Goal: Task Accomplishment & Management: Complete application form

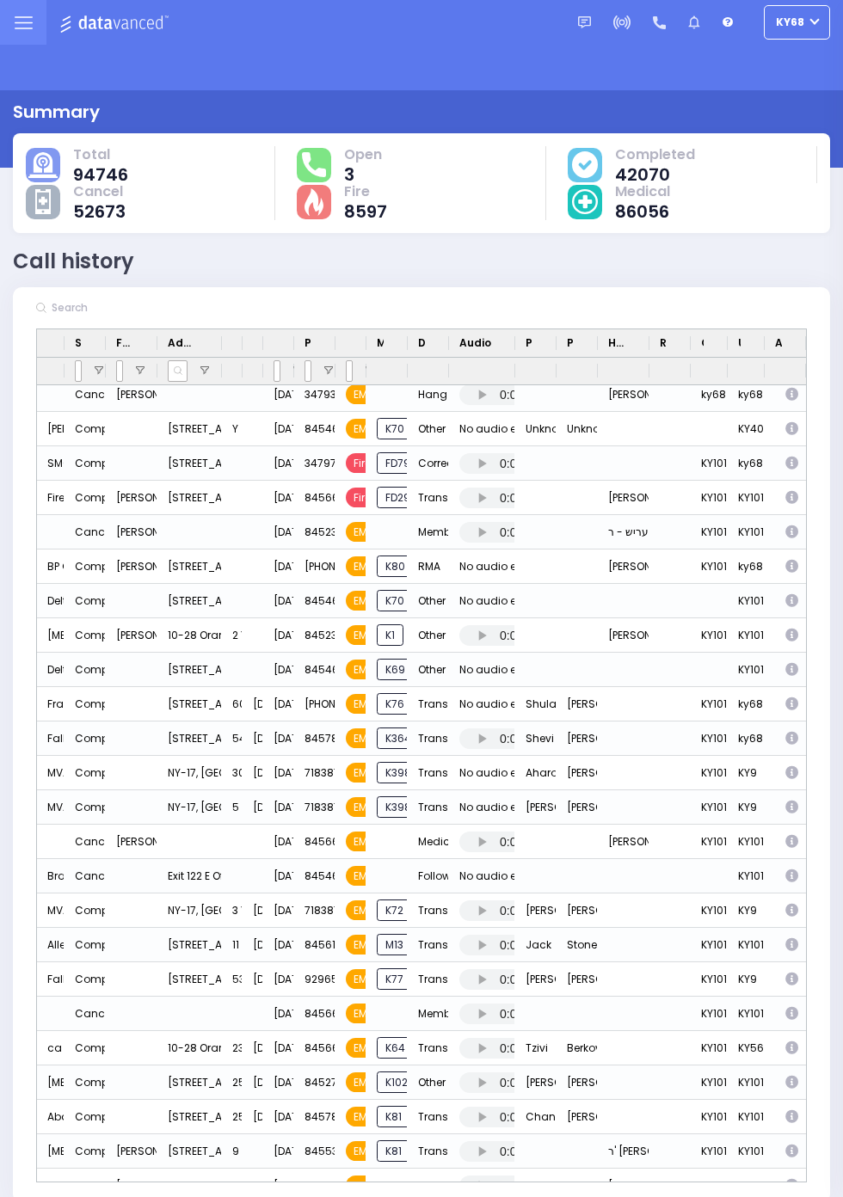
scroll to position [765, 0]
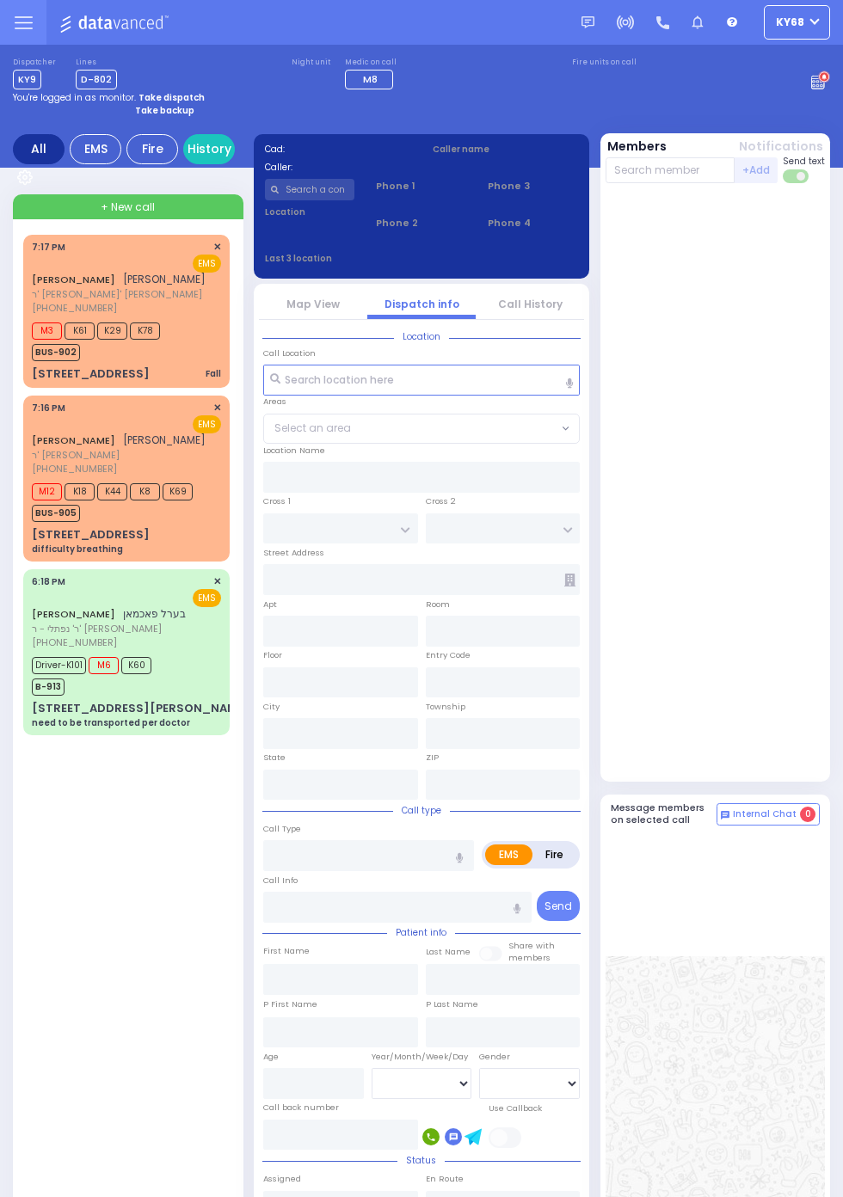
click at [32, 463] on span "ר' וואלף - הרר עזריאל קלאר" at bounding box center [119, 455] width 174 height 15
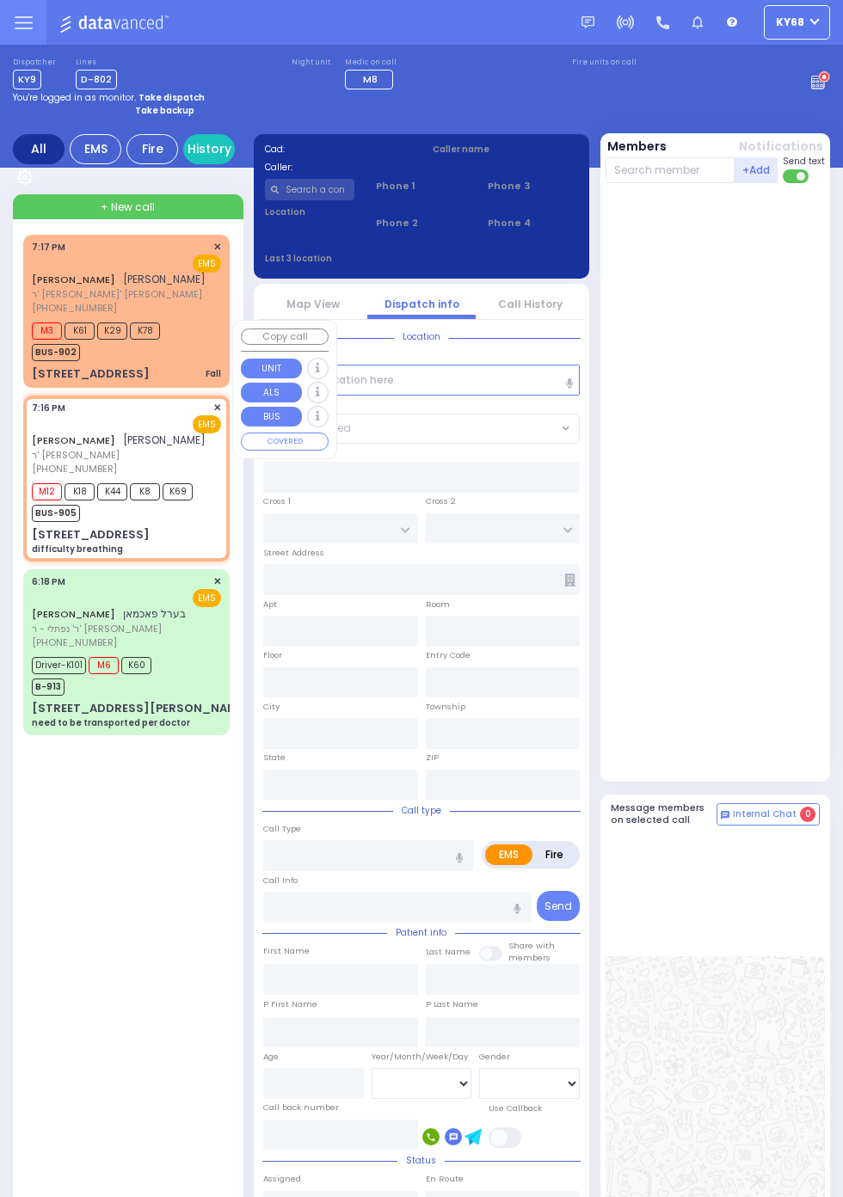
select select
type input "difficulty breathing"
radio input "true"
type input "SHIMON MOSHE"
type input "BRAVER"
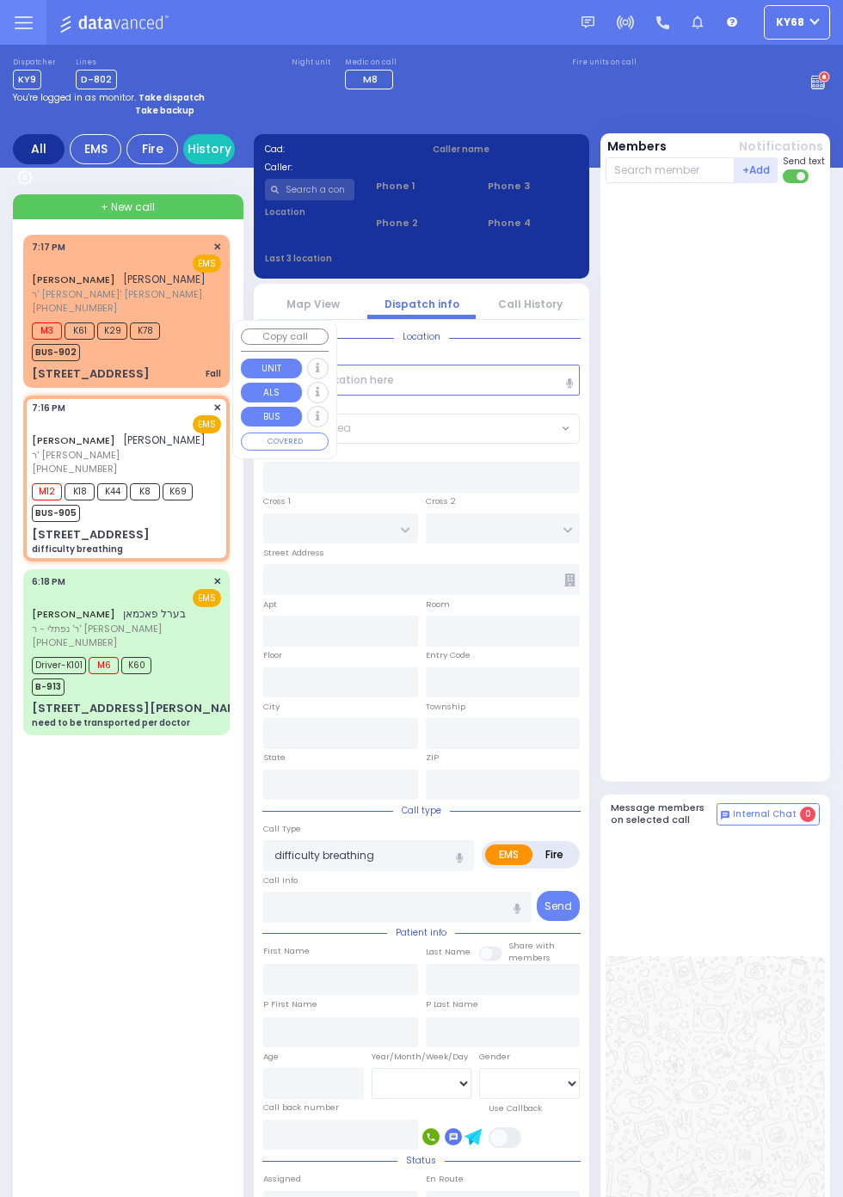
type input "74"
select select "Year"
select select "[DEMOGRAPHIC_DATA]"
type input "19:16"
type input "19:19"
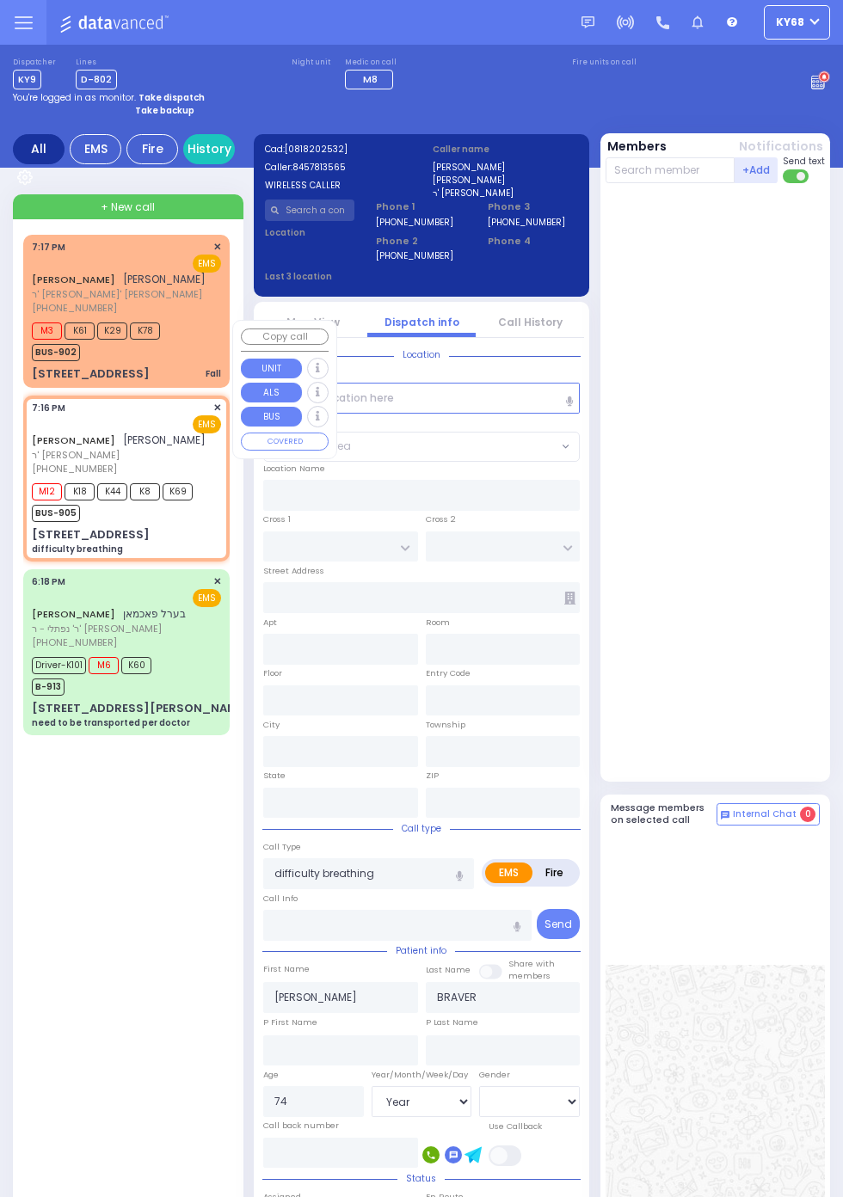
type input "MOUNTAINVIEW DR"
type input "[STREET_ADDRESS]"
type input "Monroe"
type input "New York"
type input "10950"
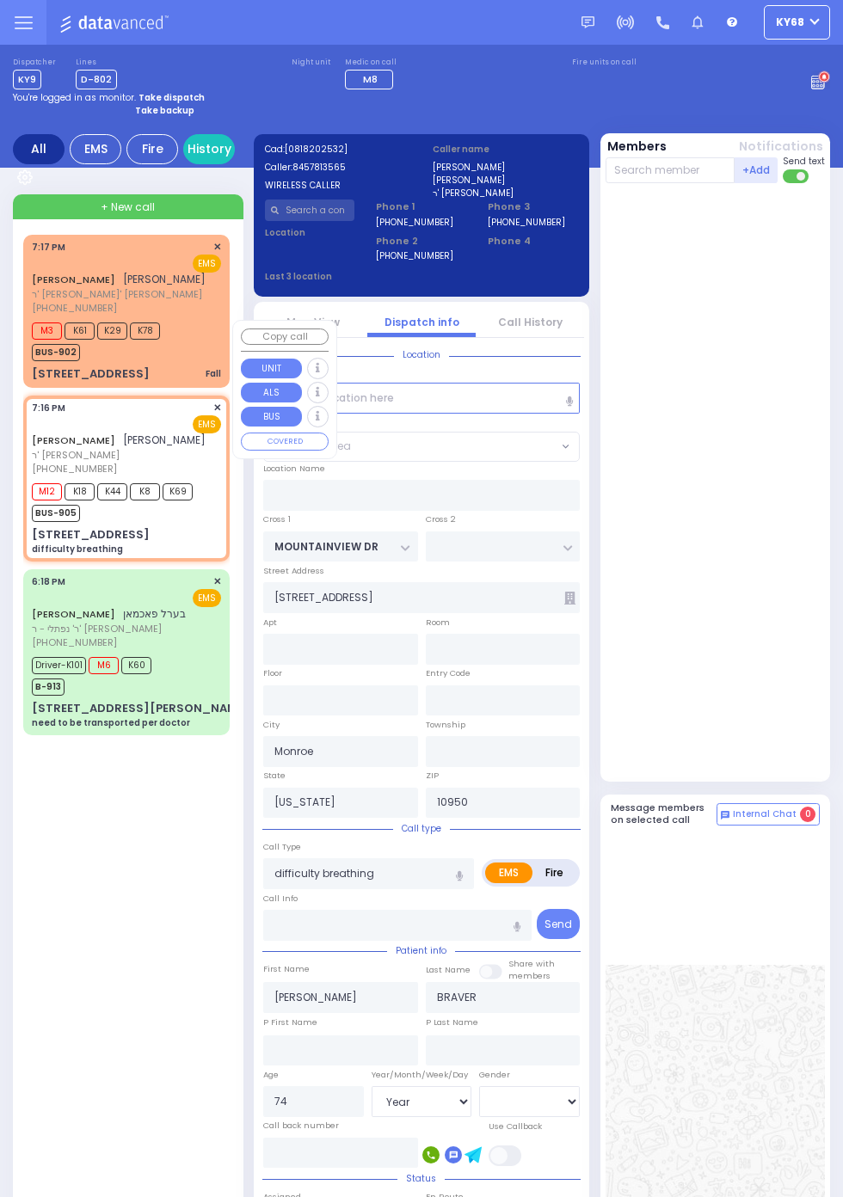
select select "MONROE"
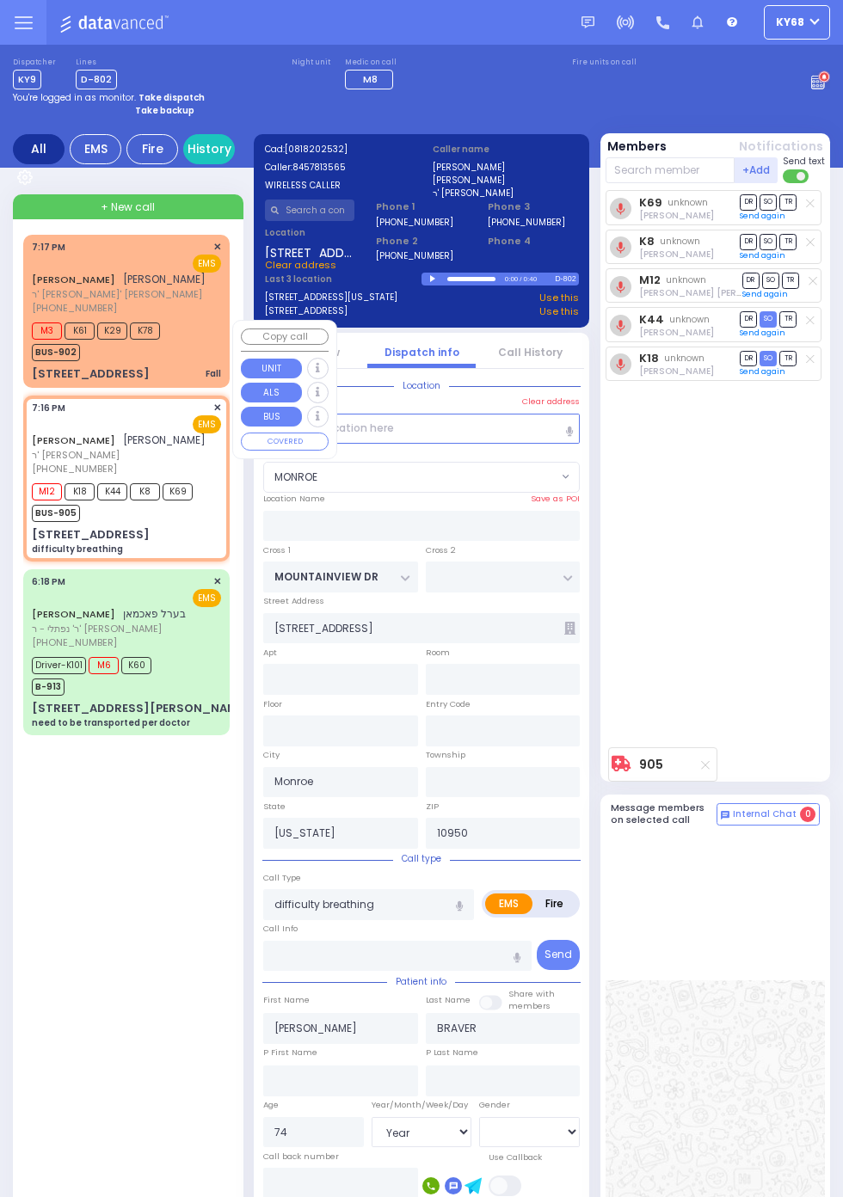
click at [762, 638] on div "K69 unknown Yoel Mayer Goldberger DR SO TR K8 DR" at bounding box center [717, 464] width 224 height 549
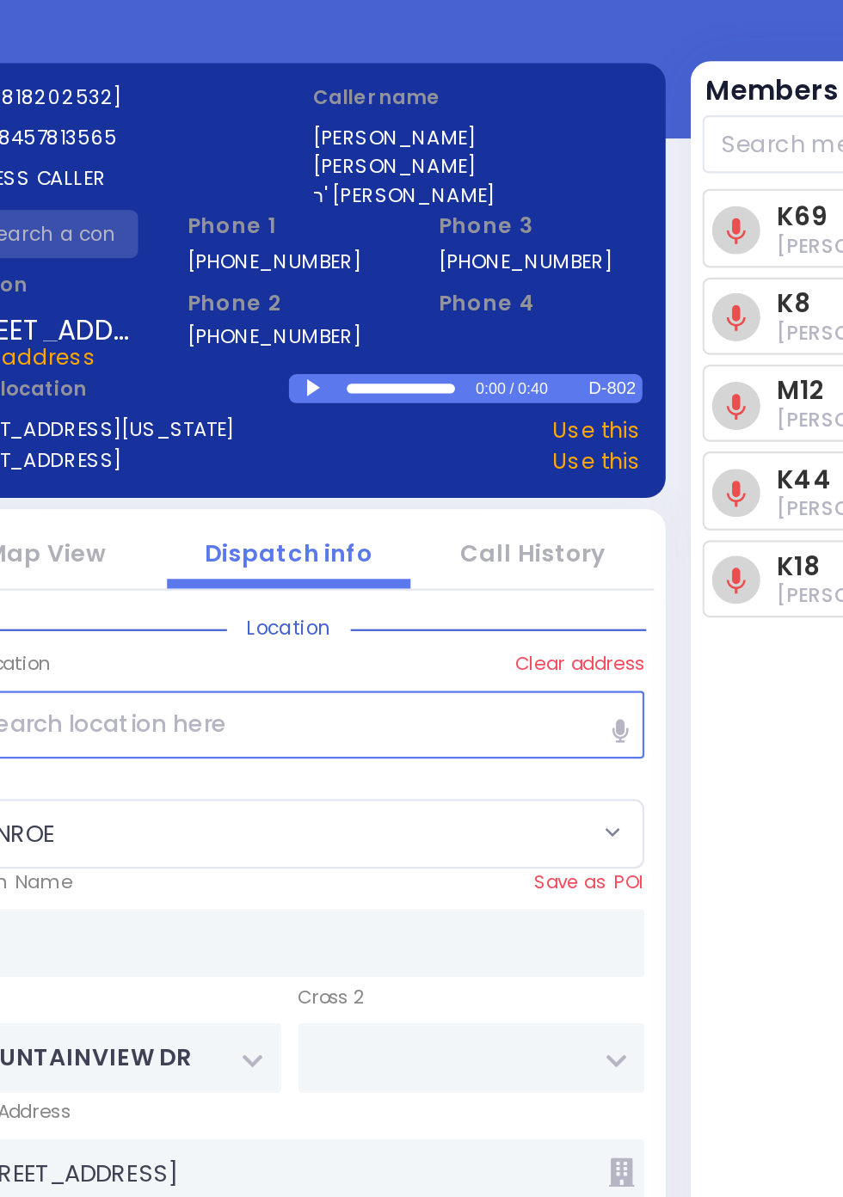
click at [431, 280] on div at bounding box center [434, 279] width 9 height 8
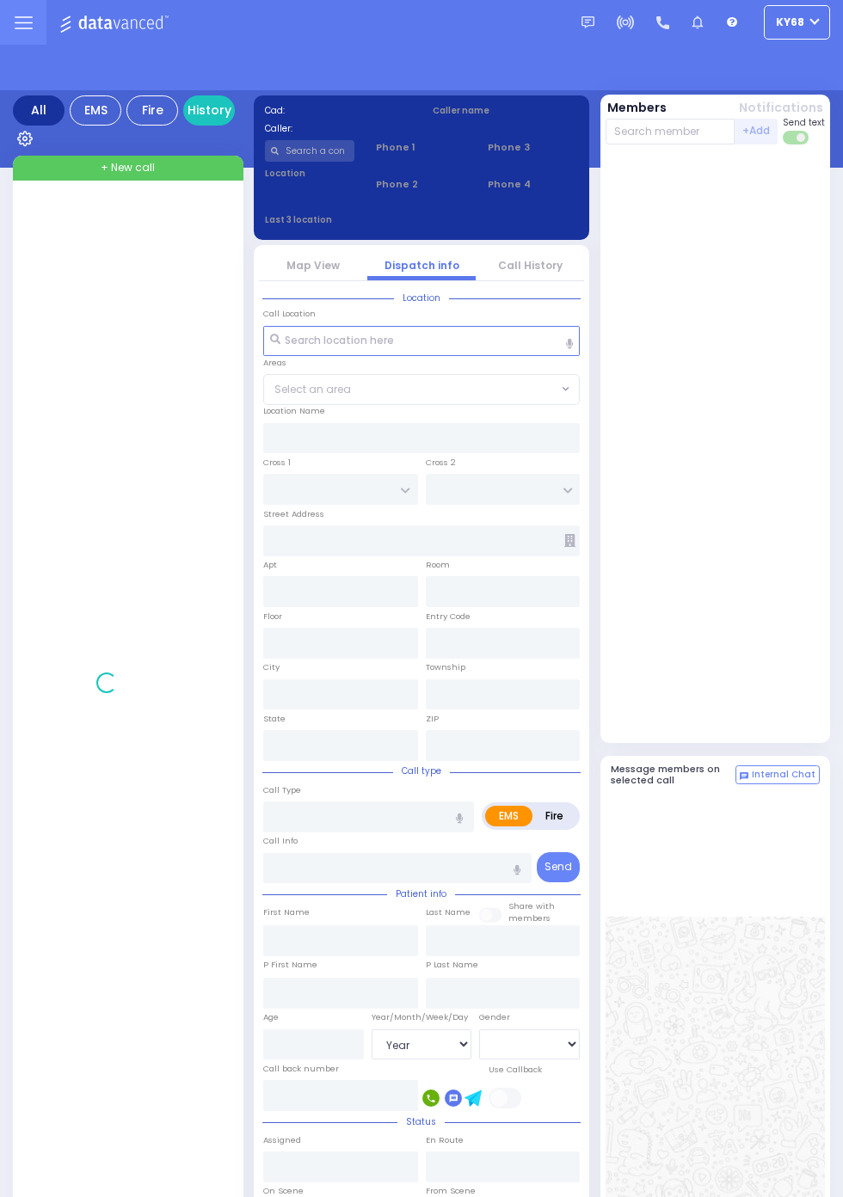
select select "Year"
select select "[DEMOGRAPHIC_DATA]"
select select "Year"
select select "[DEMOGRAPHIC_DATA]"
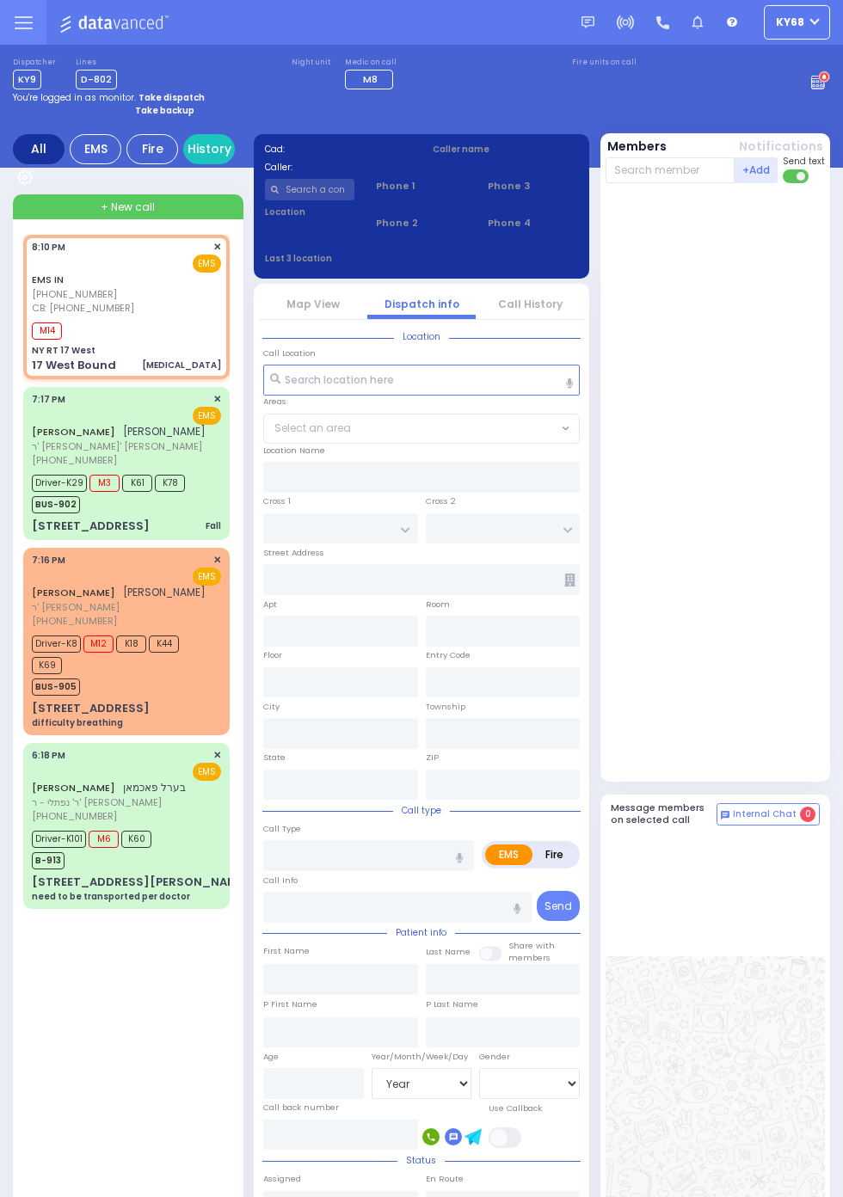
select select
type input "[MEDICAL_DATA]"
radio input "true"
select select
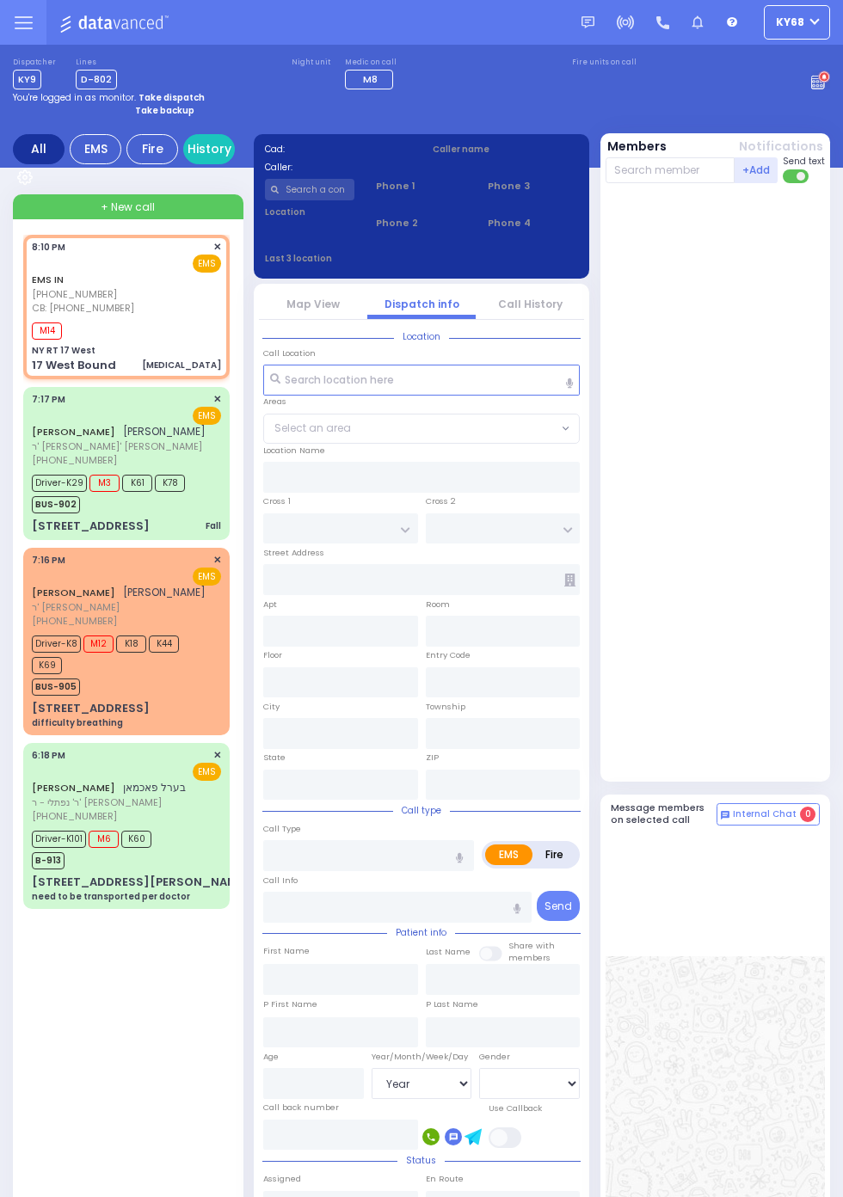
type input "3474862637"
type input "20:10"
type input "20:12"
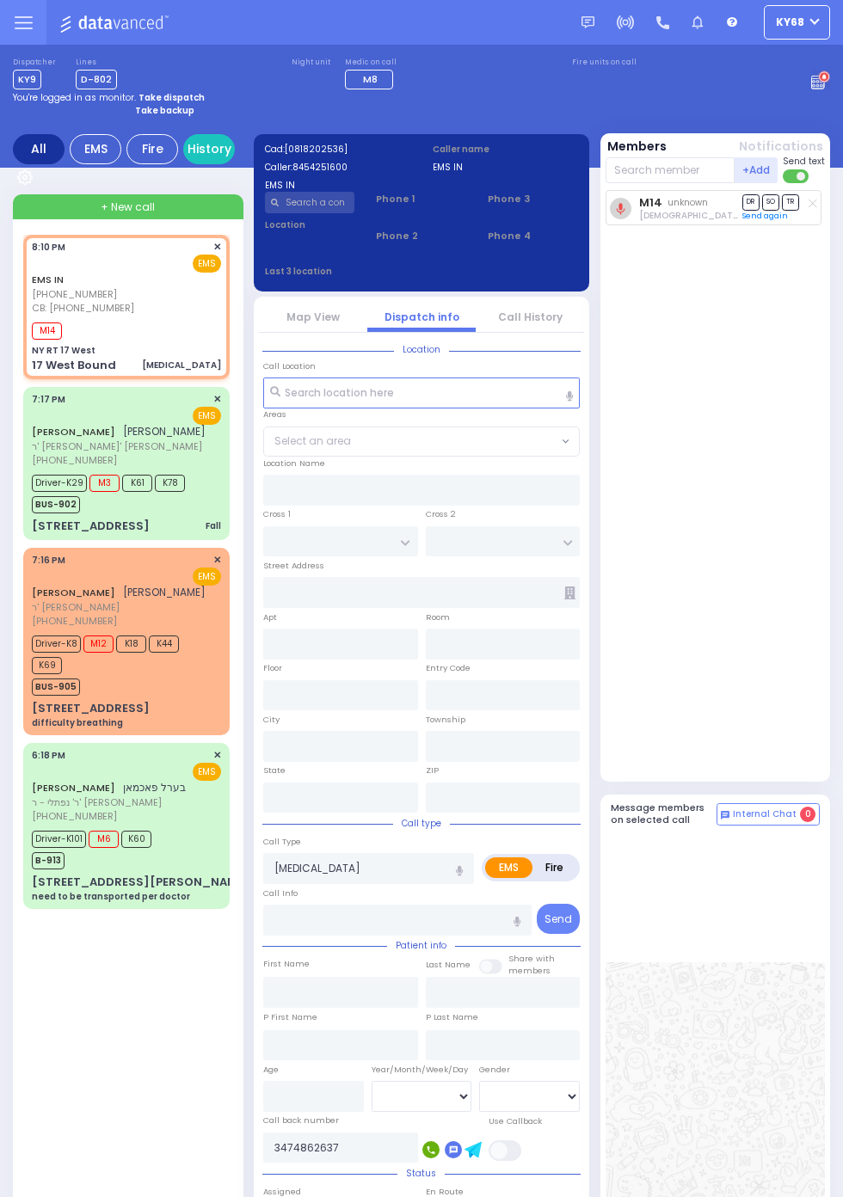
type input "NY RT 17 West"
type input "17 West Bound"
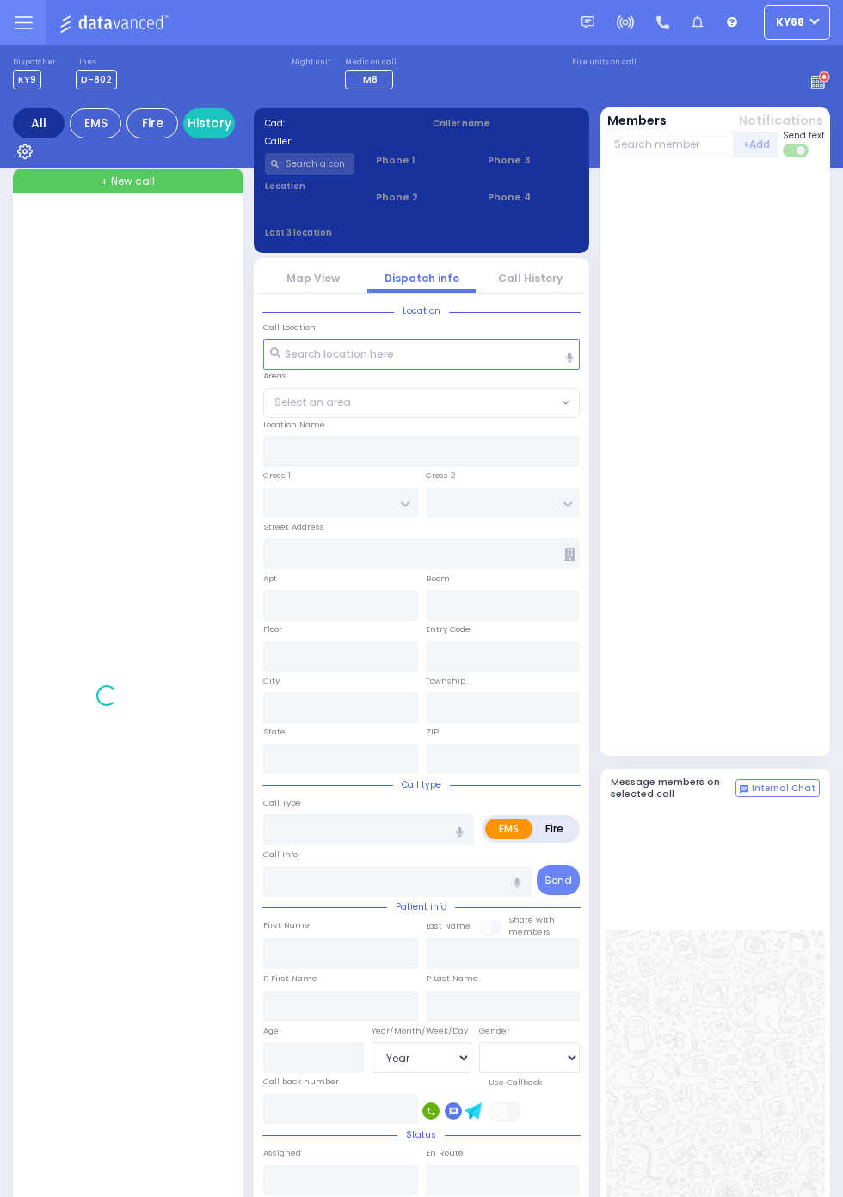
select select "Year"
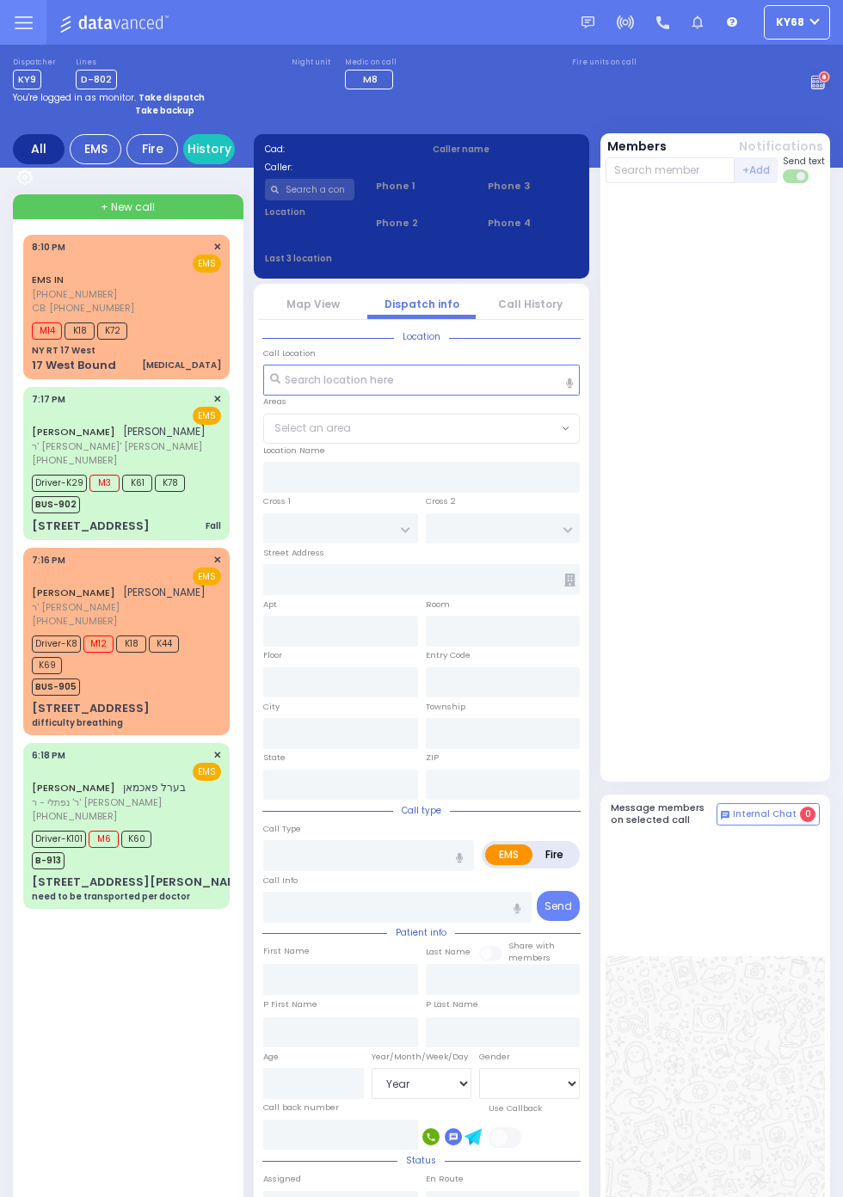
click at [32, 315] on span "CB: [PHONE_NUMBER]" at bounding box center [83, 308] width 102 height 14
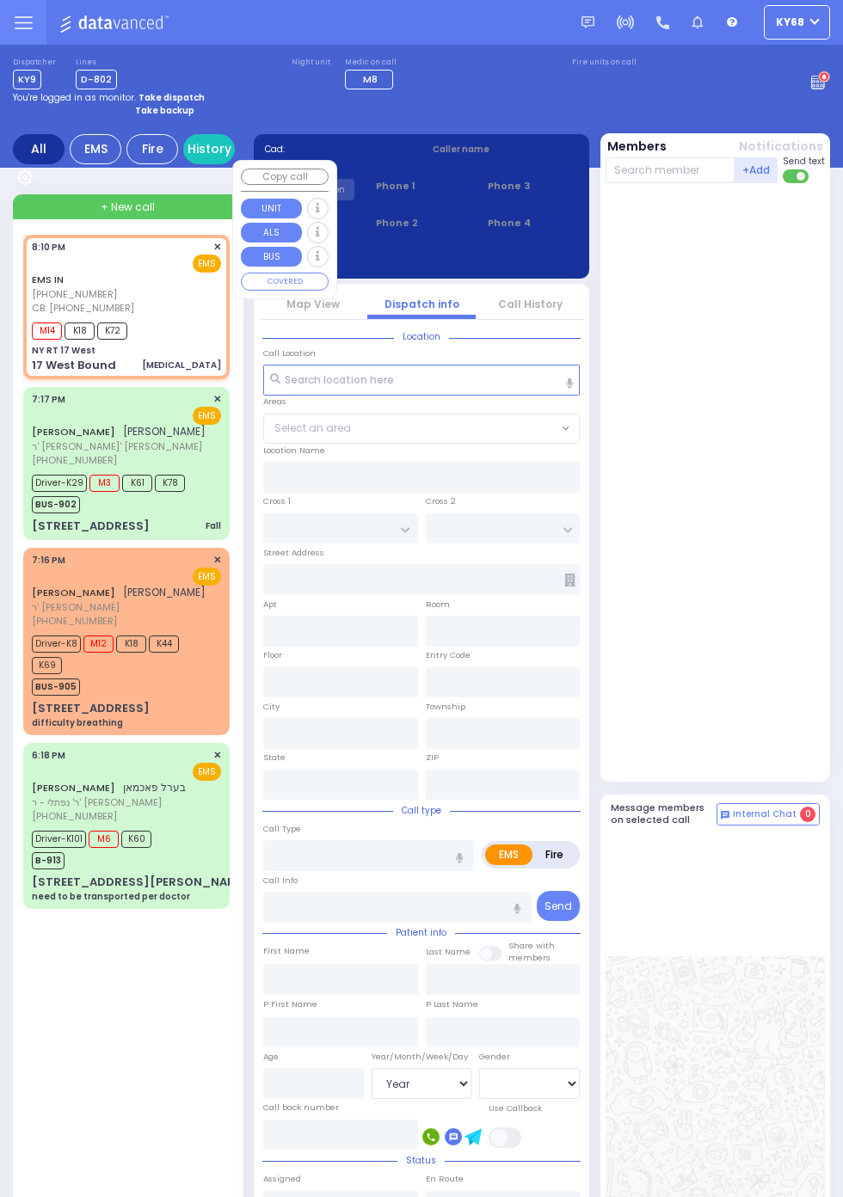
select select
type input "[MEDICAL_DATA]"
radio input "true"
select select
type input "3474862637"
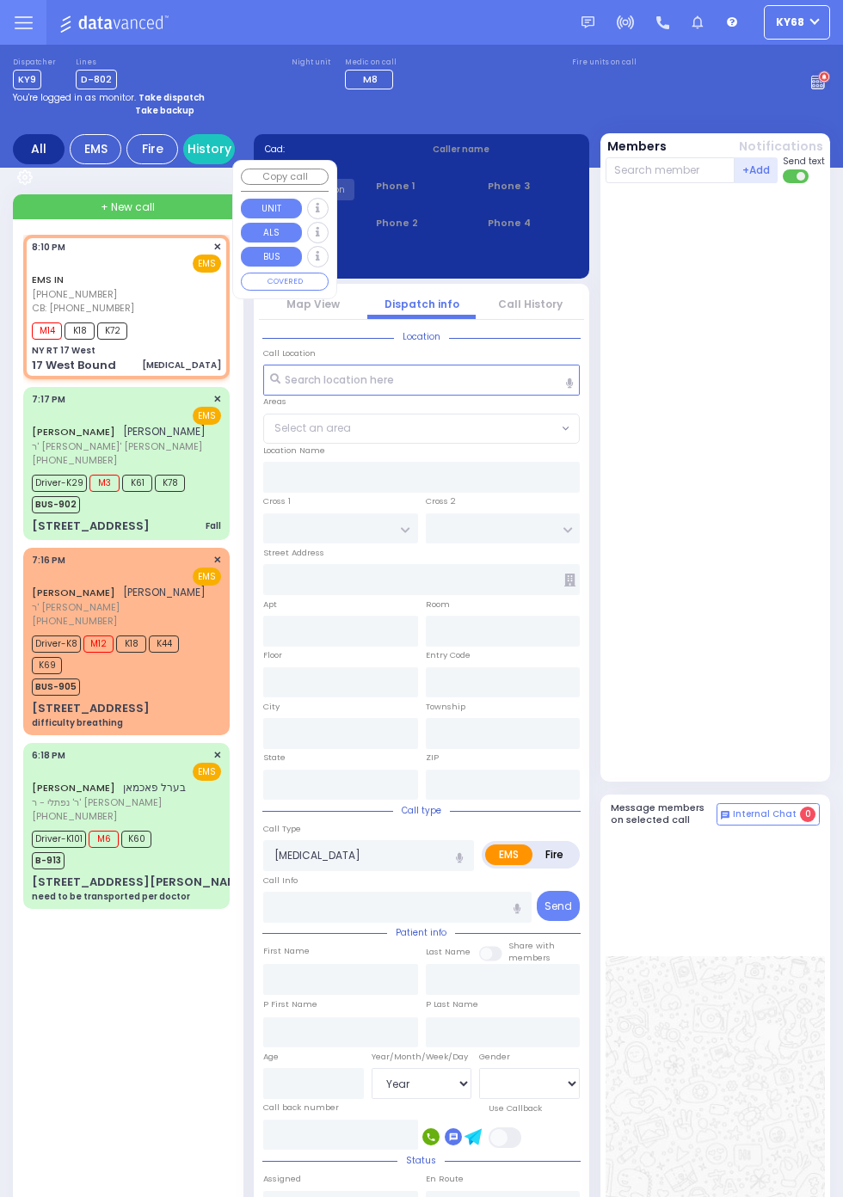
type input "20:10"
type input "20:12"
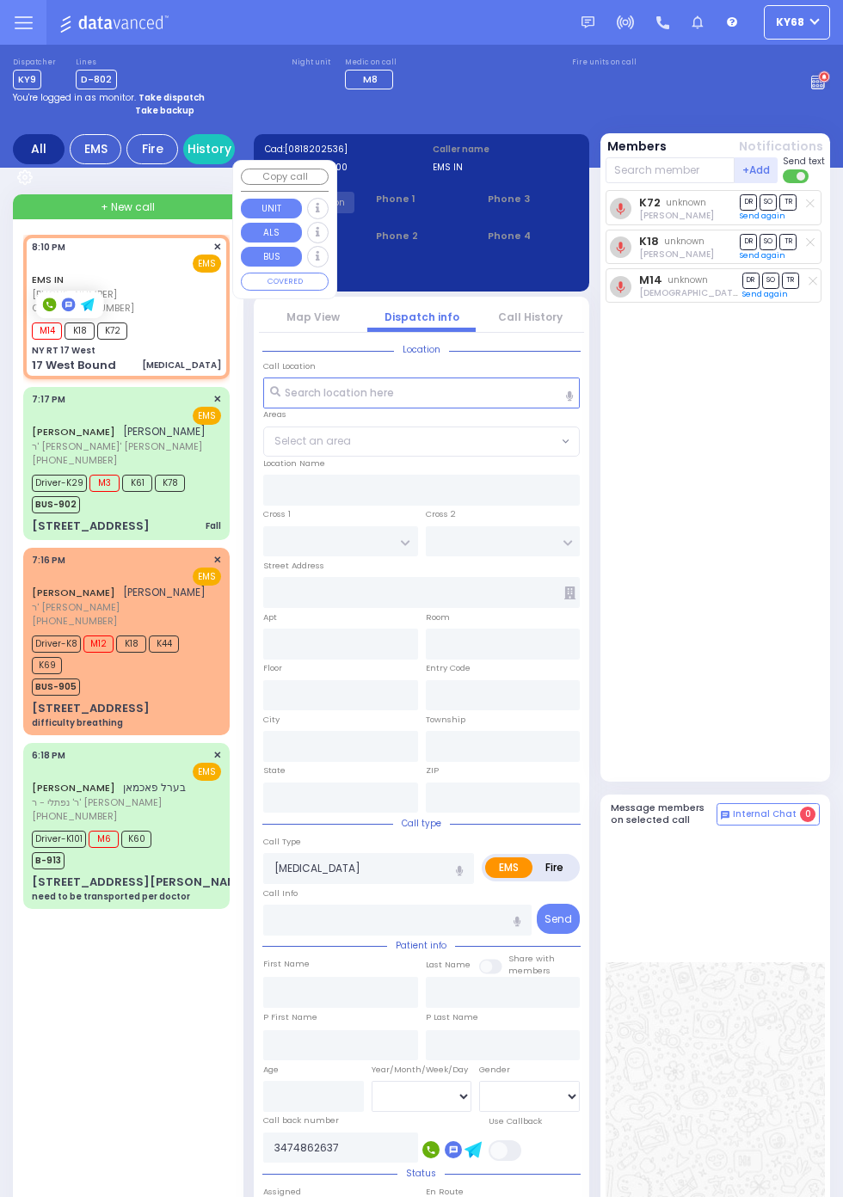
type input "NY RT 17 West"
type input "17 West Bound"
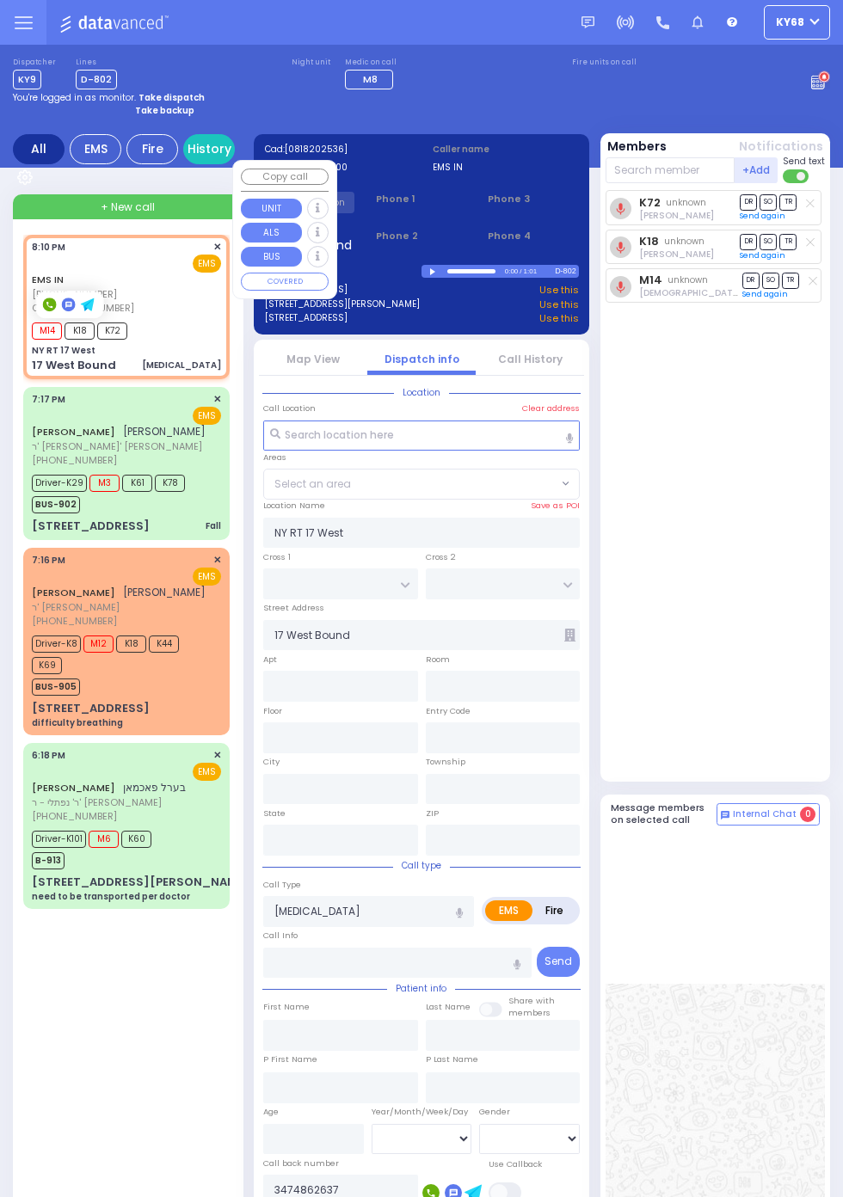
click at [794, 672] on div "K72 unknown Yitzchok Ekstein DR SO TR Send again" at bounding box center [717, 482] width 224 height 584
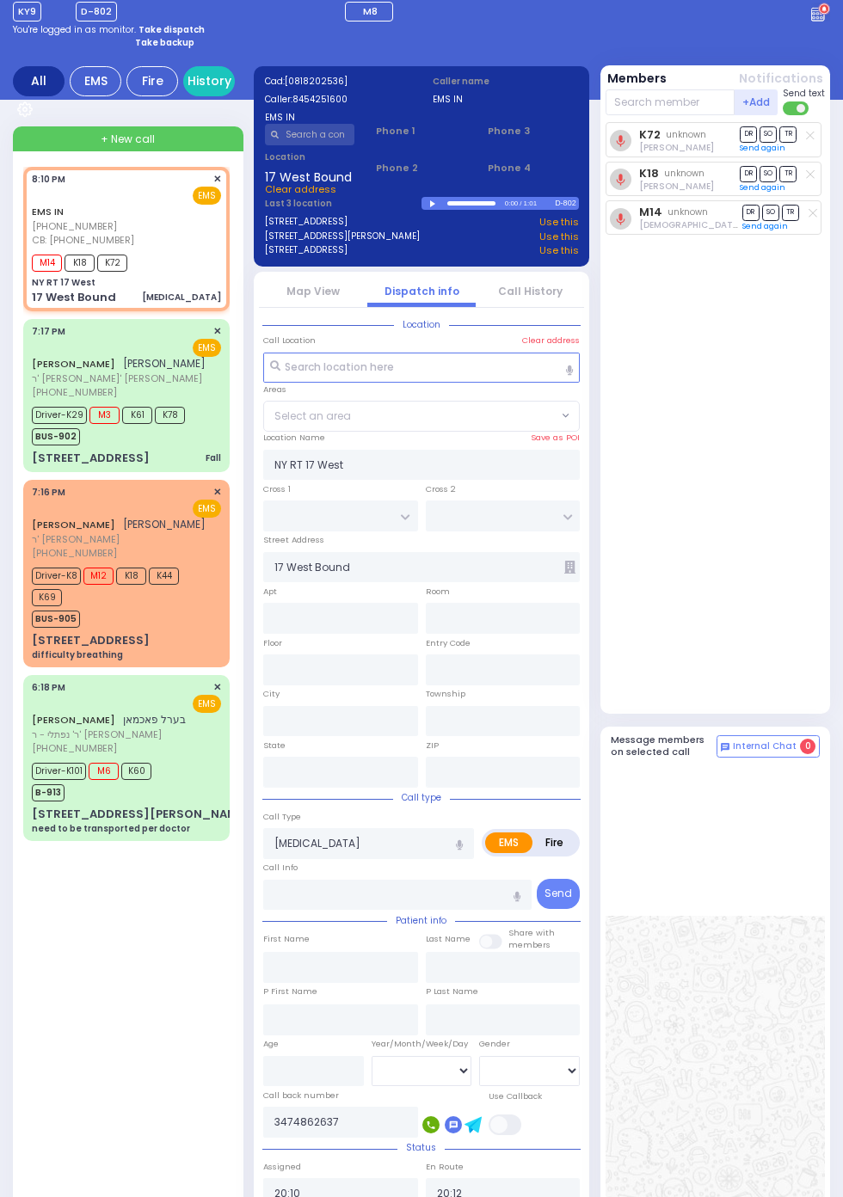
scroll to position [77, 0]
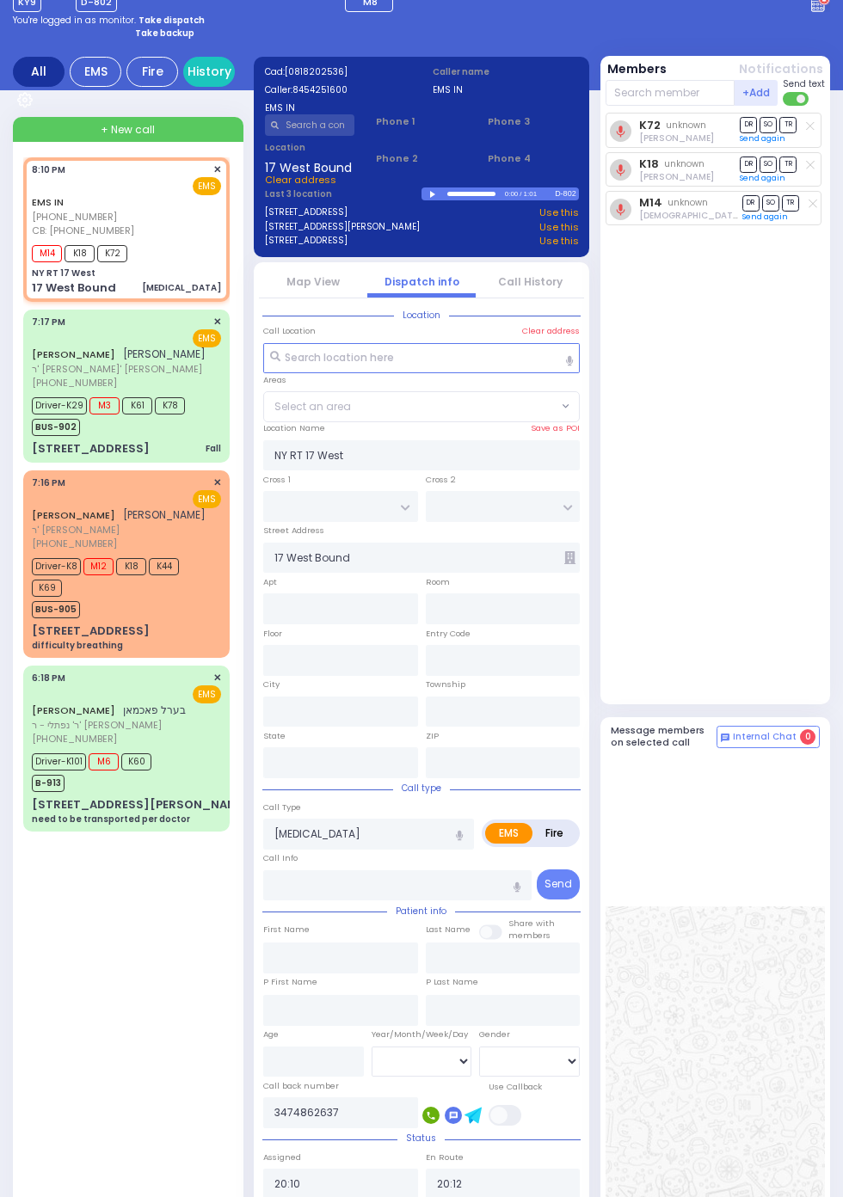
click at [472, 1115] on icon at bounding box center [472, 1116] width 17 height 16
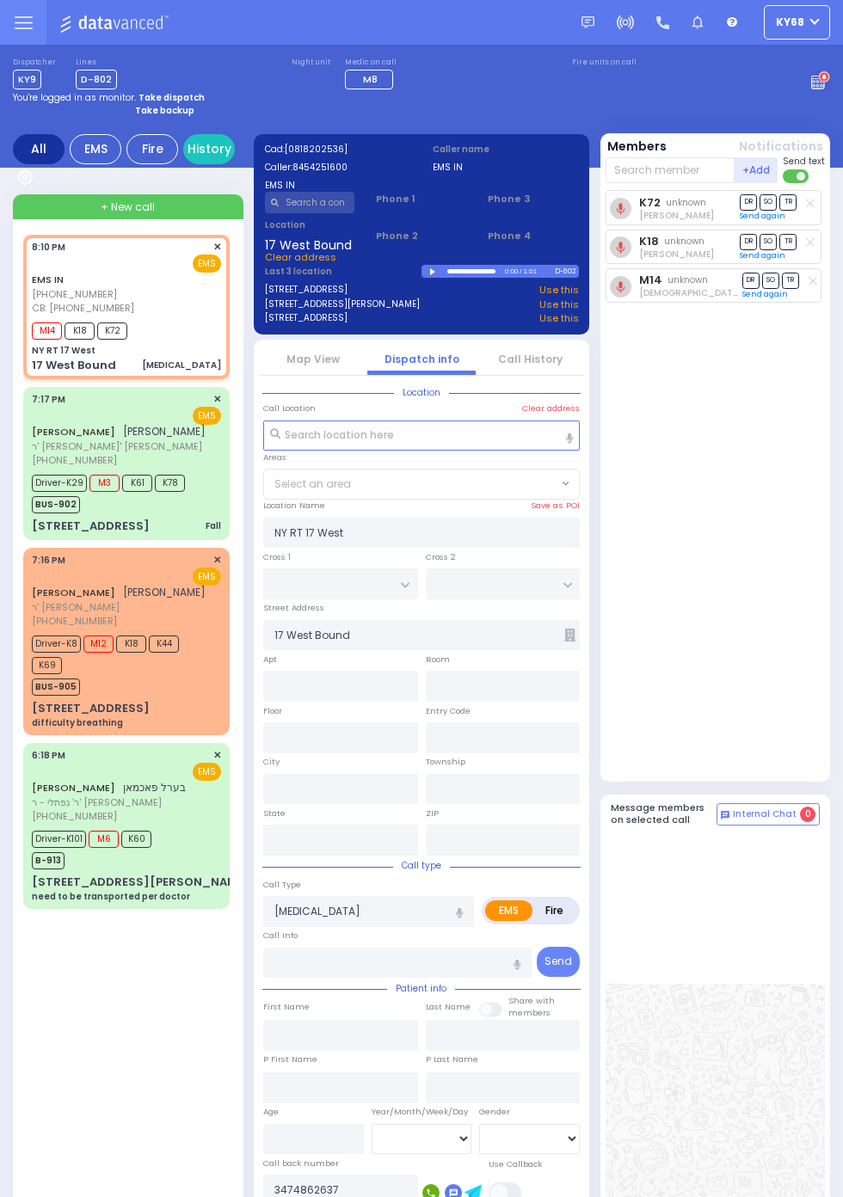
click at [330, 359] on link "Map View" at bounding box center [312, 359] width 53 height 15
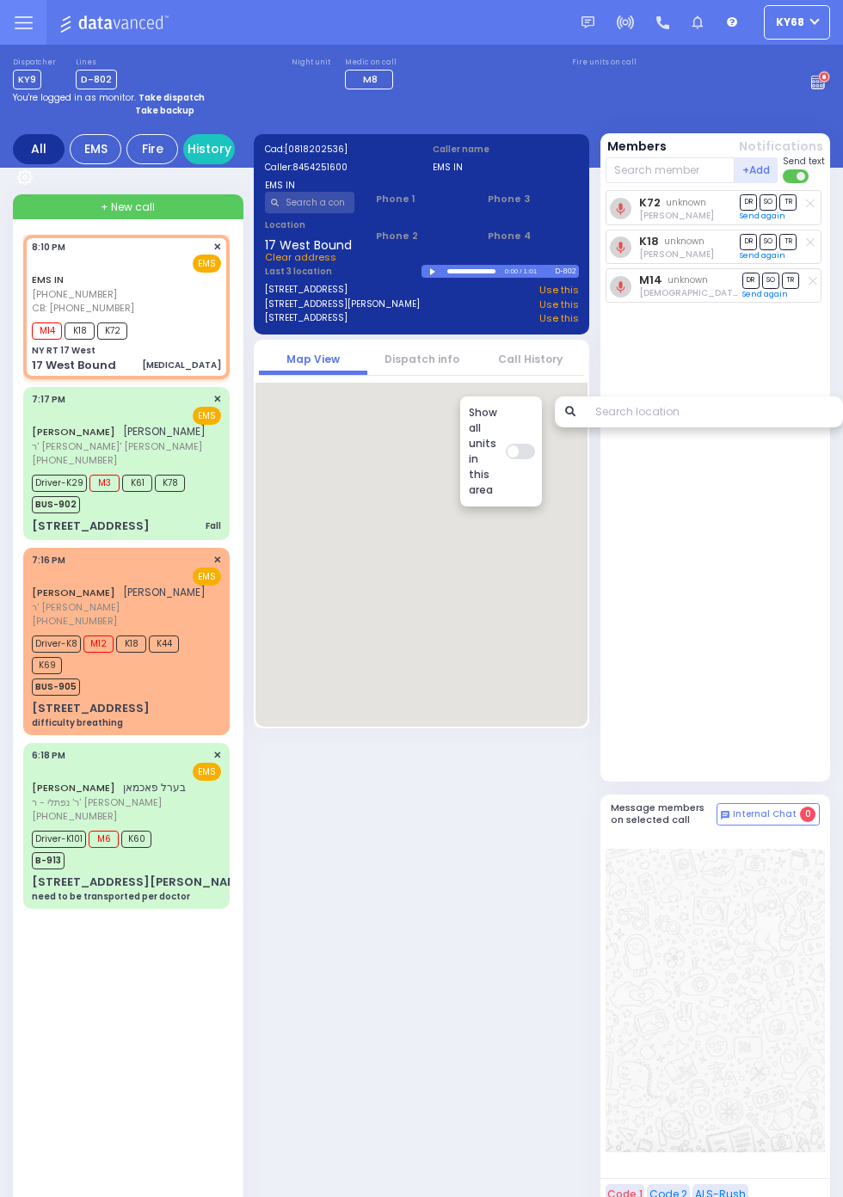
click at [794, 565] on div "K72 unknown Yitzchok Ekstein DR SO TR Send again" at bounding box center [717, 482] width 224 height 584
click at [32, 301] on div "[PHONE_NUMBER]" at bounding box center [83, 294] width 102 height 15
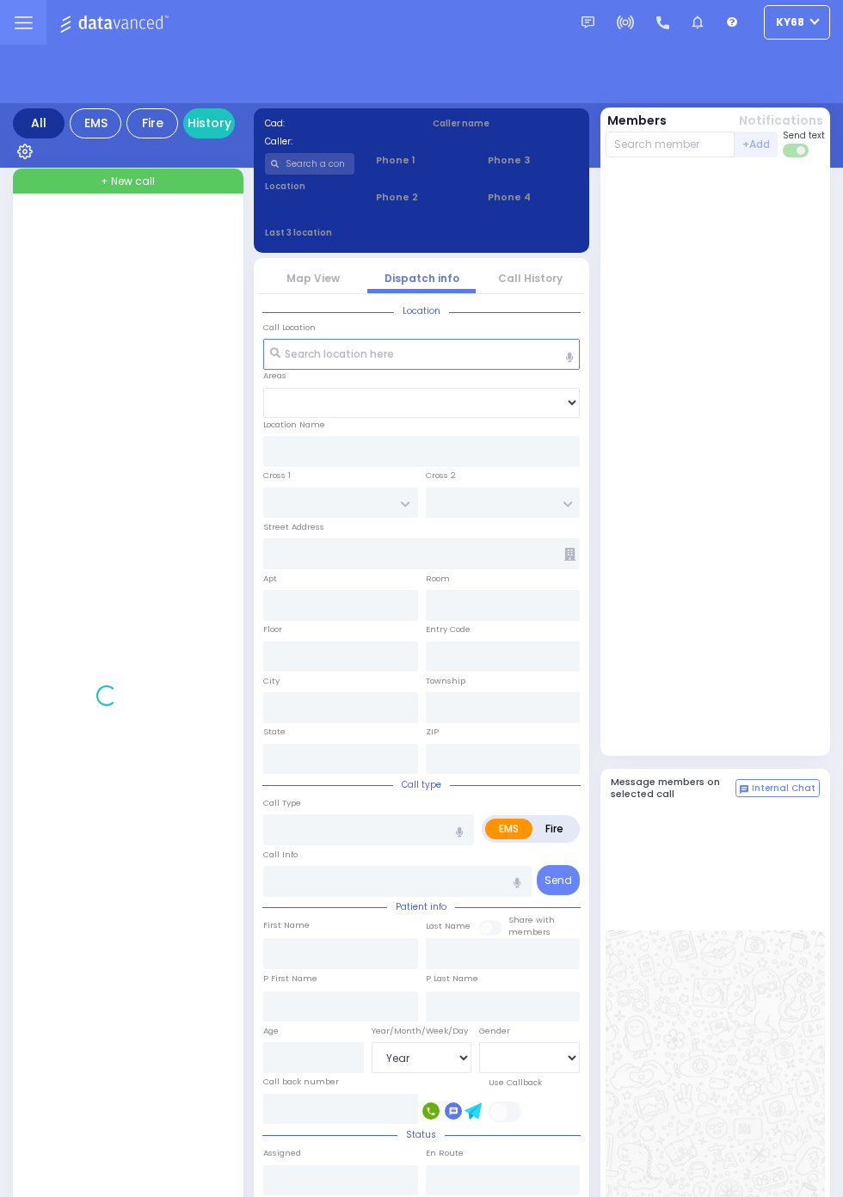
select select "Year"
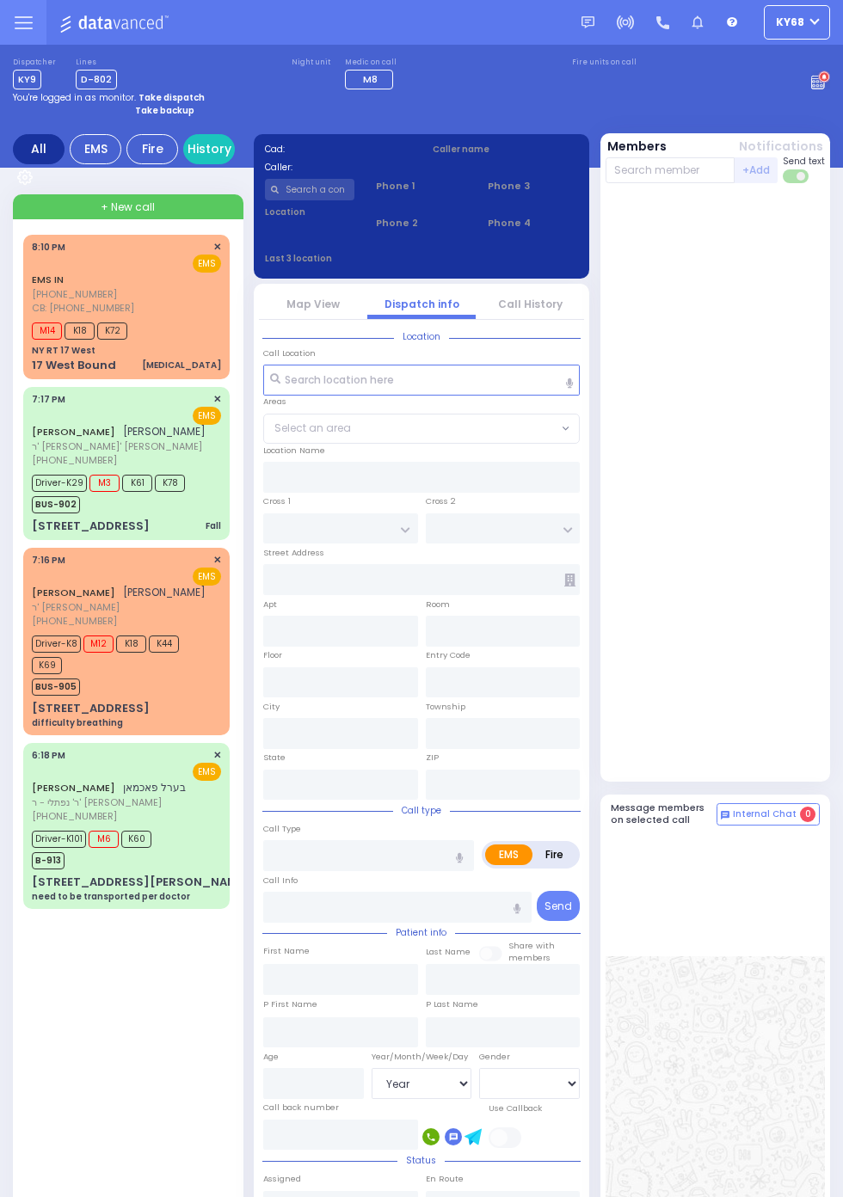
click at [32, 339] on span "M14" at bounding box center [47, 330] width 30 height 17
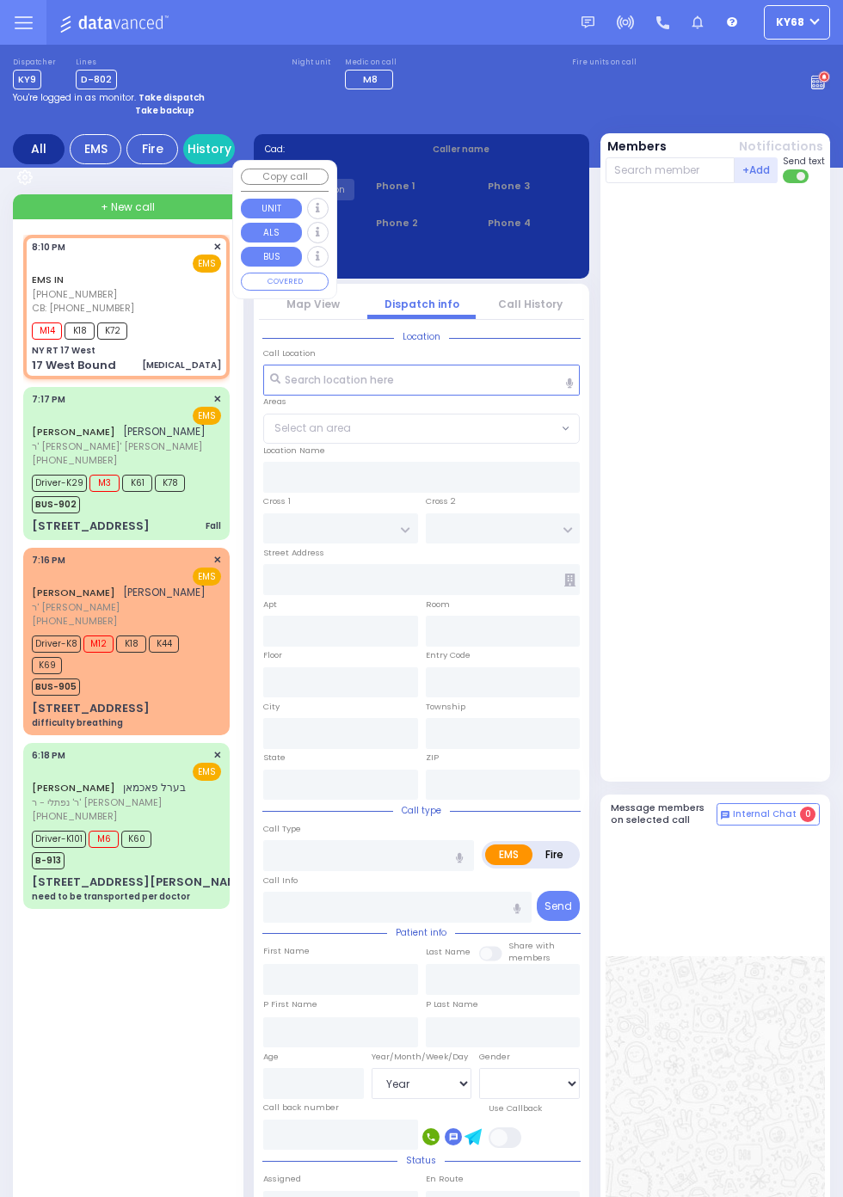
select select
type input "[MEDICAL_DATA]"
radio input "true"
select select
type input "3474862637"
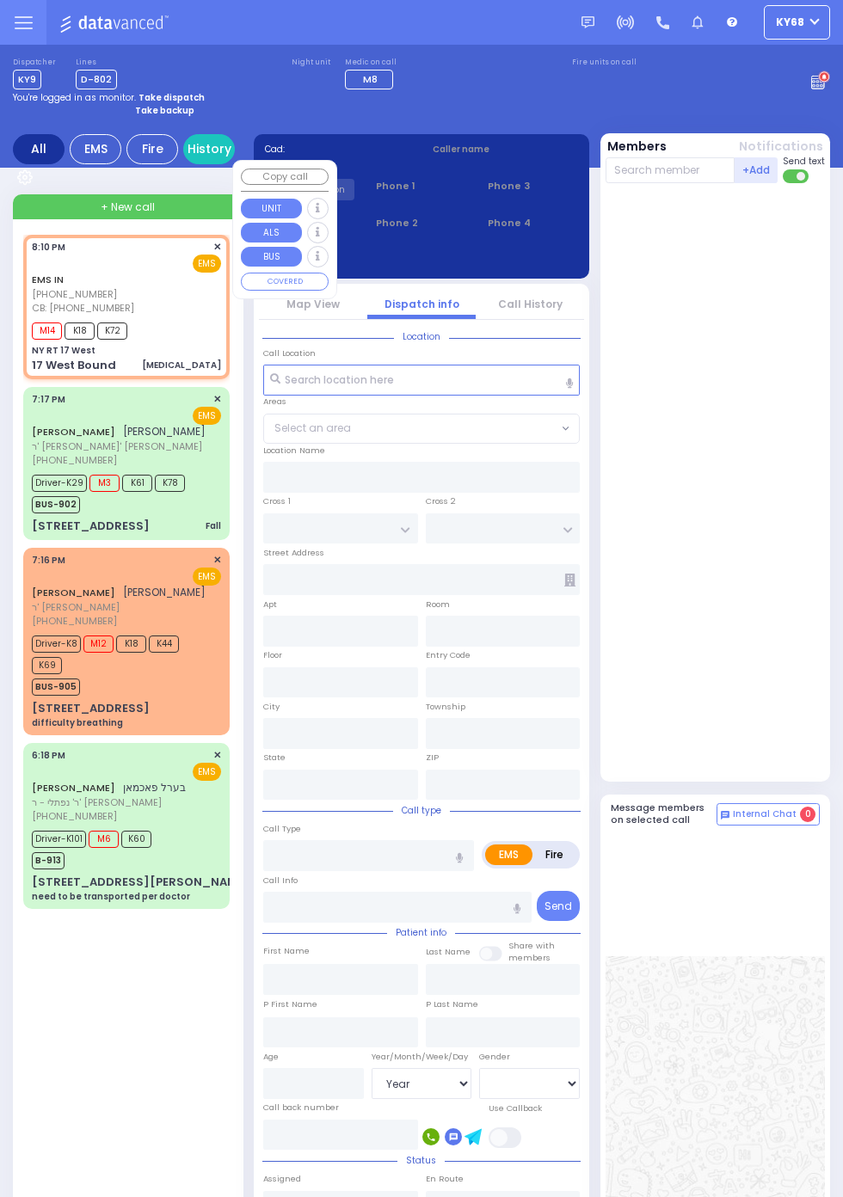
type input "20:10"
type input "20:12"
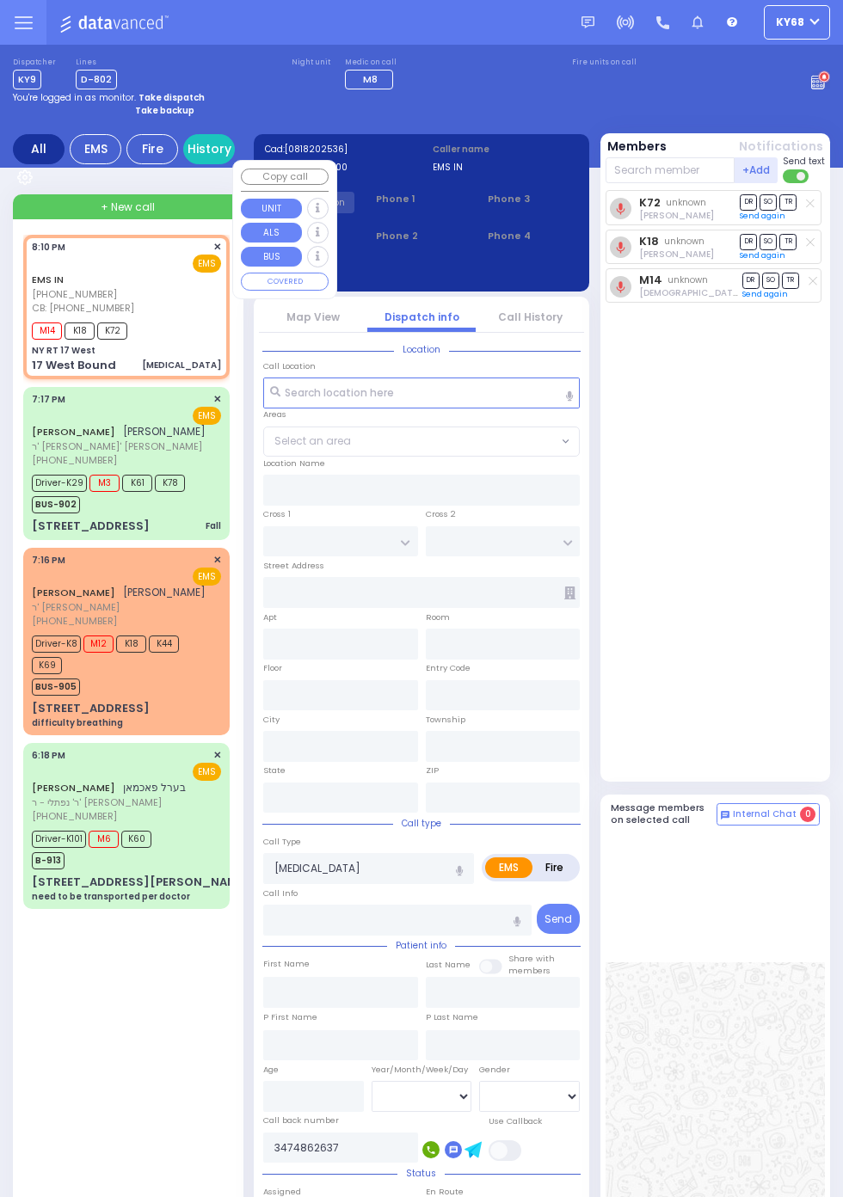
type input "NY RT 17 West"
type input "17 West Bound"
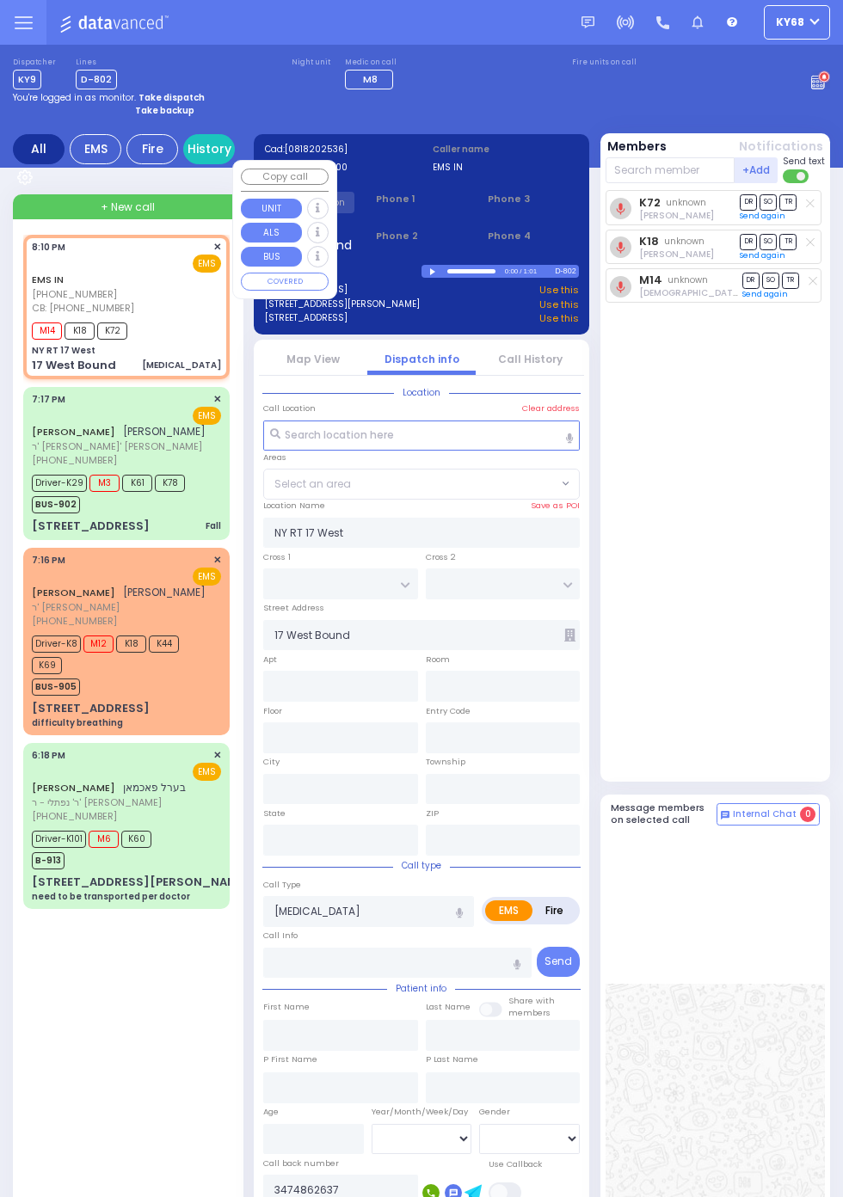
click at [790, 638] on div "K72 unknown [PERSON_NAME] DR SO TR Send again" at bounding box center [717, 482] width 224 height 584
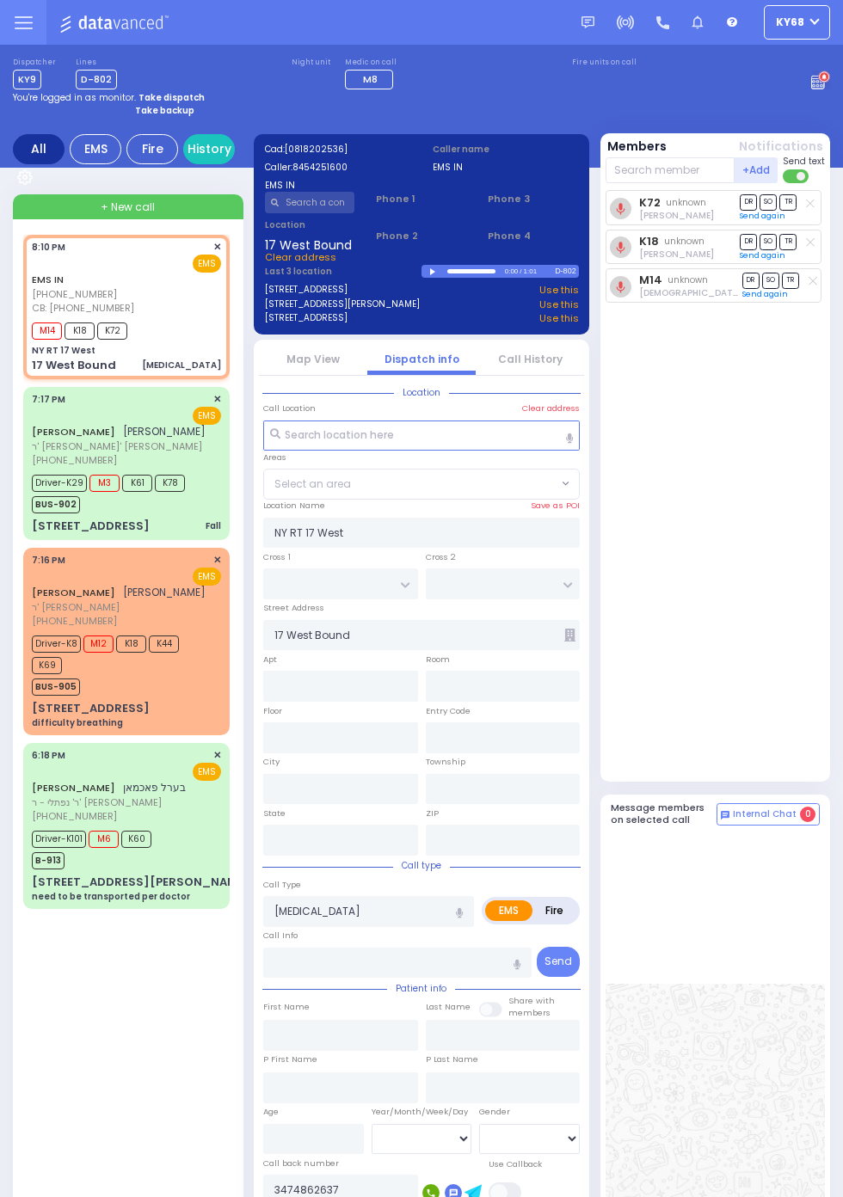
click at [328, 355] on link "Map View" at bounding box center [312, 359] width 53 height 15
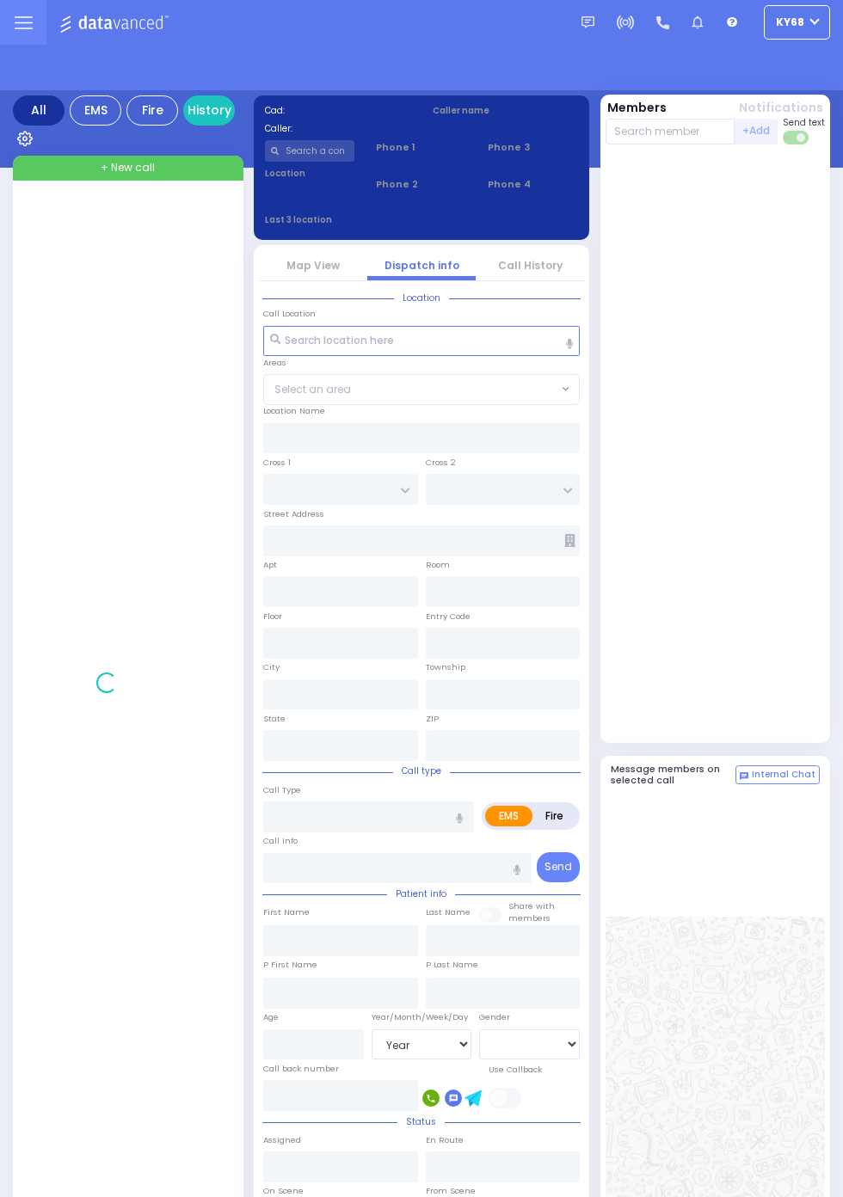
select select "Year"
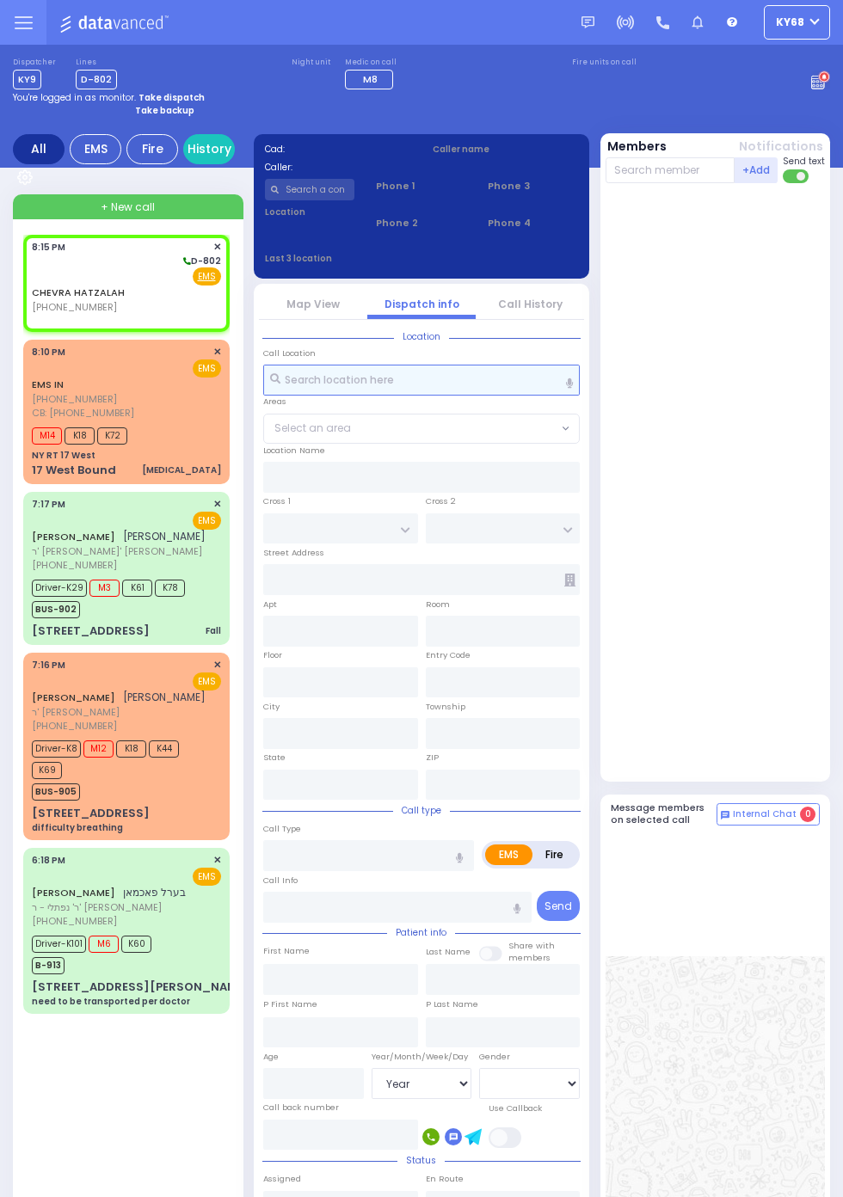
select select
radio input "true"
select select
type input "20:15"
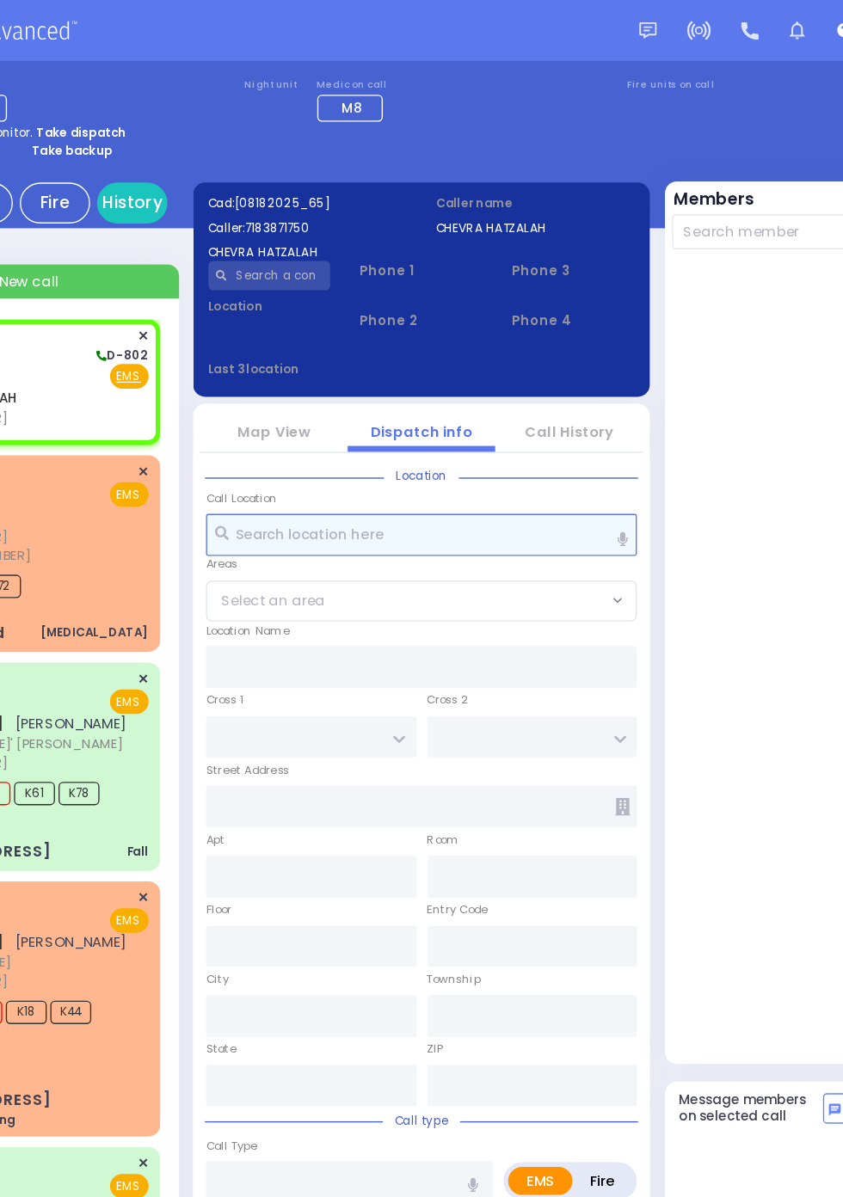
select select
radio input "true"
select select
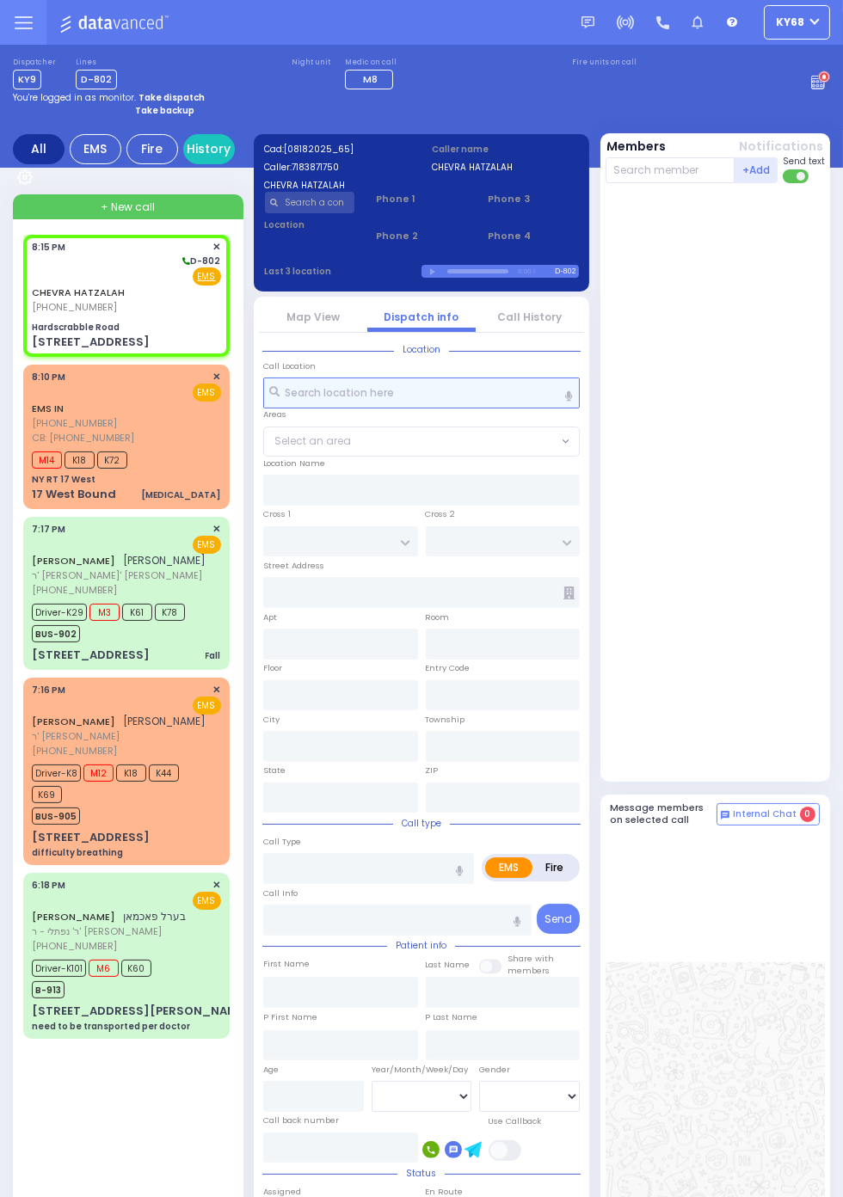
select select
radio input "true"
select select
type input "Hardscrabble Road"
type input "CRAIGVILLE RD"
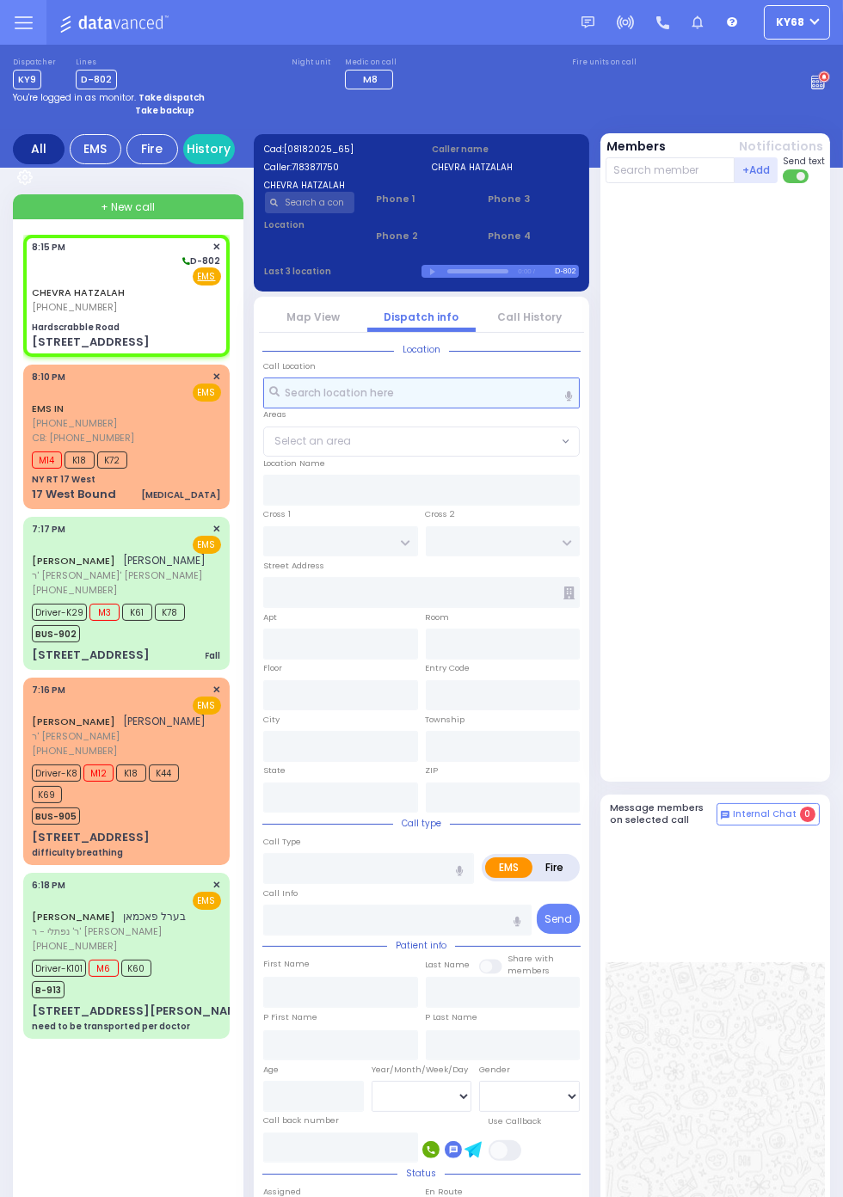
type input "OXFORD RD"
type input "63 Hardscrabble Rd"
type input "Chester"
type input "New York"
type input "10918"
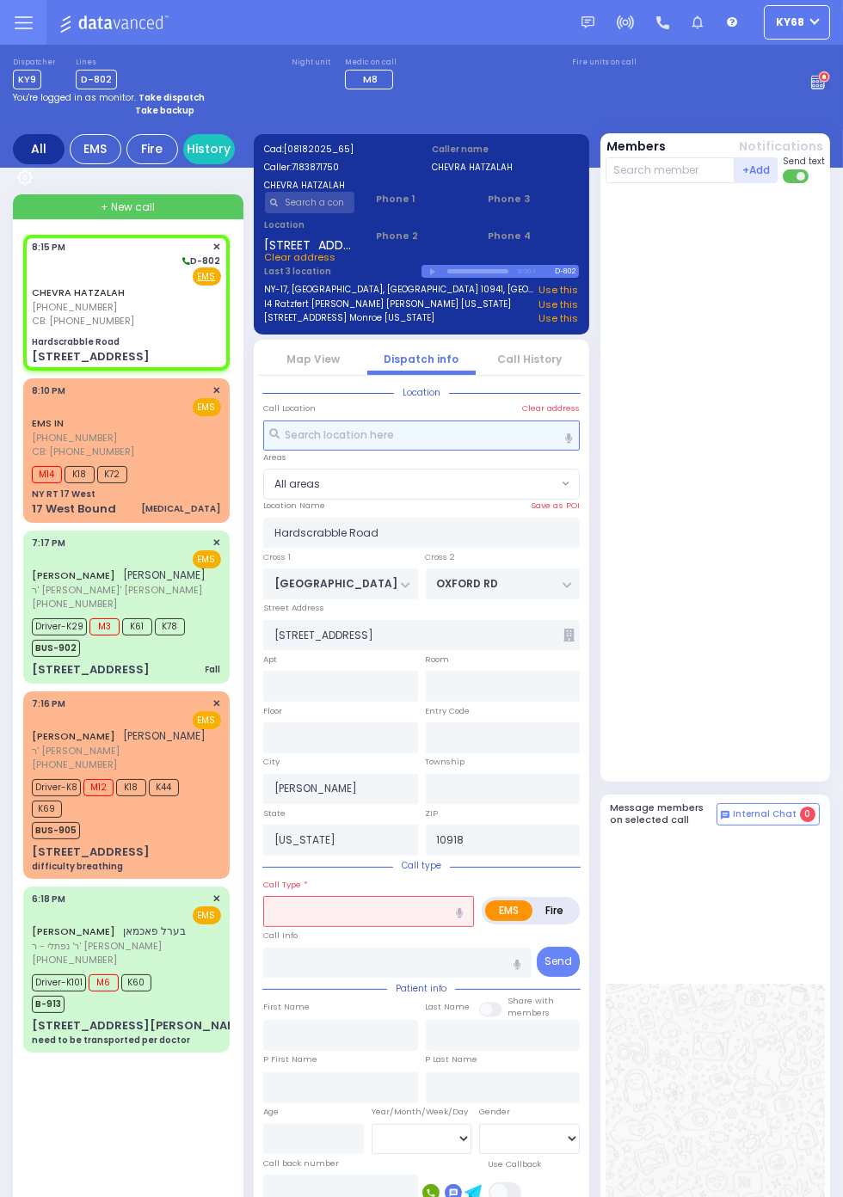
select select
radio input "true"
select select
type input "3476335495"
select select
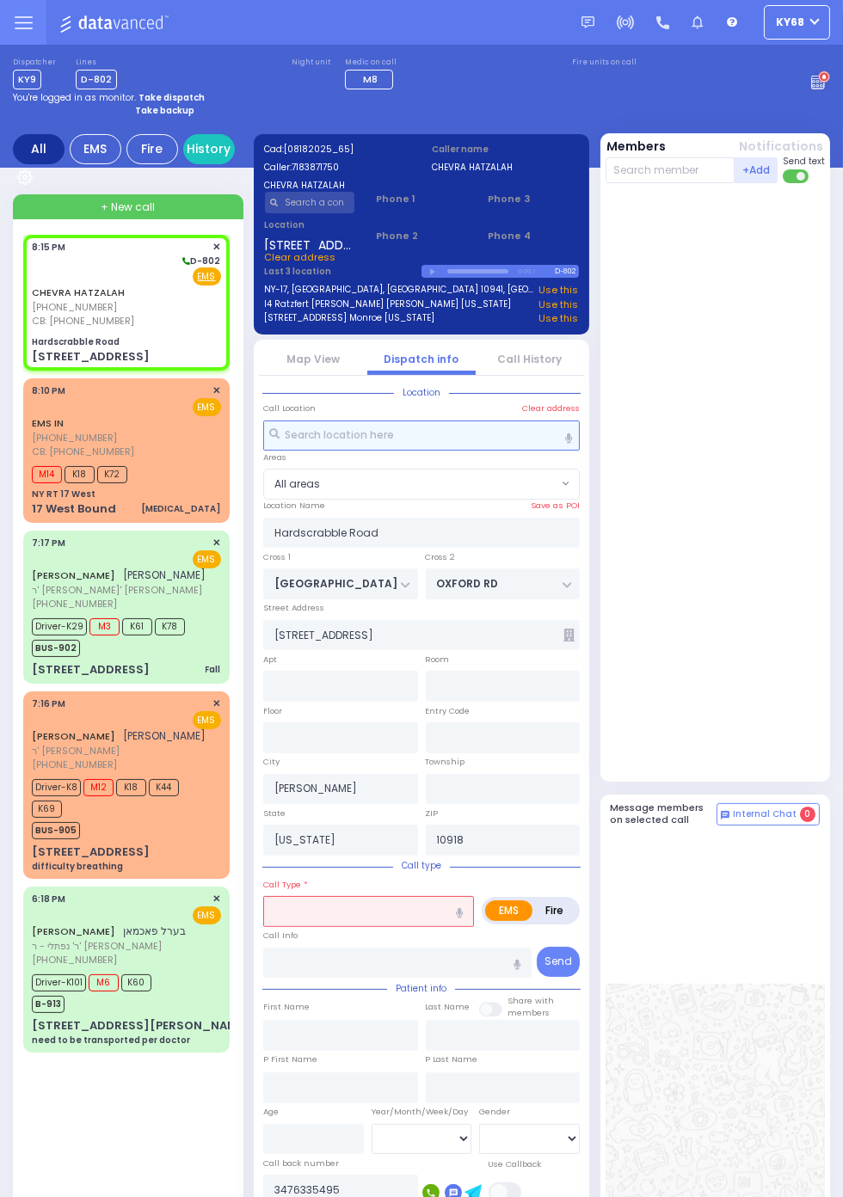
radio input "true"
select select
radio input "true"
select select
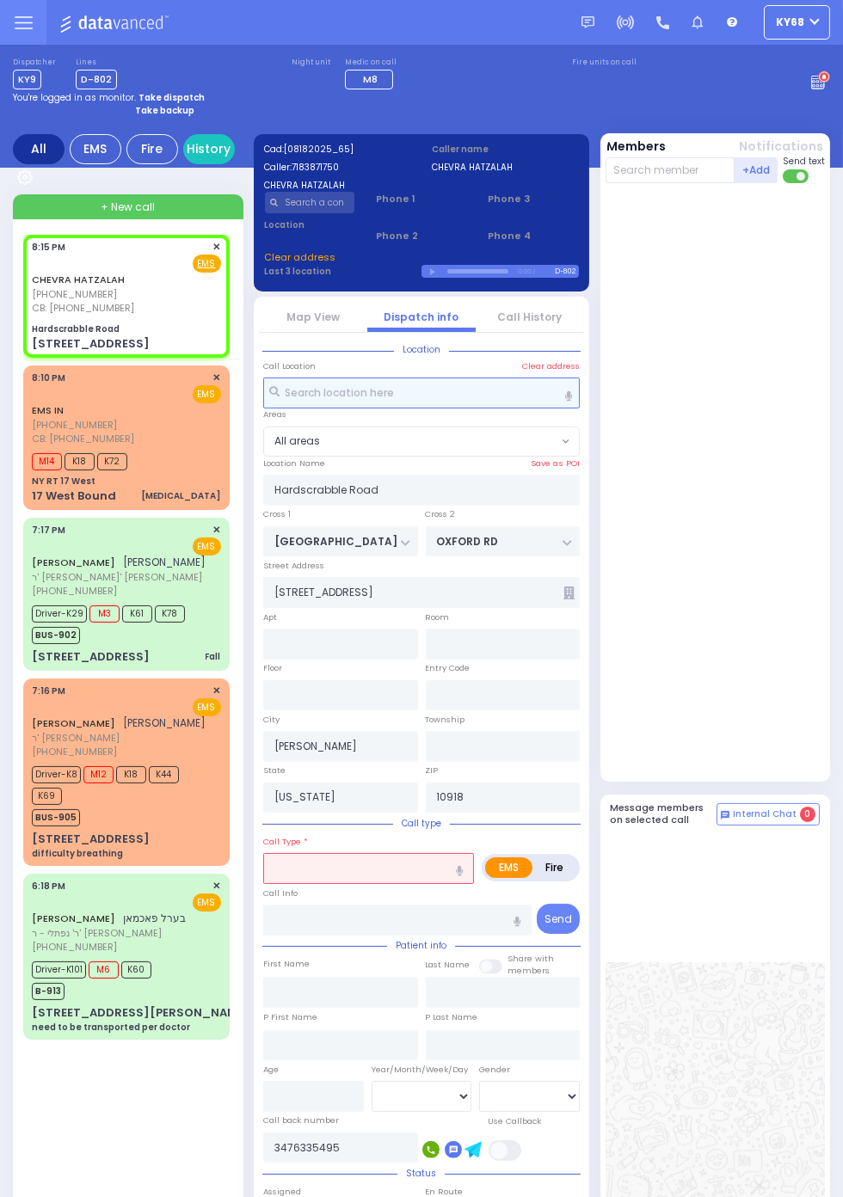
select select
radio input "true"
select select
type input "198 Hardscrabble Rd"
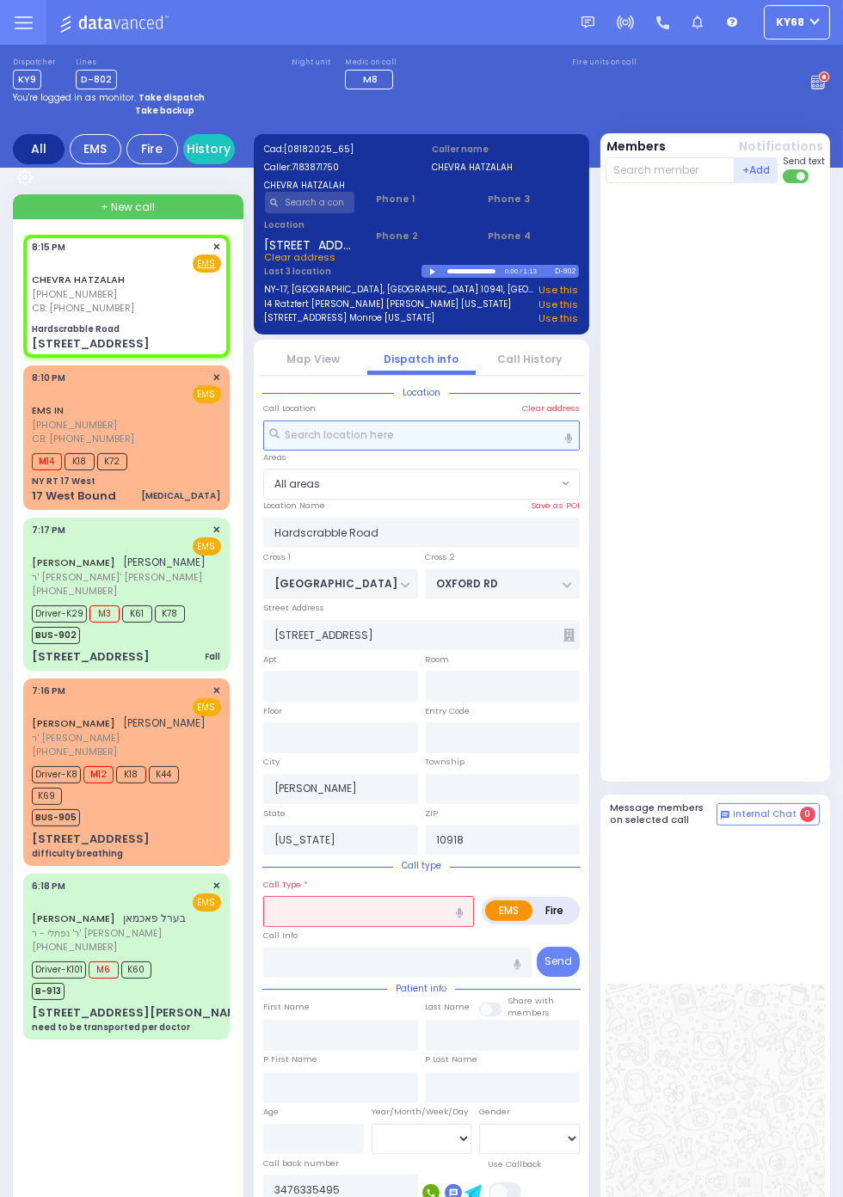
select select
radio input "true"
select select
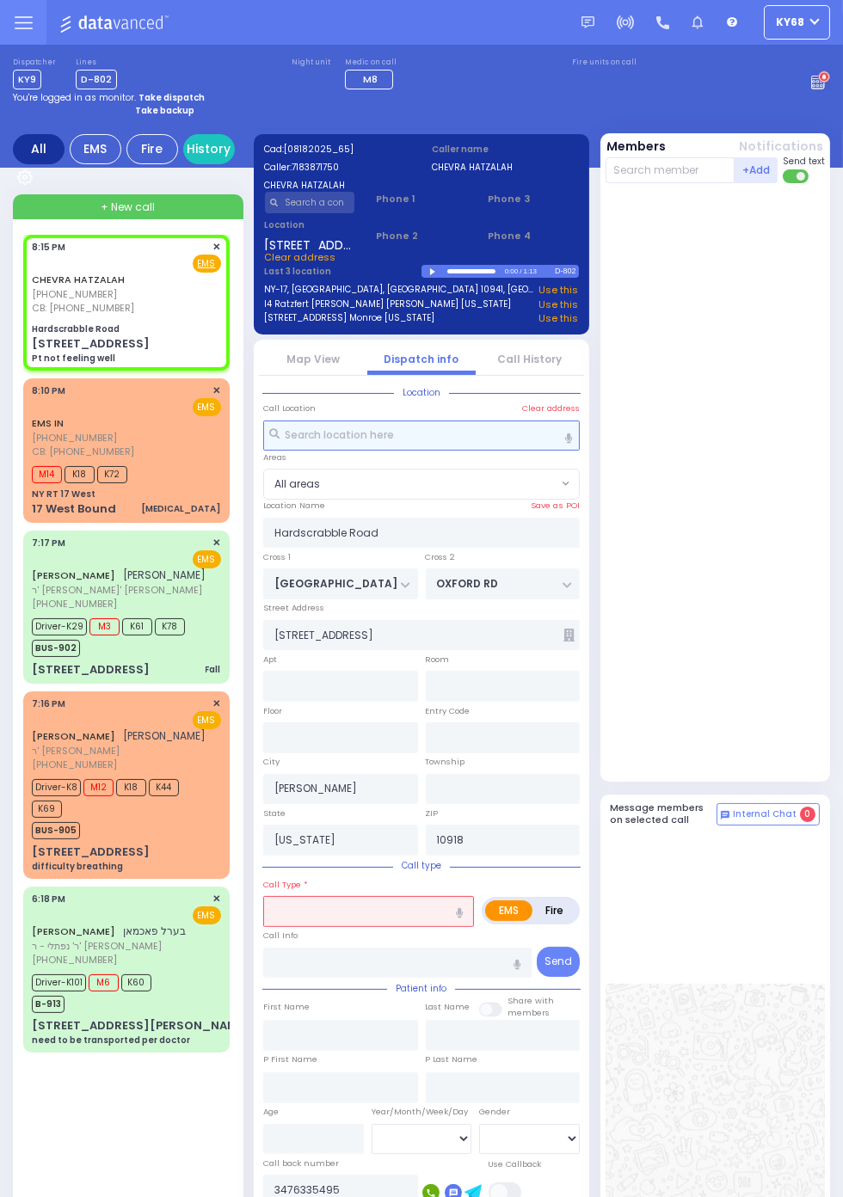
select select
type input "Pt not feeling well"
radio input "true"
select select
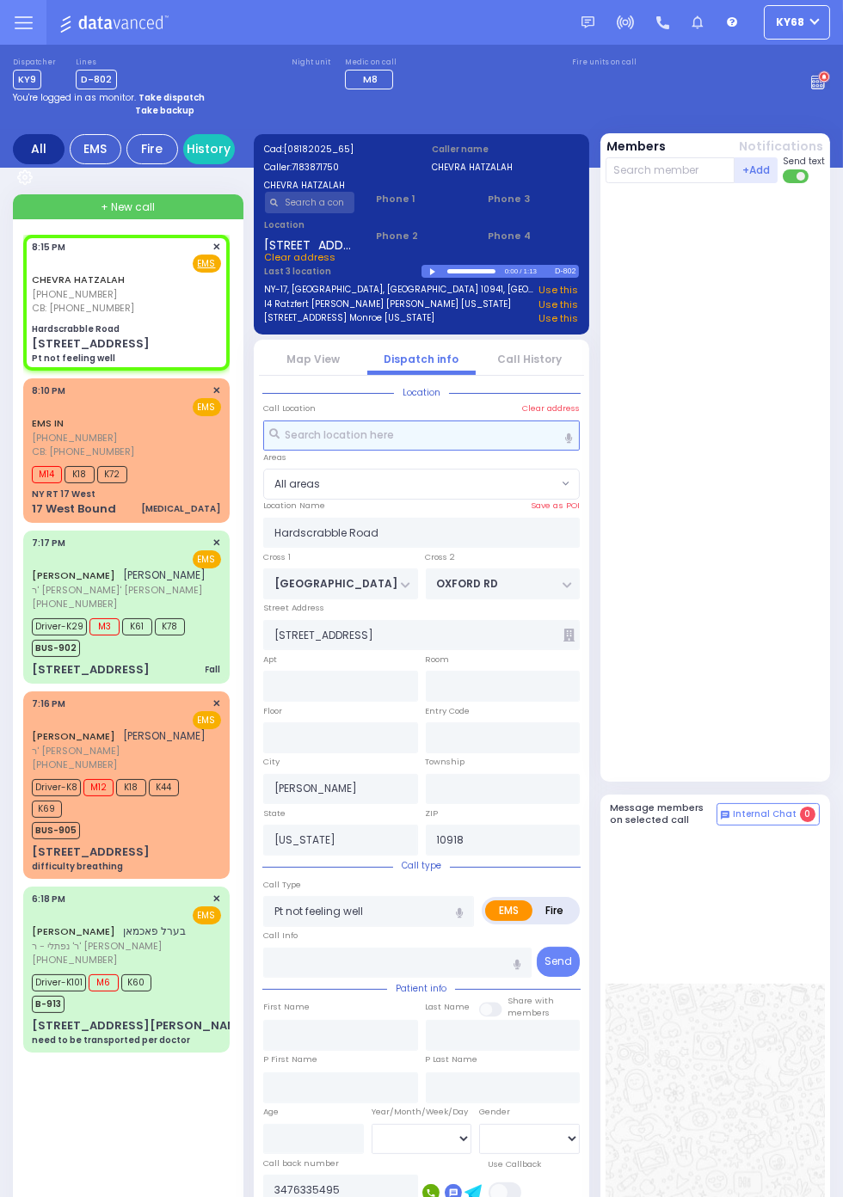
radio input "true"
select select
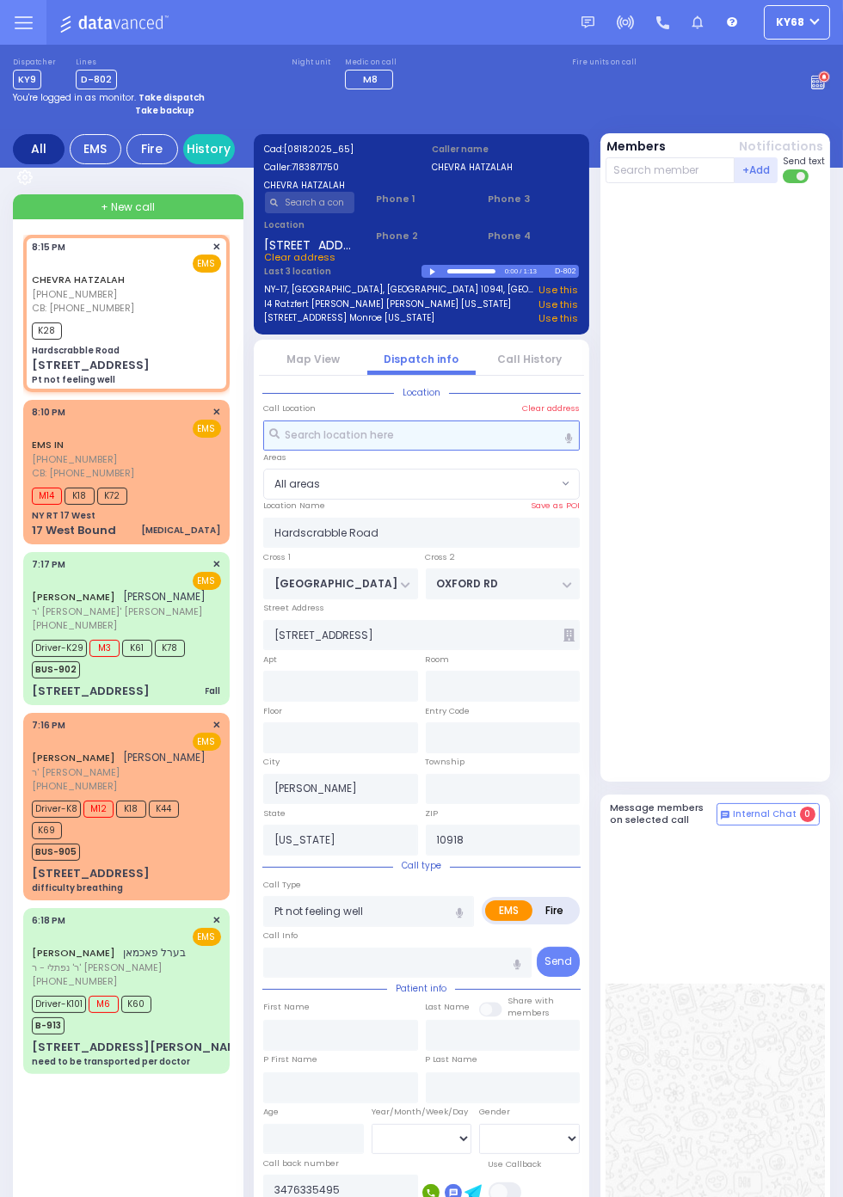
select select
radio input "true"
select select
type input "20:17"
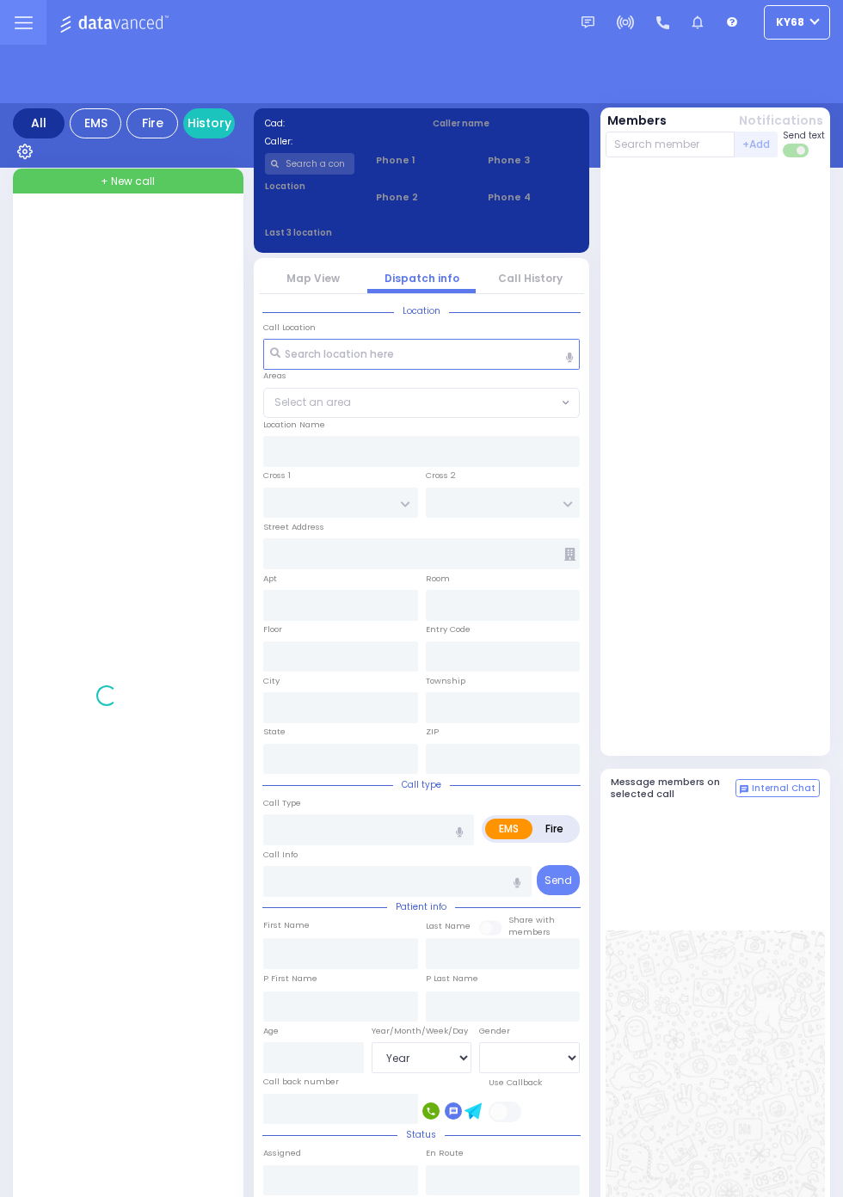
select select "Year"
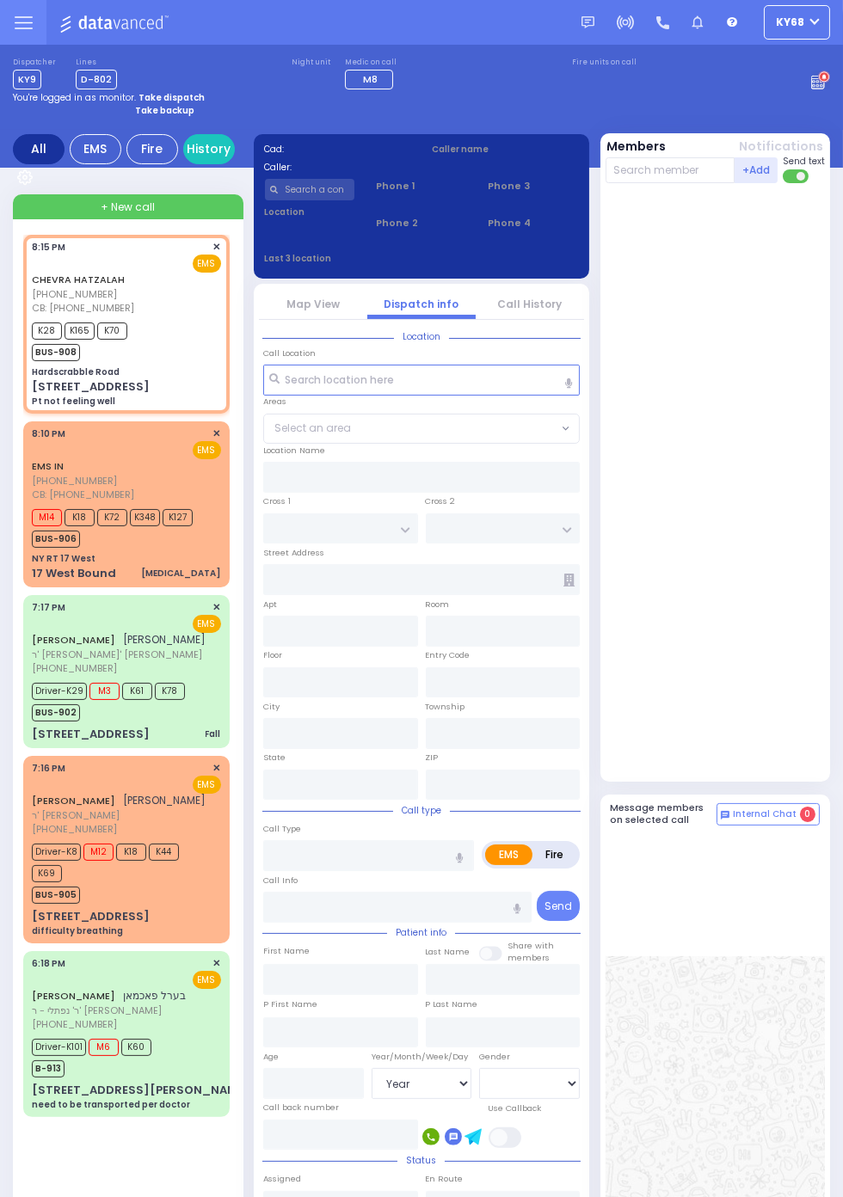
select select
type input "Pt not feeling well"
radio input "true"
select select
type input "3476335495"
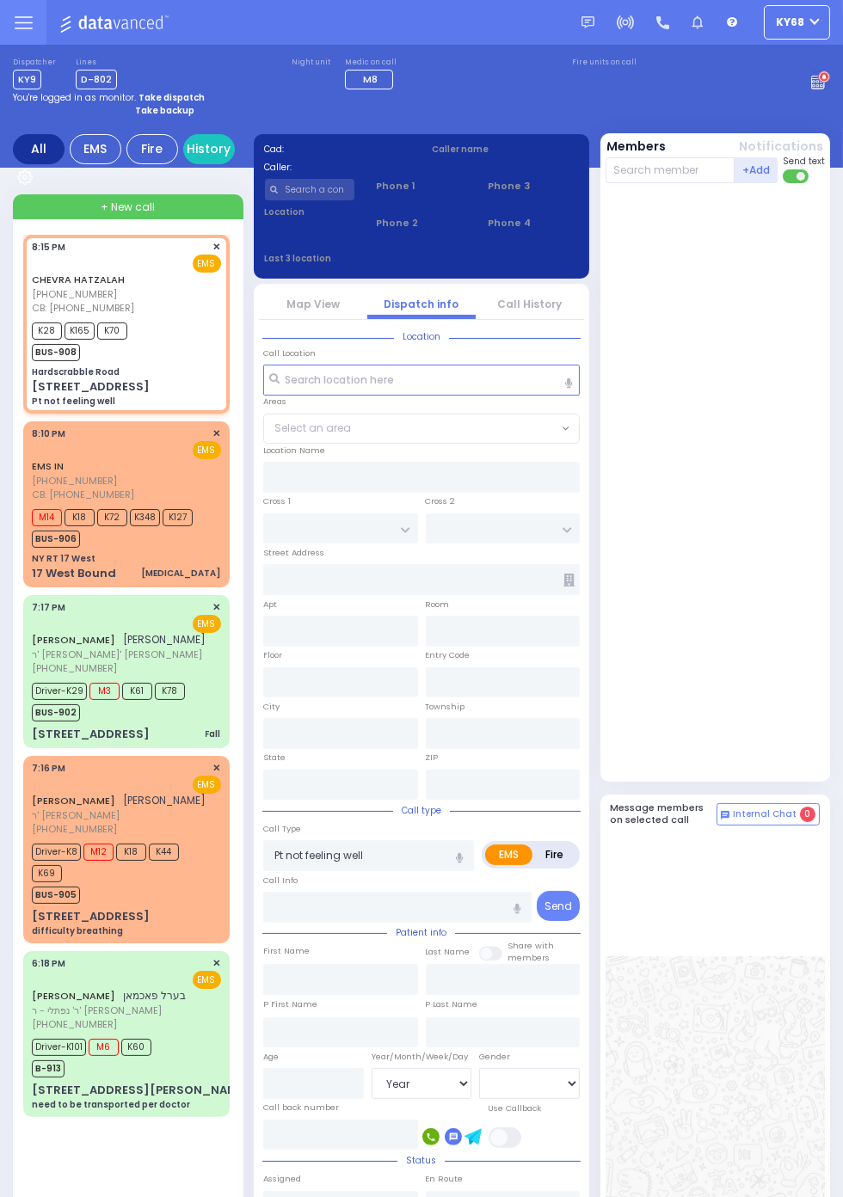
type input "20:15"
type input "20:17"
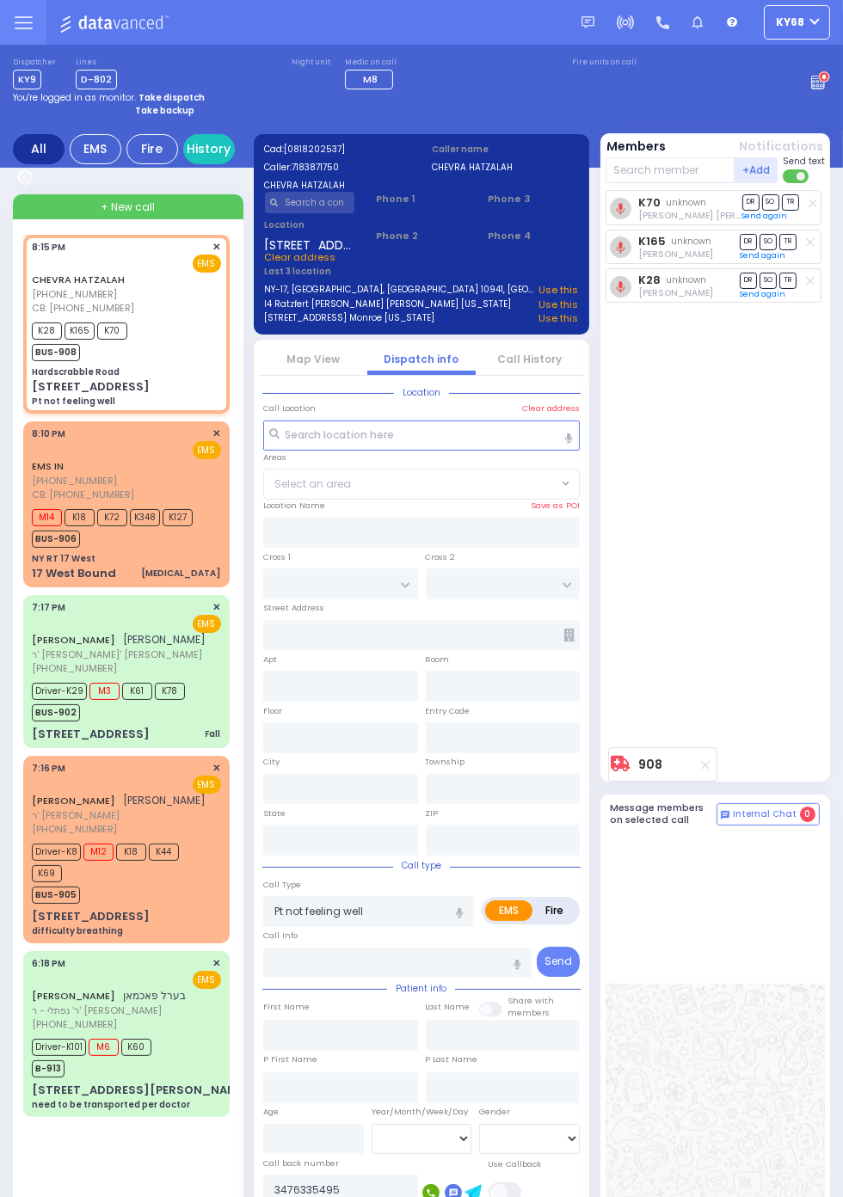
type input "Hardscrabble Road"
type input "[GEOGRAPHIC_DATA]"
type input "OXFORD RD"
type input "[STREET_ADDRESS]"
type input "[PERSON_NAME]"
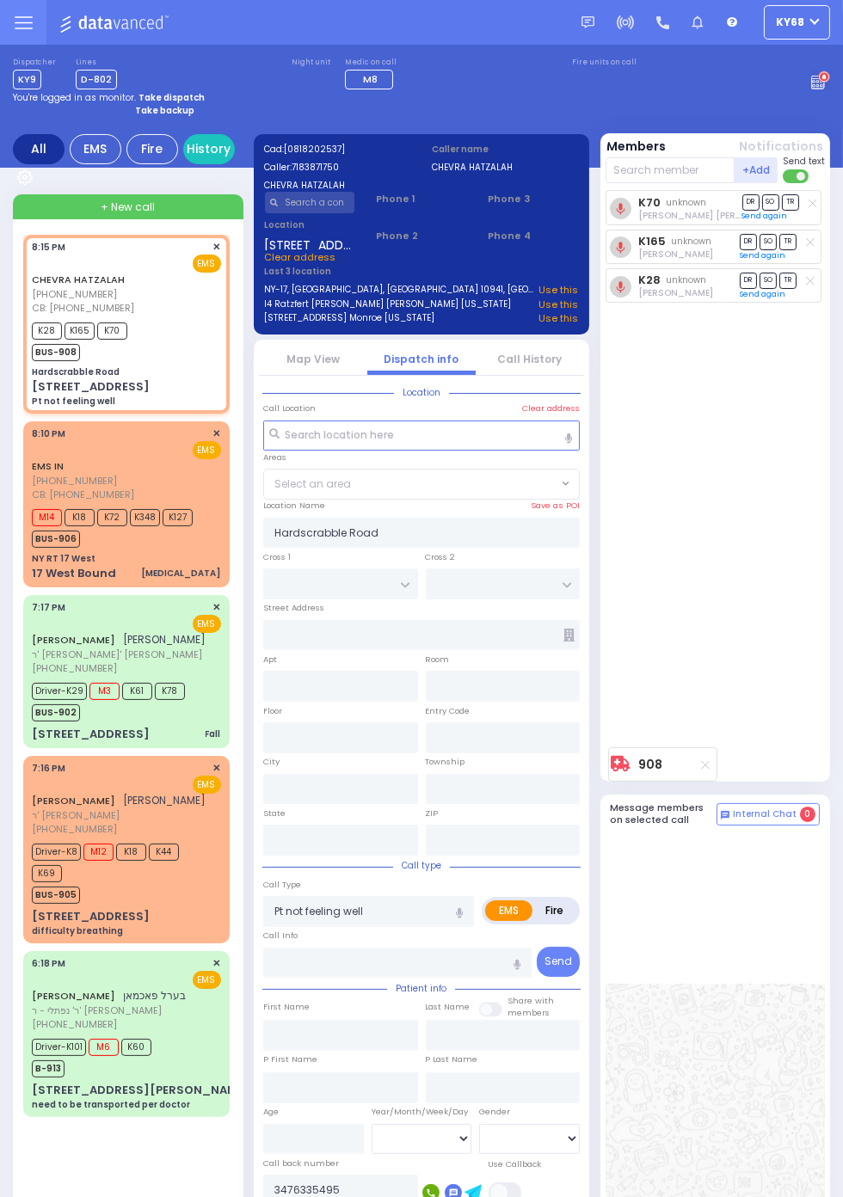
type input "[US_STATE]"
type input "10918"
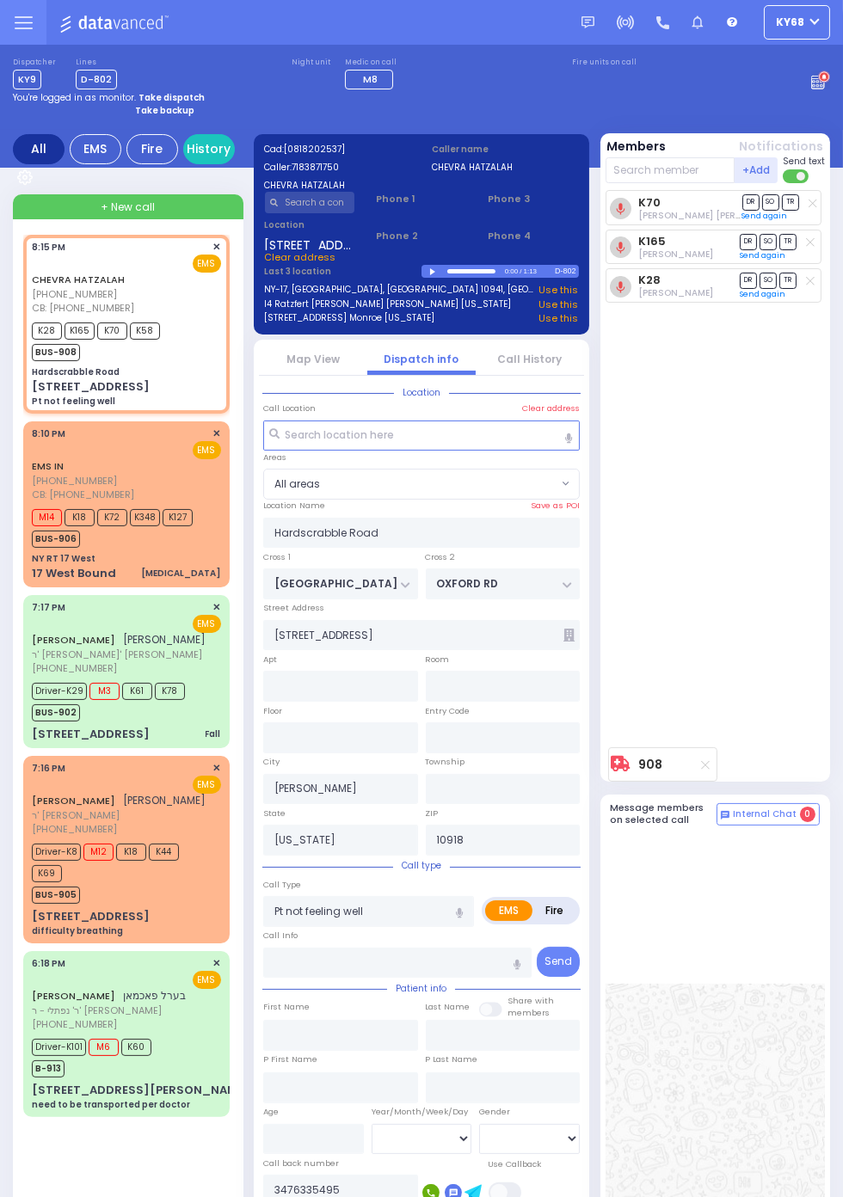
select select
radio input "true"
select select
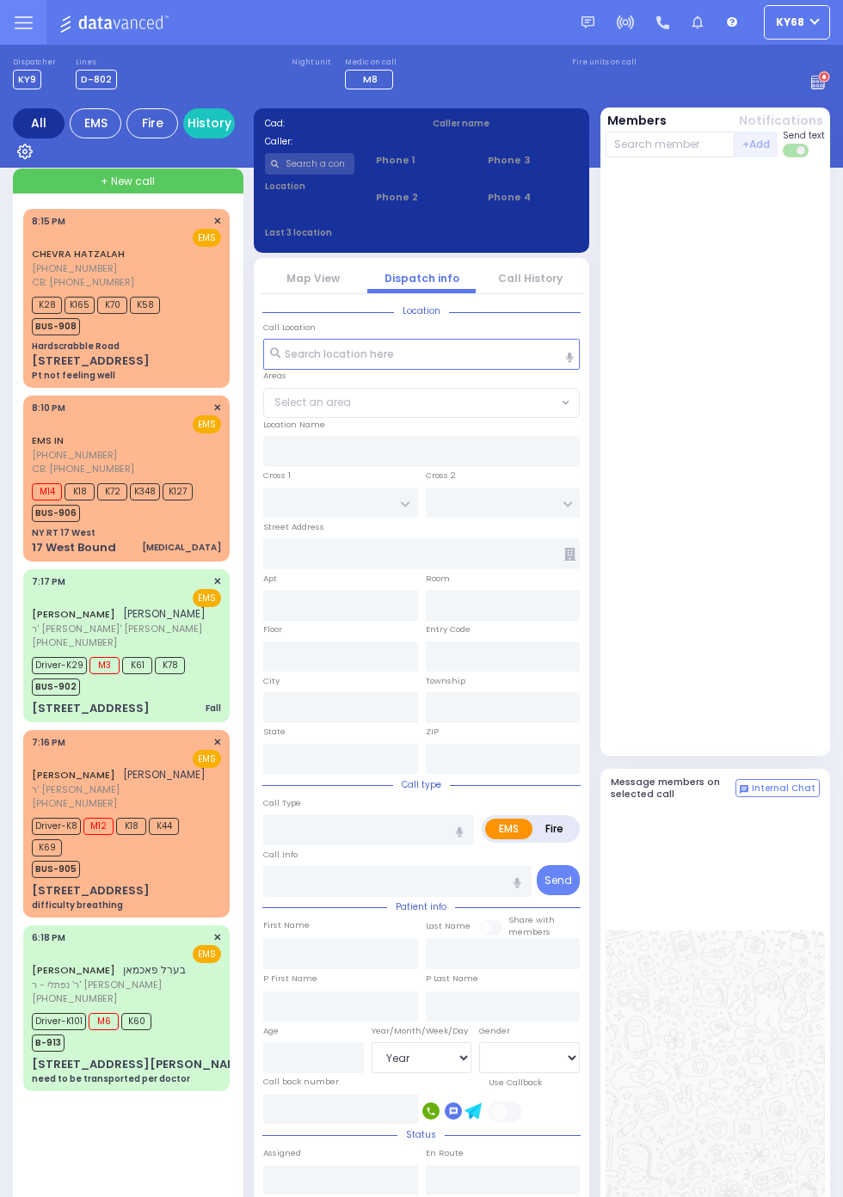
select select "Year"
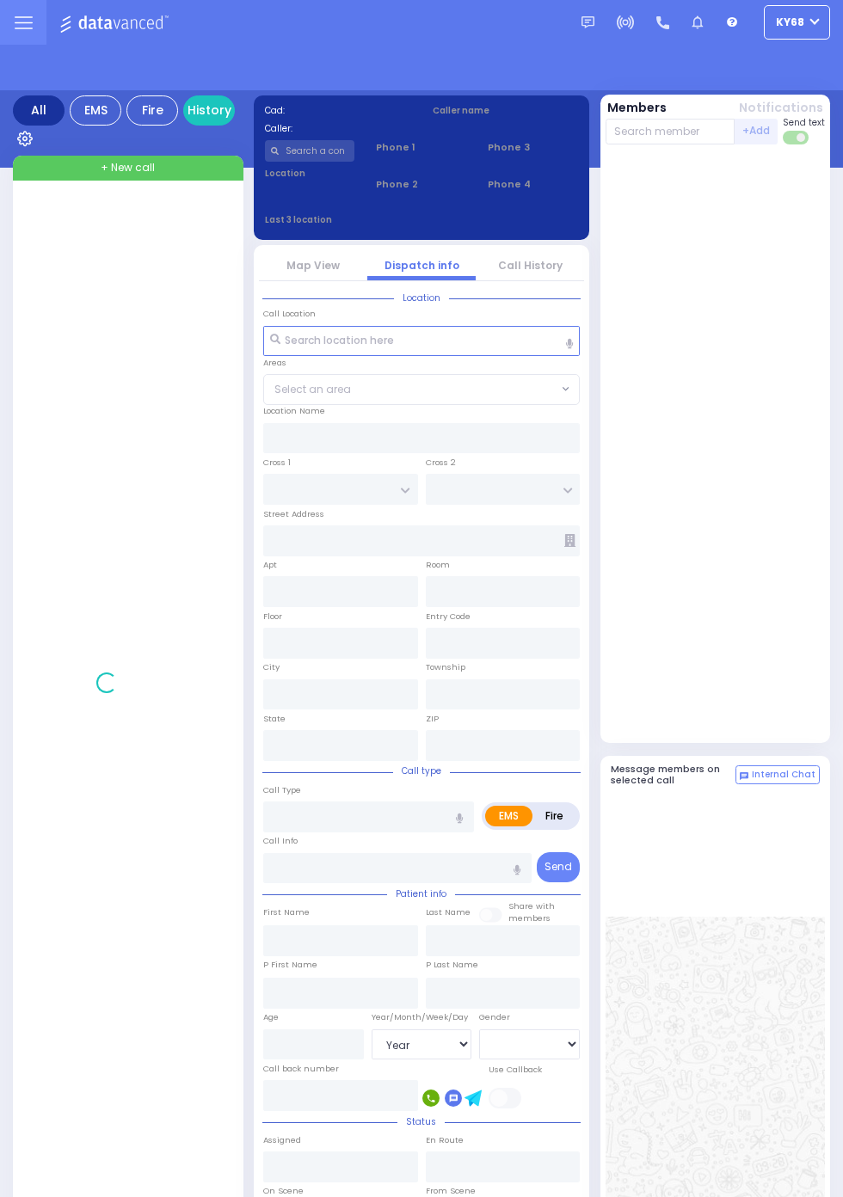
select select "Year"
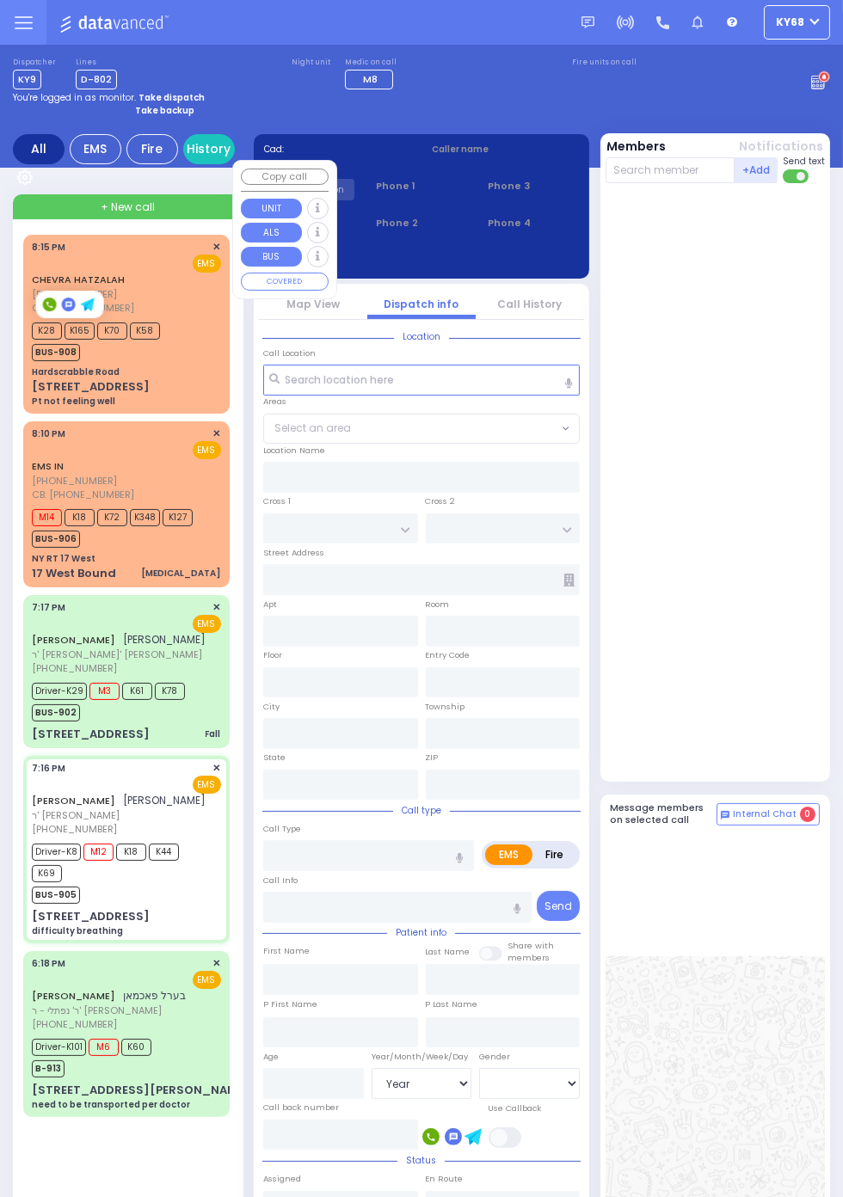
select select
type input "difficulty breathing"
radio input "true"
type input "[PERSON_NAME]"
type input "BRAVER"
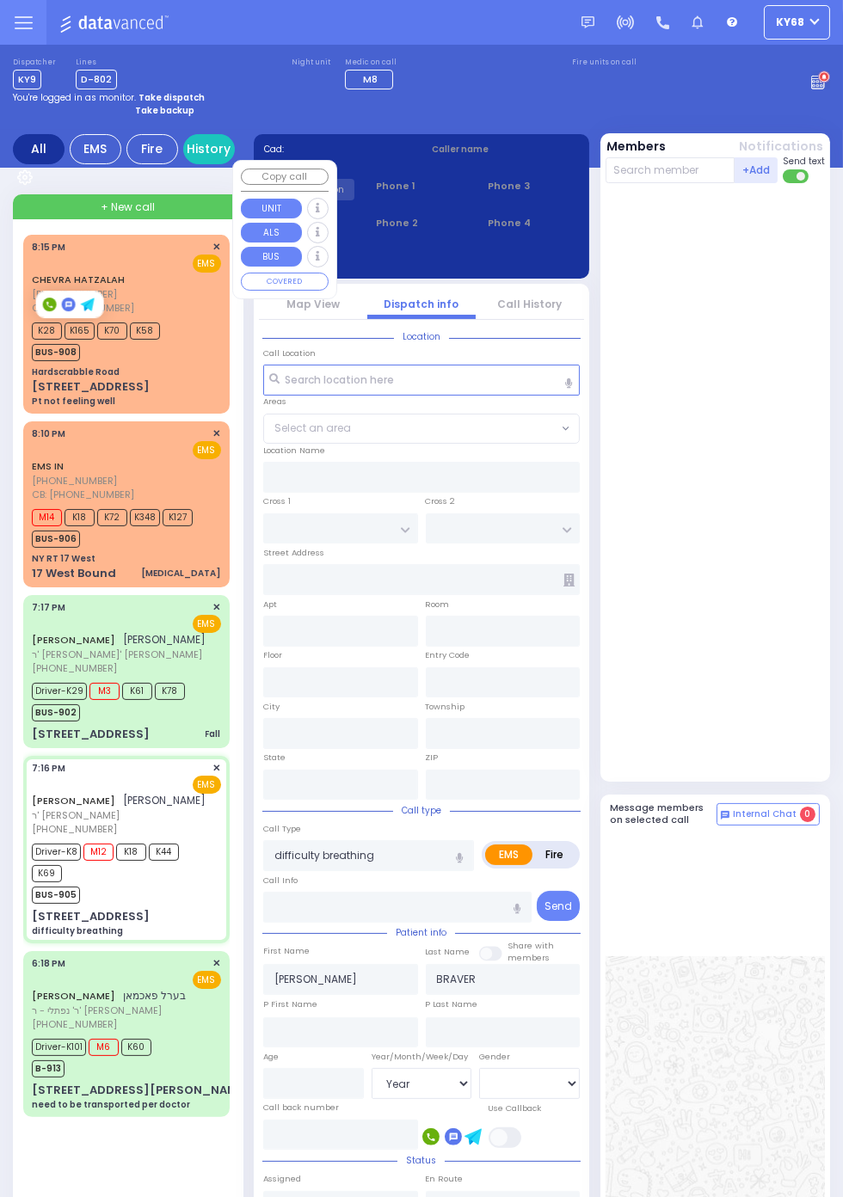
type input "Ezriel"
type input "Klar"
type input "74"
select select "Year"
select select "[DEMOGRAPHIC_DATA]"
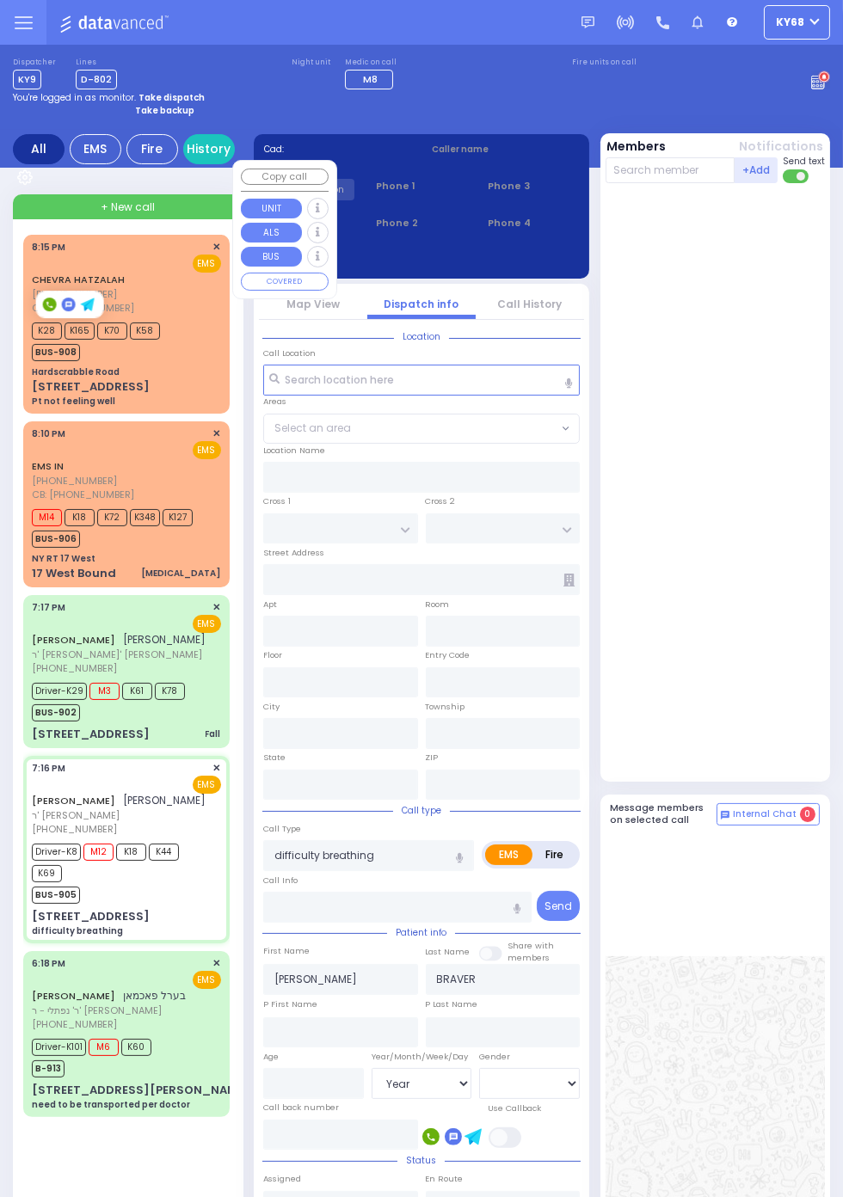
type input "19:16"
type input "19:19"
type input "19:21"
type input "19:45"
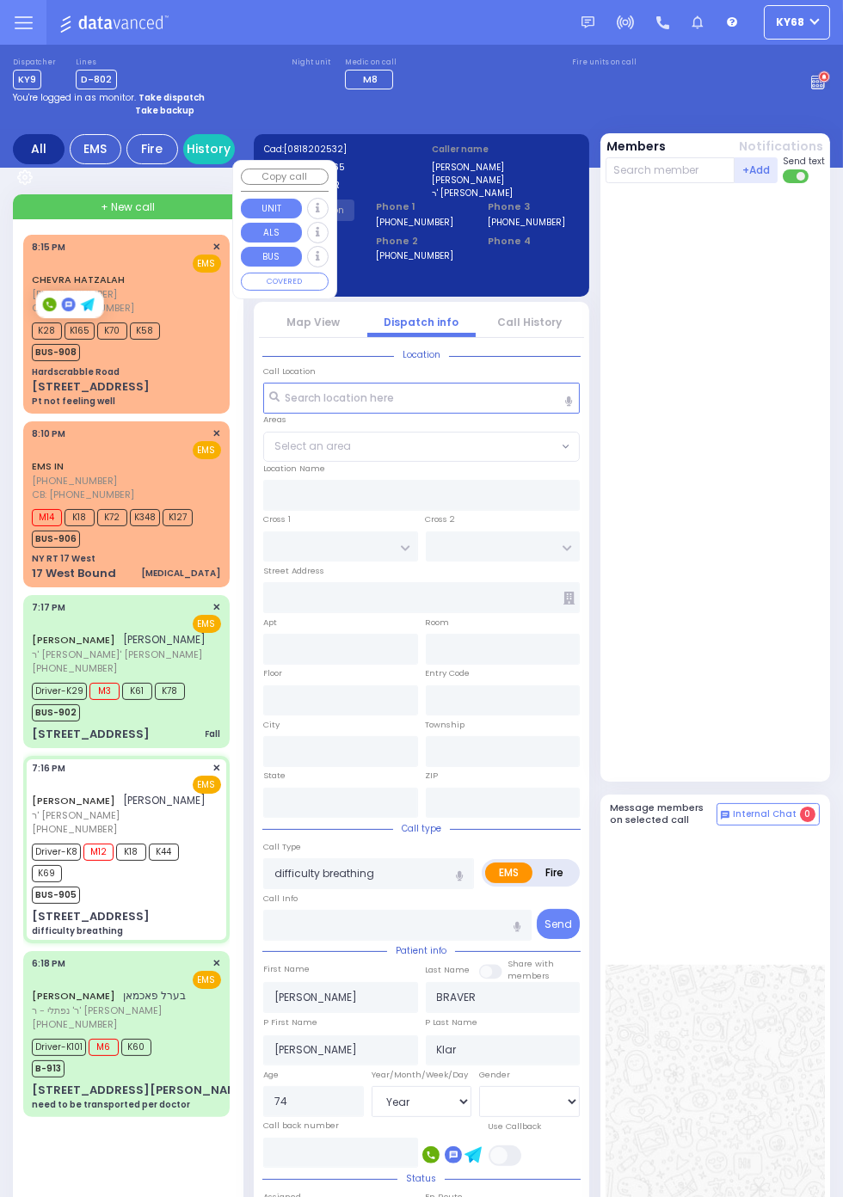
type input "MOUNTAINVIEW DR"
type input "[STREET_ADDRESS]"
type input "Monroe"
type input "[US_STATE]"
type input "10950"
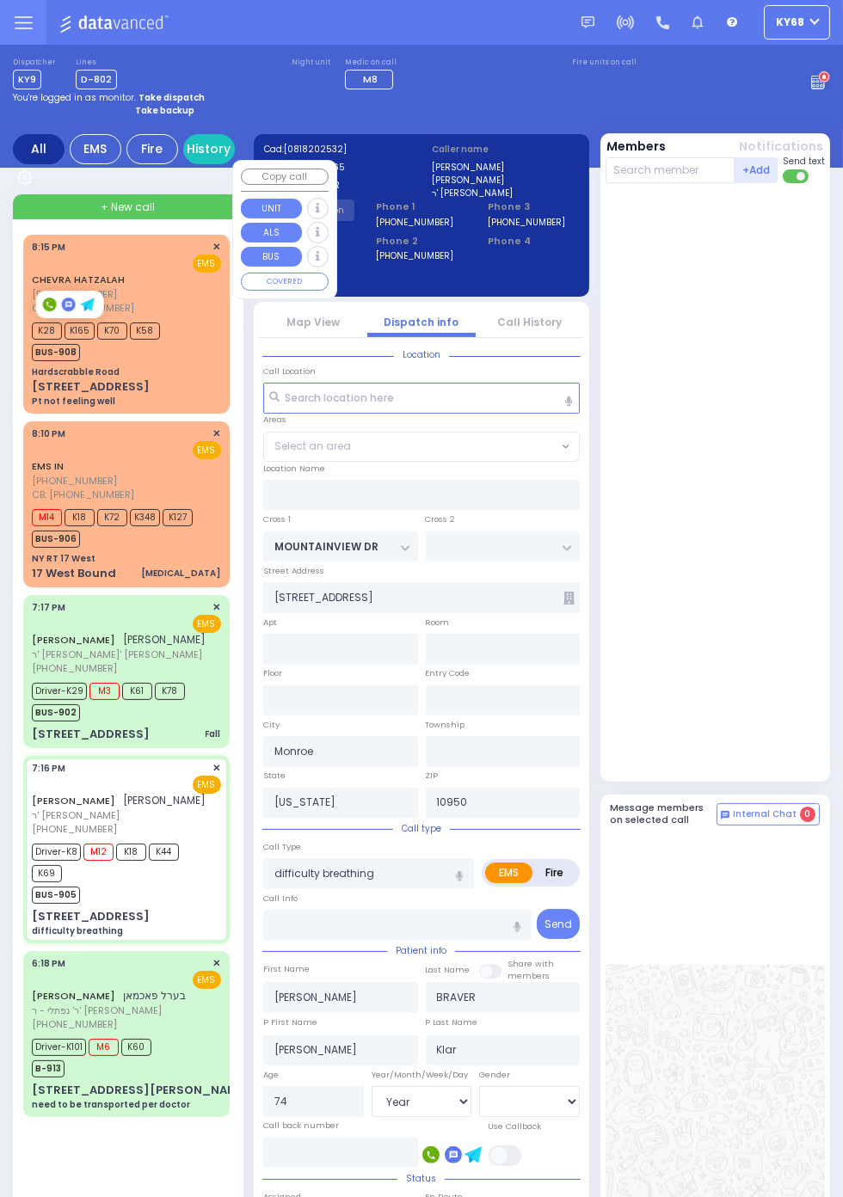
select select "MONROE"
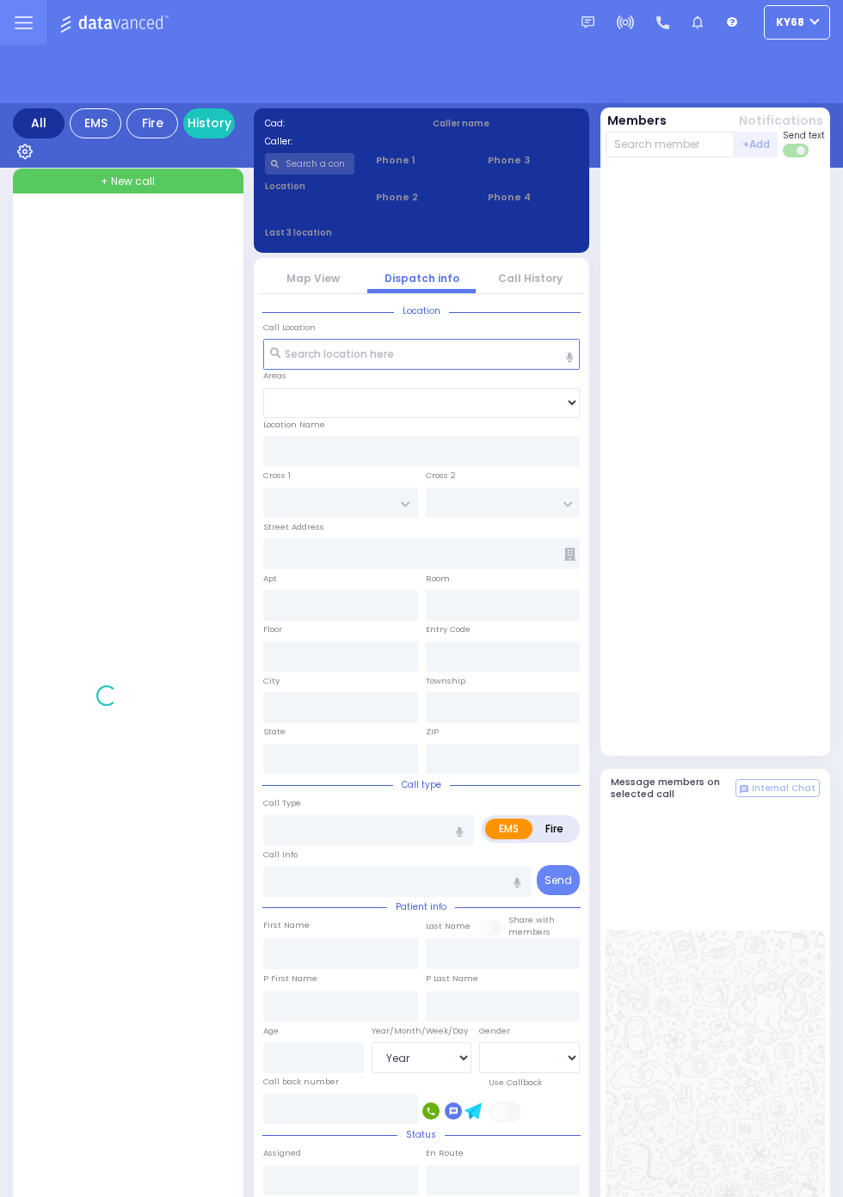
select select "Year"
select select "[DEMOGRAPHIC_DATA]"
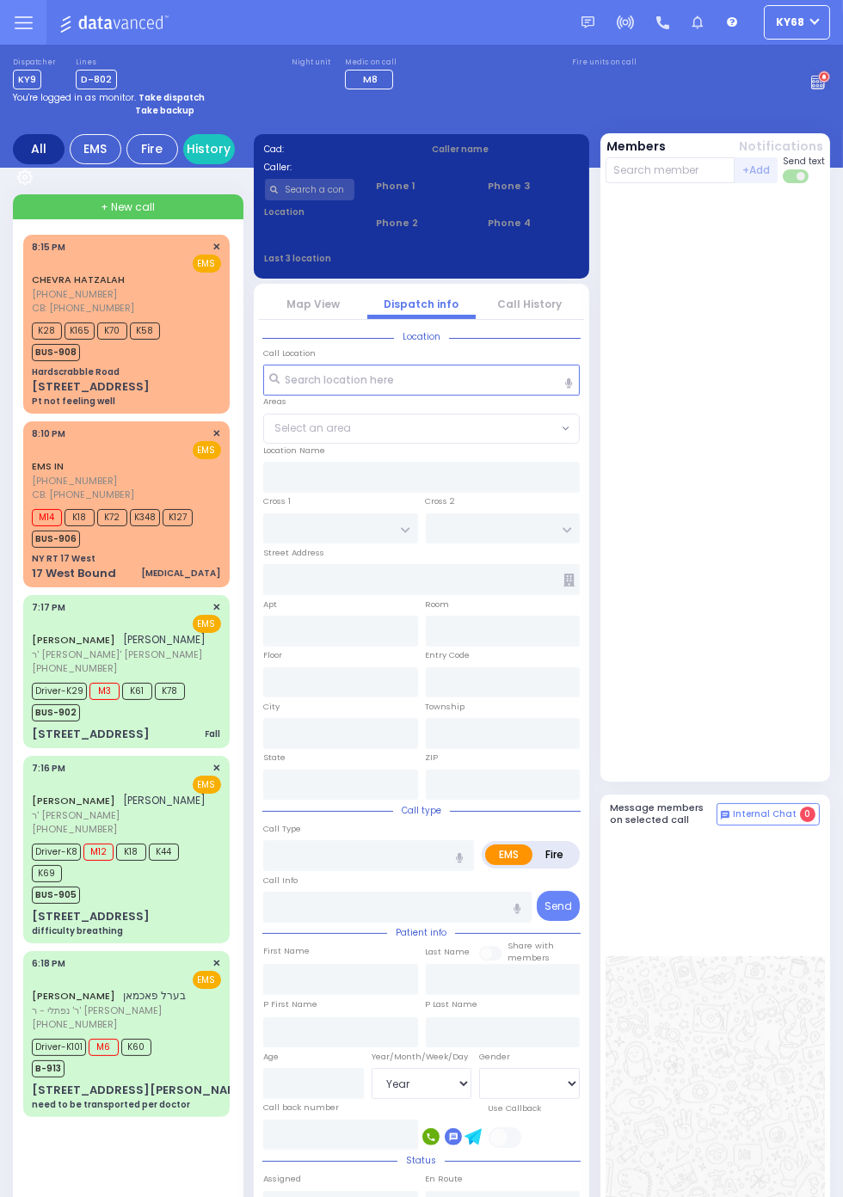
click at [32, 291] on span "[PHONE_NUMBER]" at bounding box center [74, 294] width 85 height 14
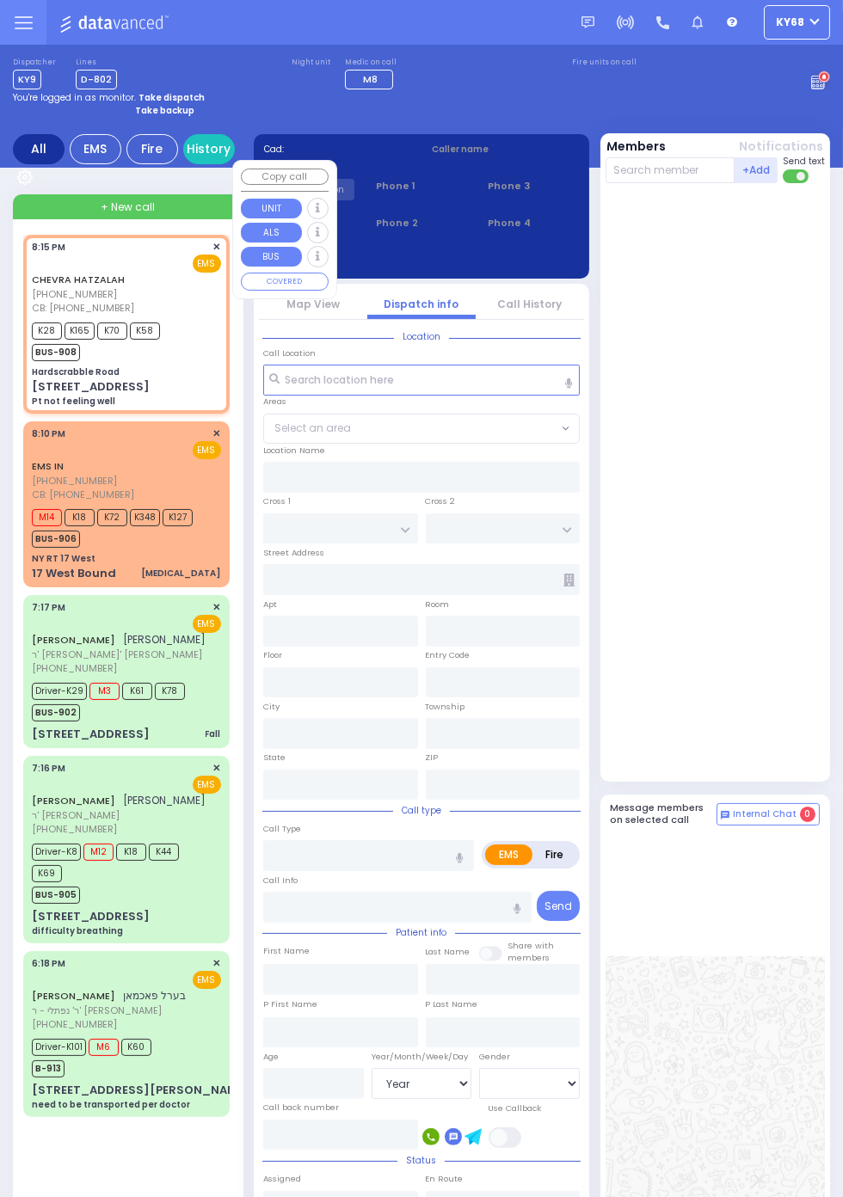
select select
type input "Pt not feeling well"
radio input "true"
select select
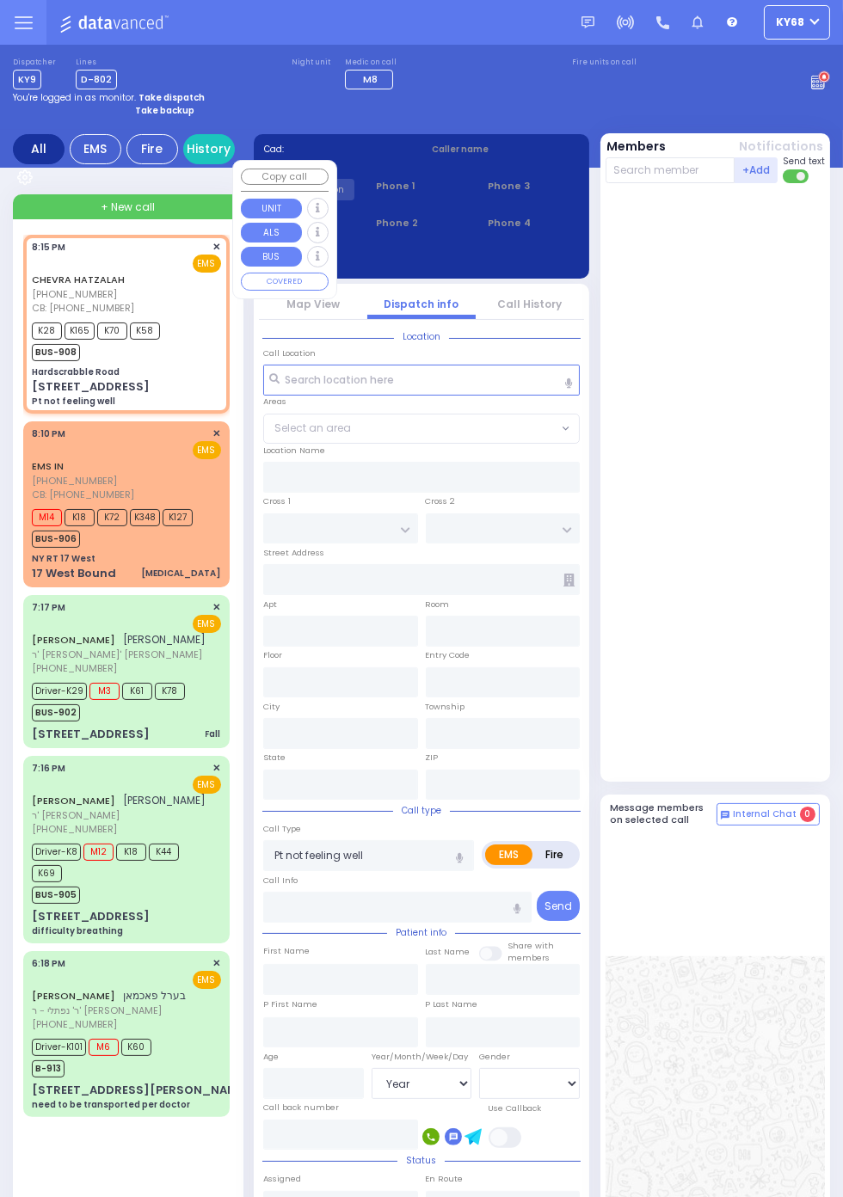
type input "3476335495"
type input "20:15"
type input "20:17"
type input "Hardscrabble Road"
type input "CRAIGVILLE RD"
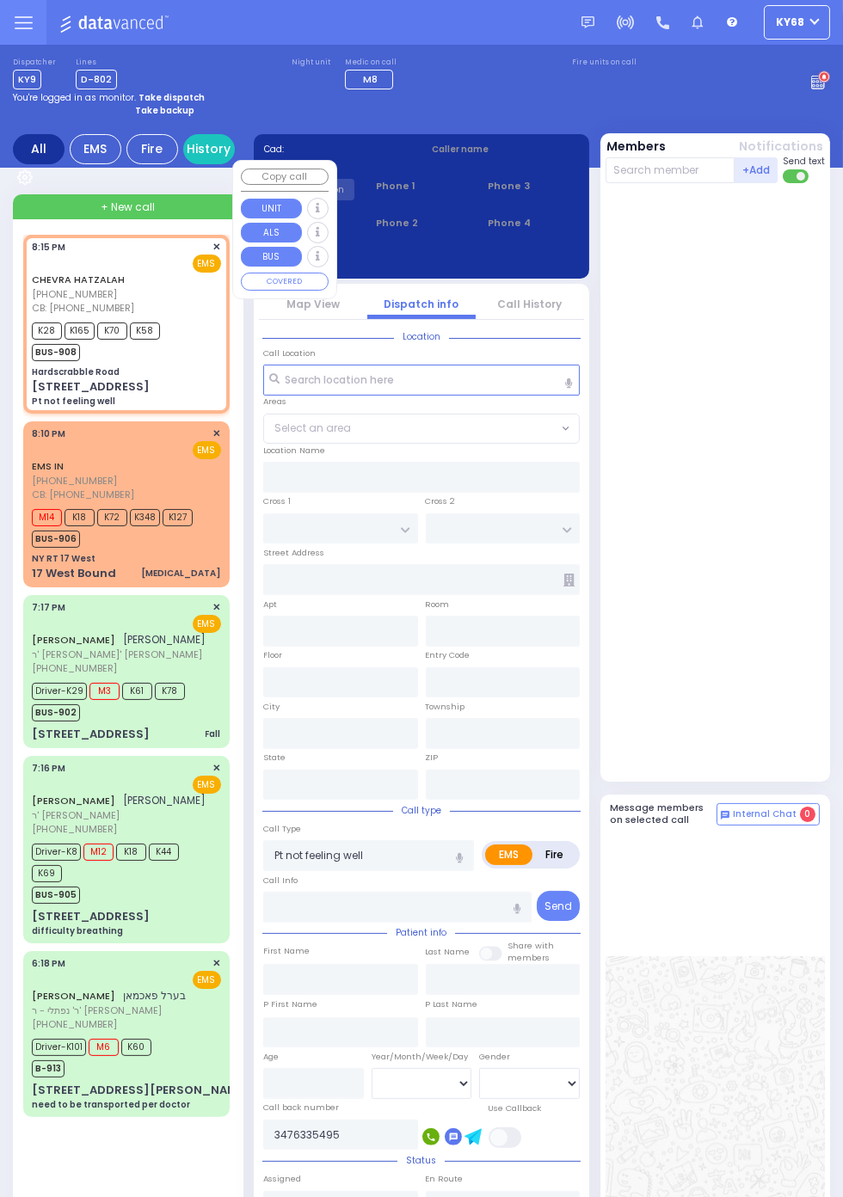
type input "OXFORD RD"
type input "198 Hardscrabble Rd"
type input "Chester"
type input "[US_STATE]"
type input "10918"
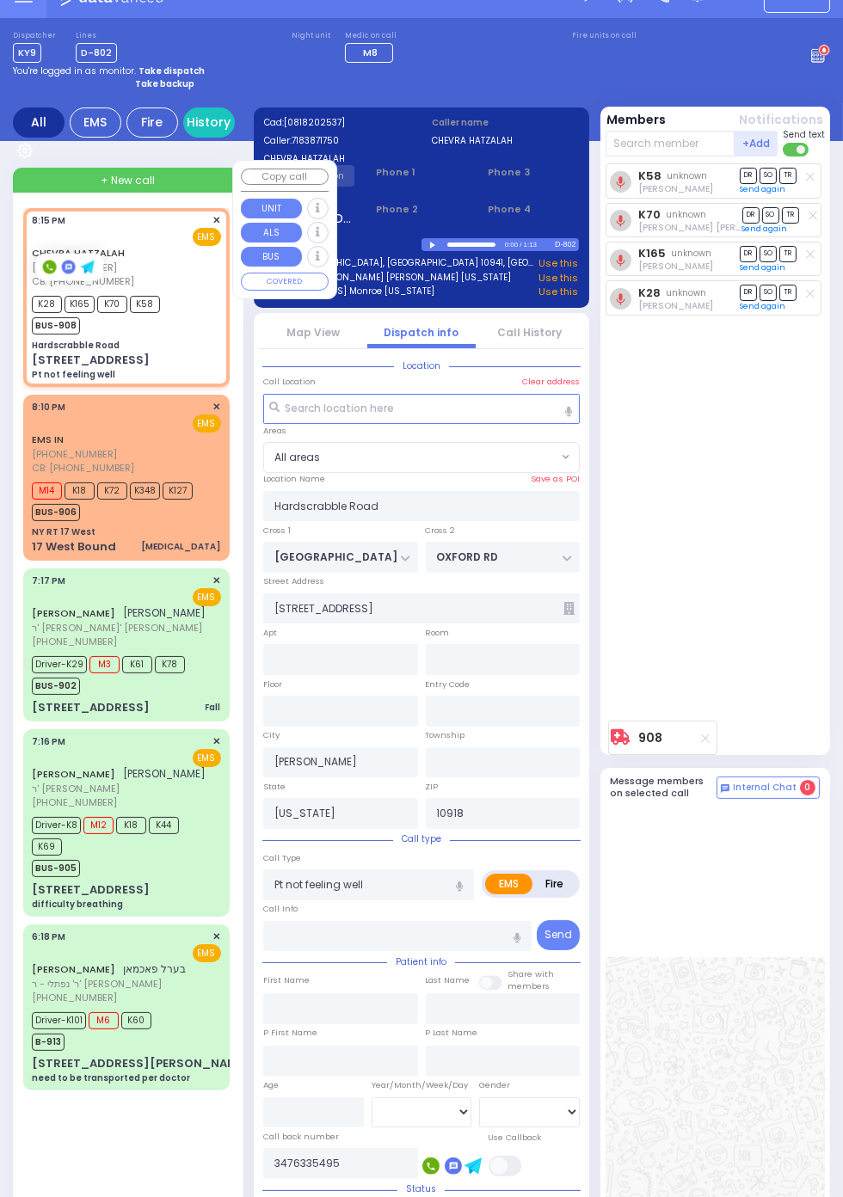
scroll to position [22, 0]
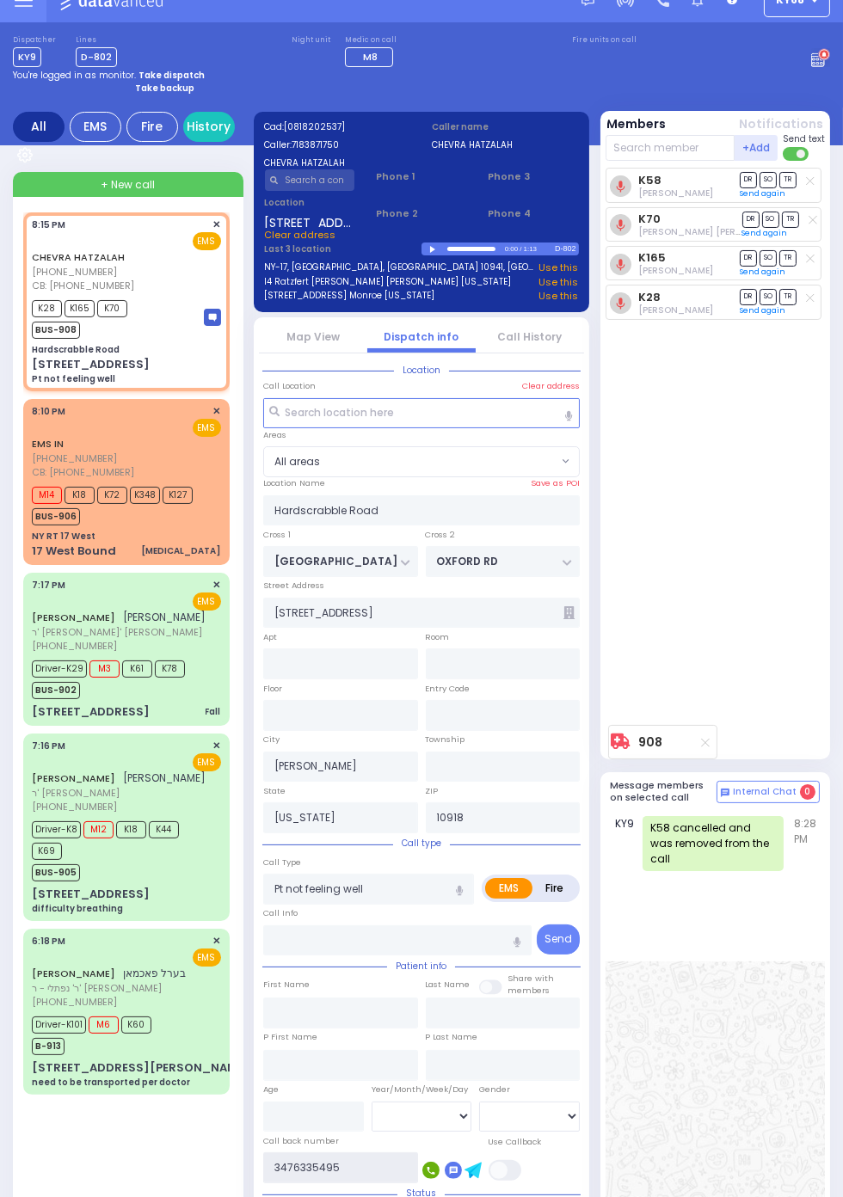
select select
radio input "true"
select select
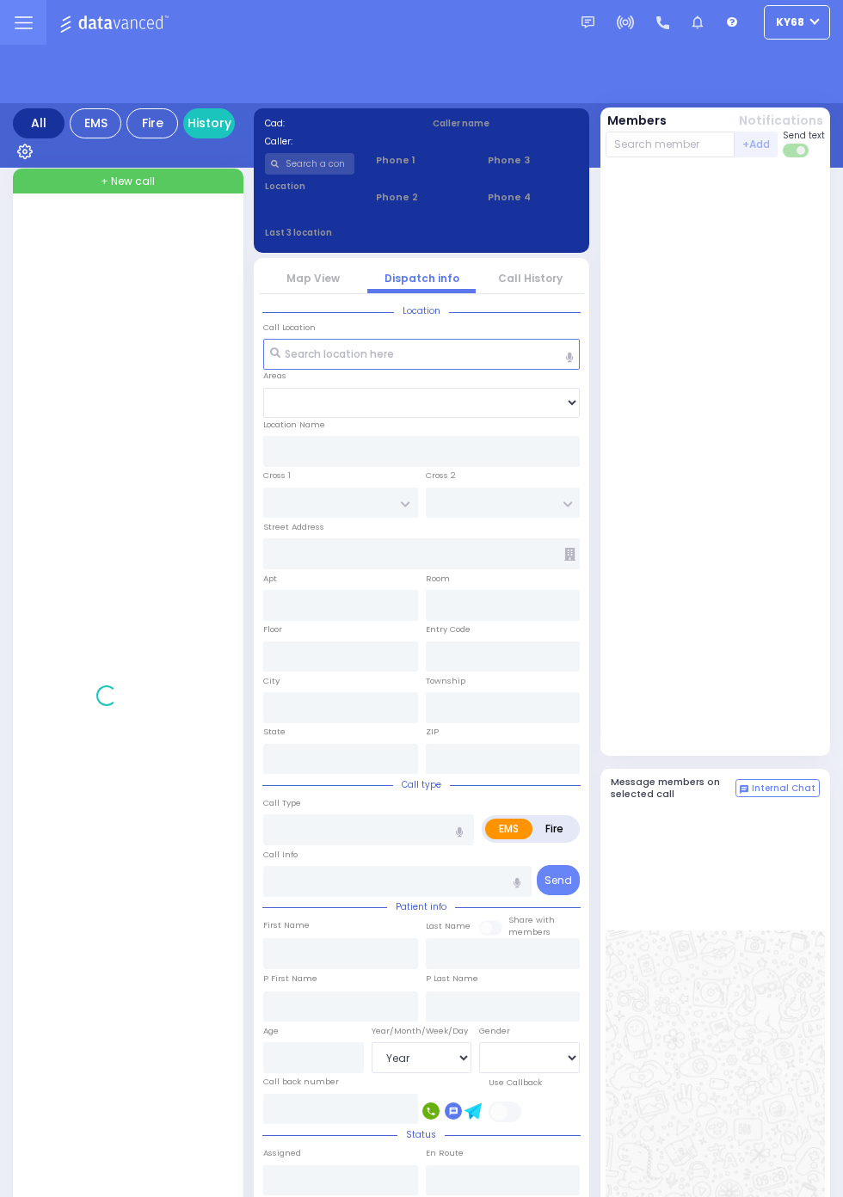
select select "Year"
select select "[DEMOGRAPHIC_DATA]"
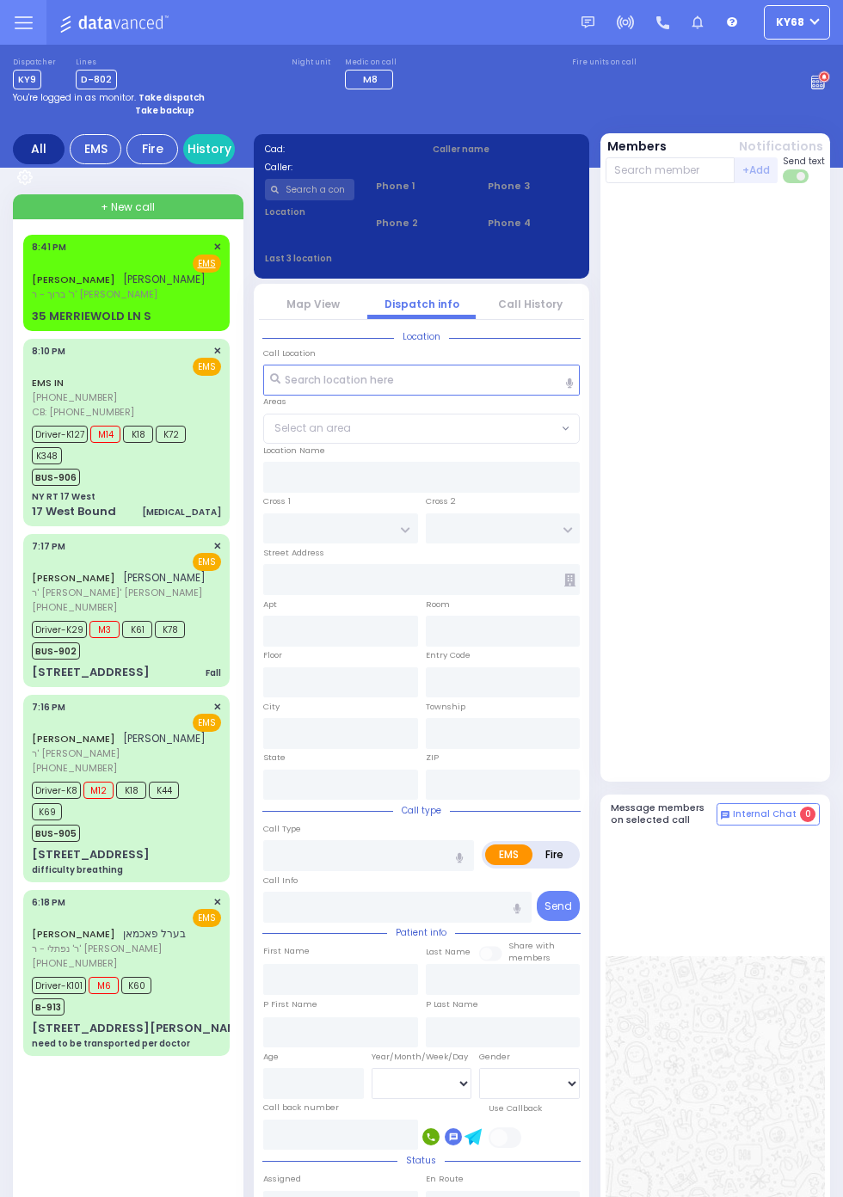
click at [32, 932] on link "[PERSON_NAME]" at bounding box center [73, 934] width 83 height 14
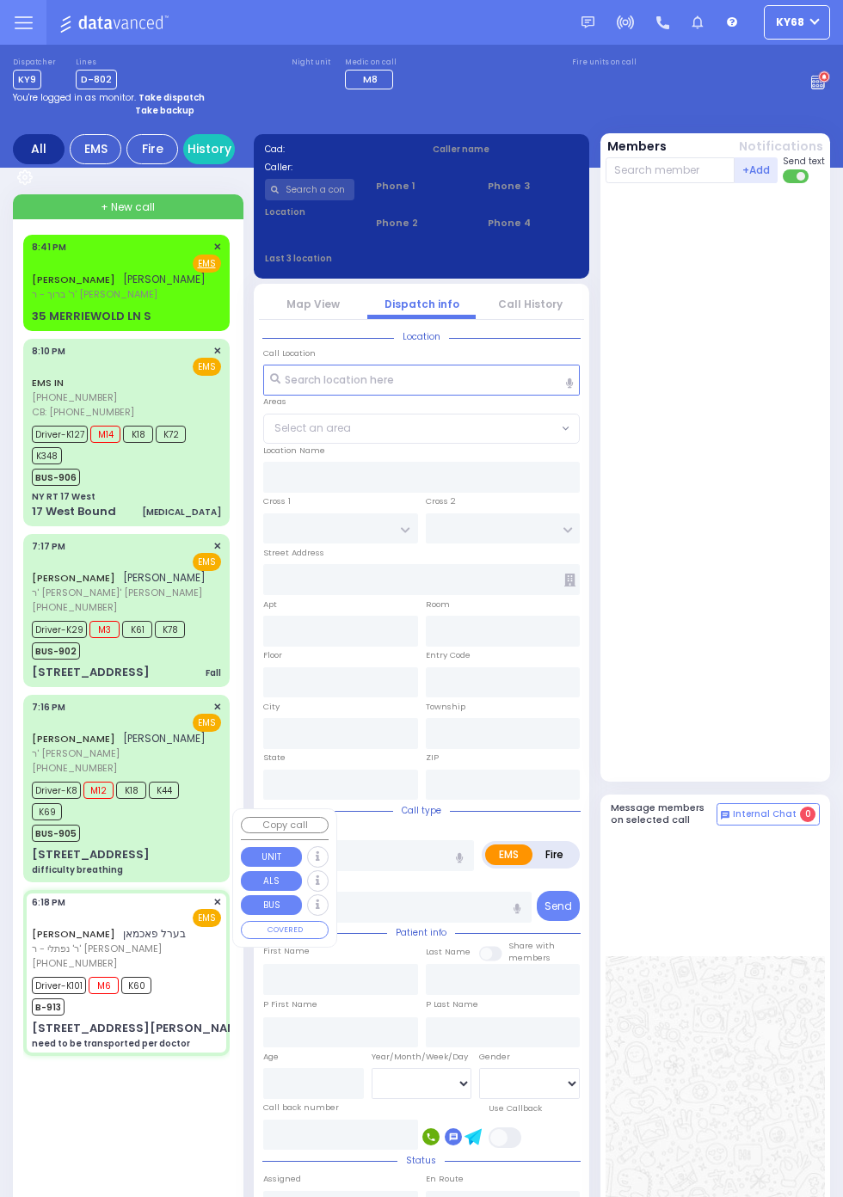
select select
type input "need to be transported per doctor"
radio input "true"
type input "[PERSON_NAME]"
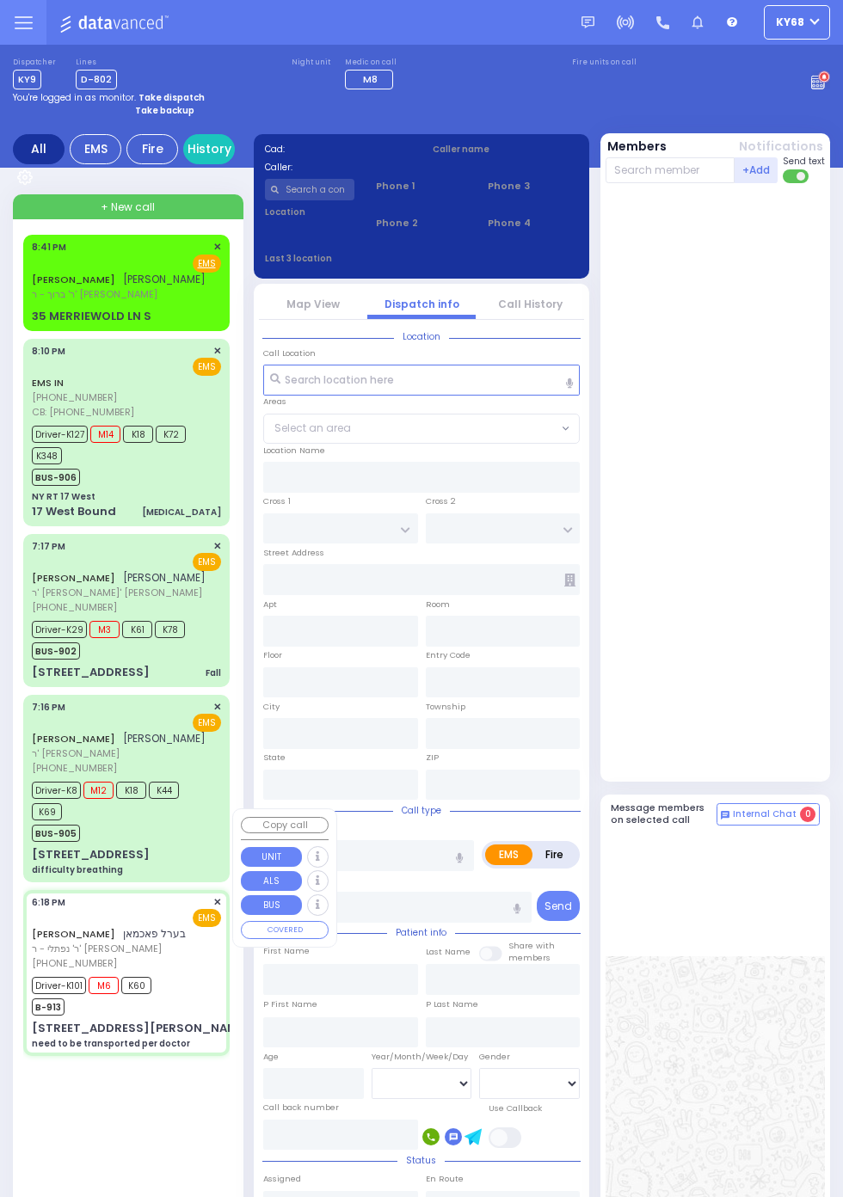
type input "Dov"
type input "[PERSON_NAME]"
type input "74"
select select "Year"
select select "[DEMOGRAPHIC_DATA]"
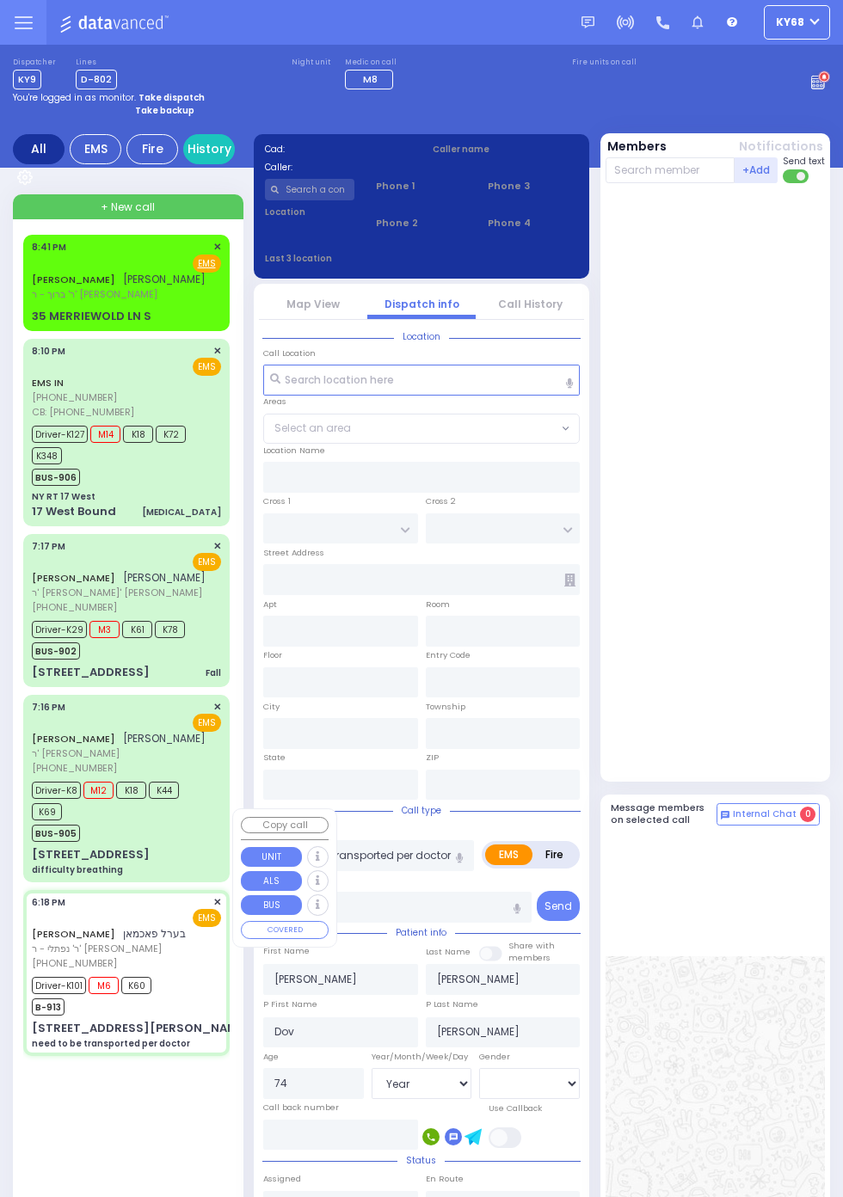
type input "18:18"
type input "18:23"
type input "18:25"
type input "18:44"
type input "19:43"
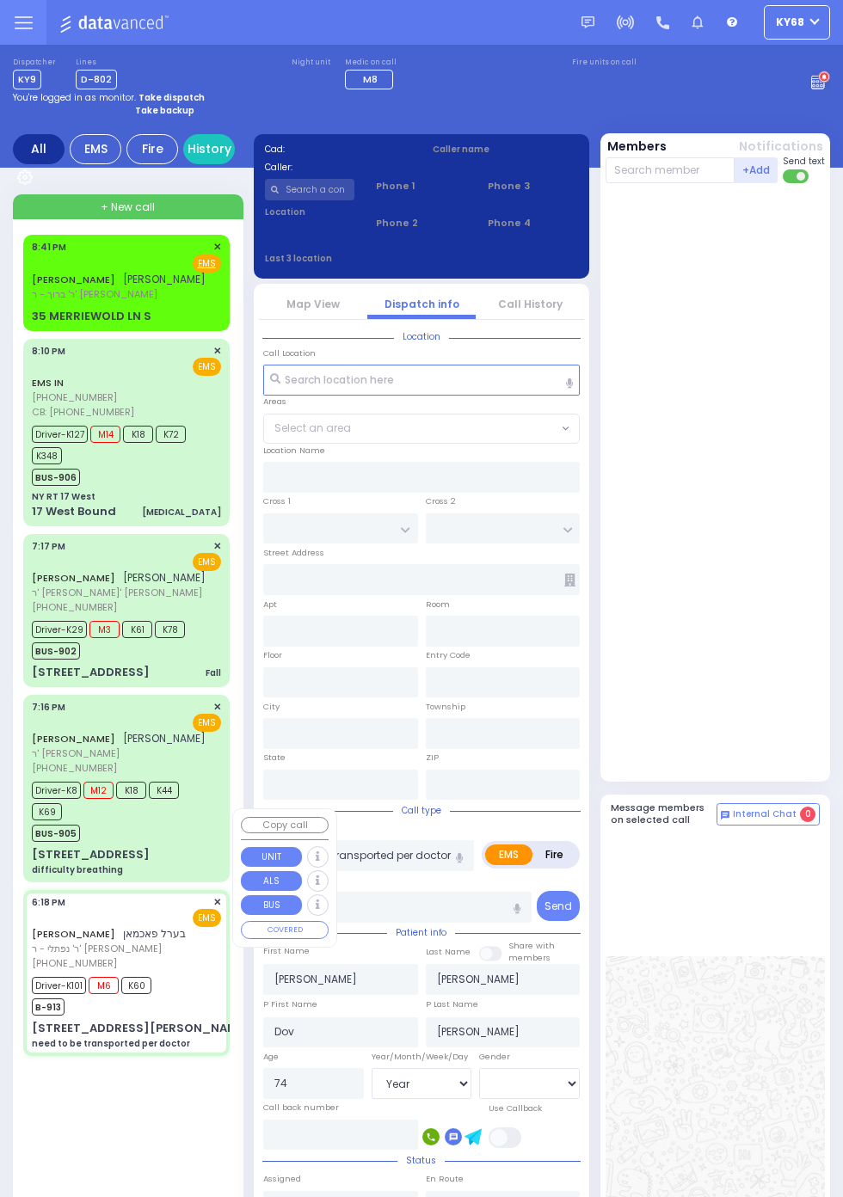
type input "NYU Langone Hospital Long Island Winthrop 259 1st St Mineola"
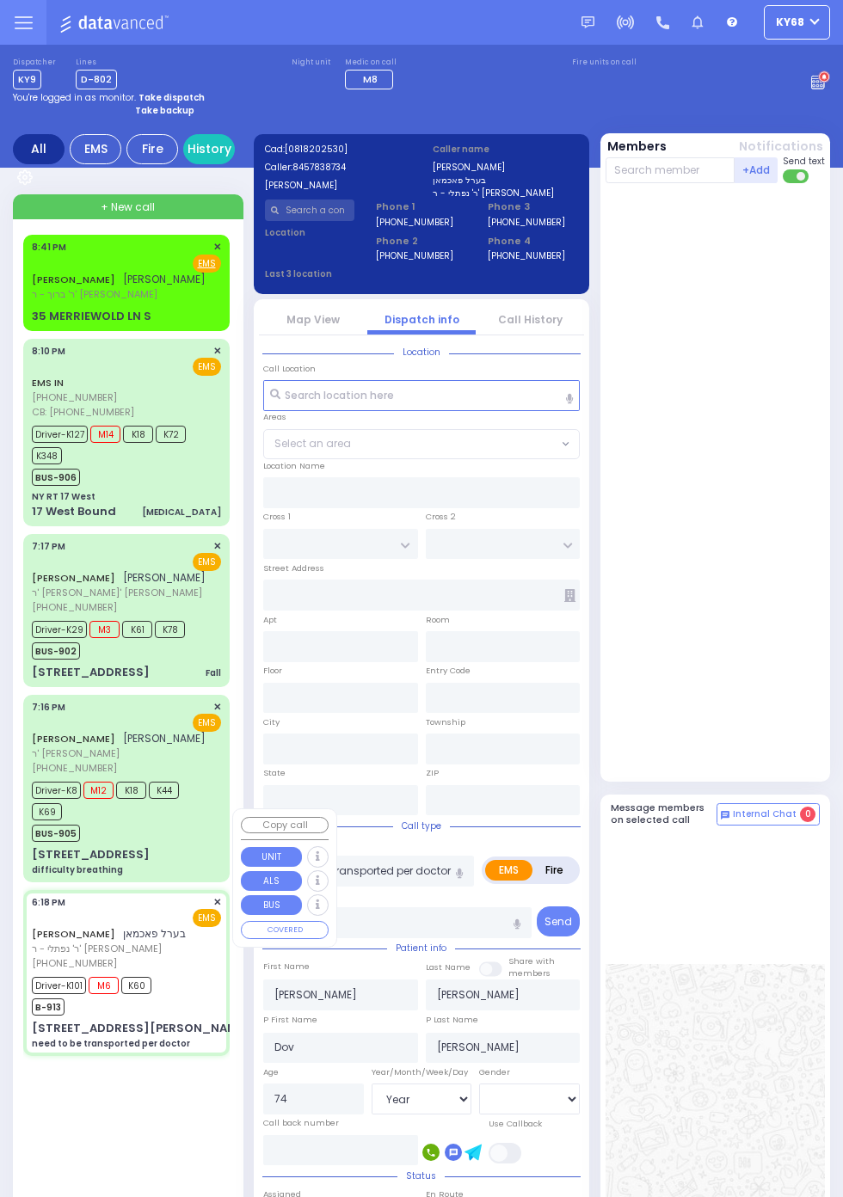
type input "FOREST RD"
type input "ZENTA RD"
type input "6 CARTER LN"
type input "202"
type input "Monroe"
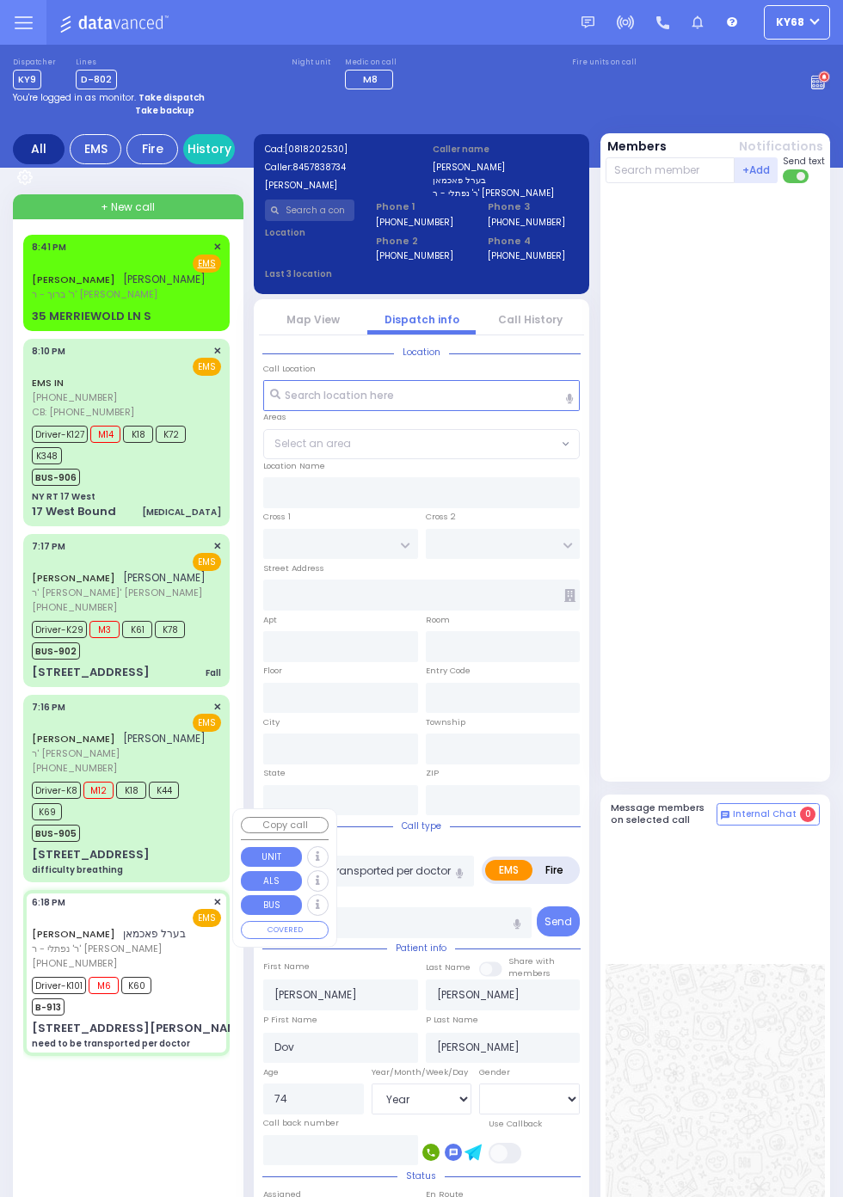
type input "New York"
type input "10950"
select select "MONROE"
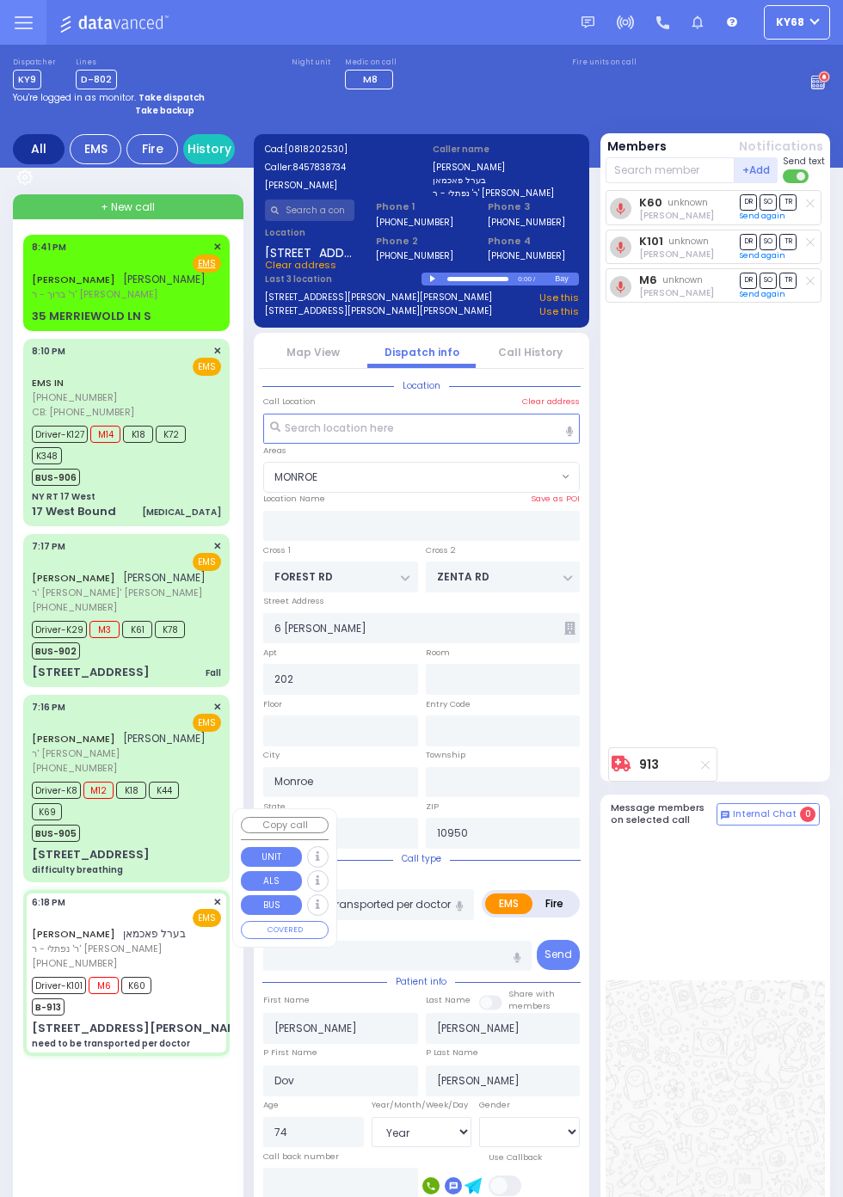
click at [784, 1088] on div at bounding box center [715, 1132] width 220 height 598
click at [338, 354] on link "Map View" at bounding box center [312, 352] width 53 height 15
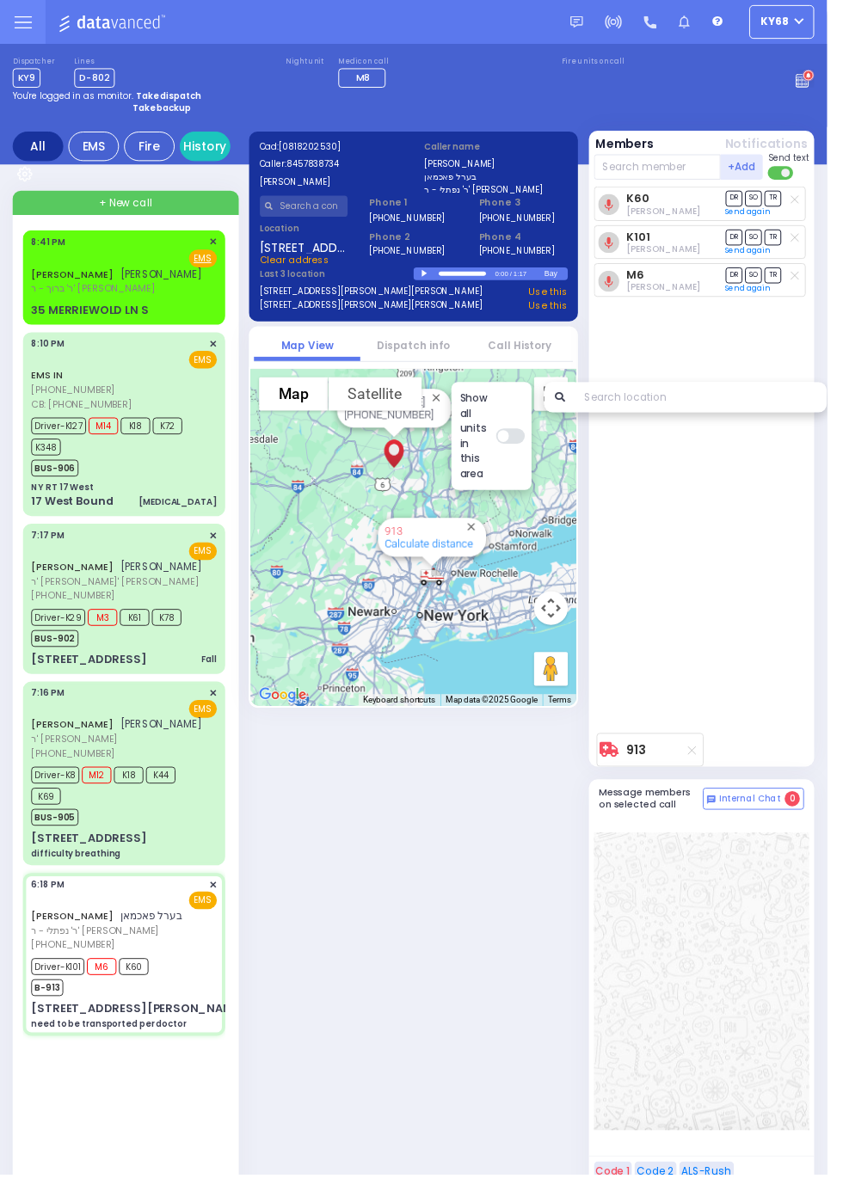
click at [123, 746] on span "[PERSON_NAME]" at bounding box center [164, 738] width 83 height 15
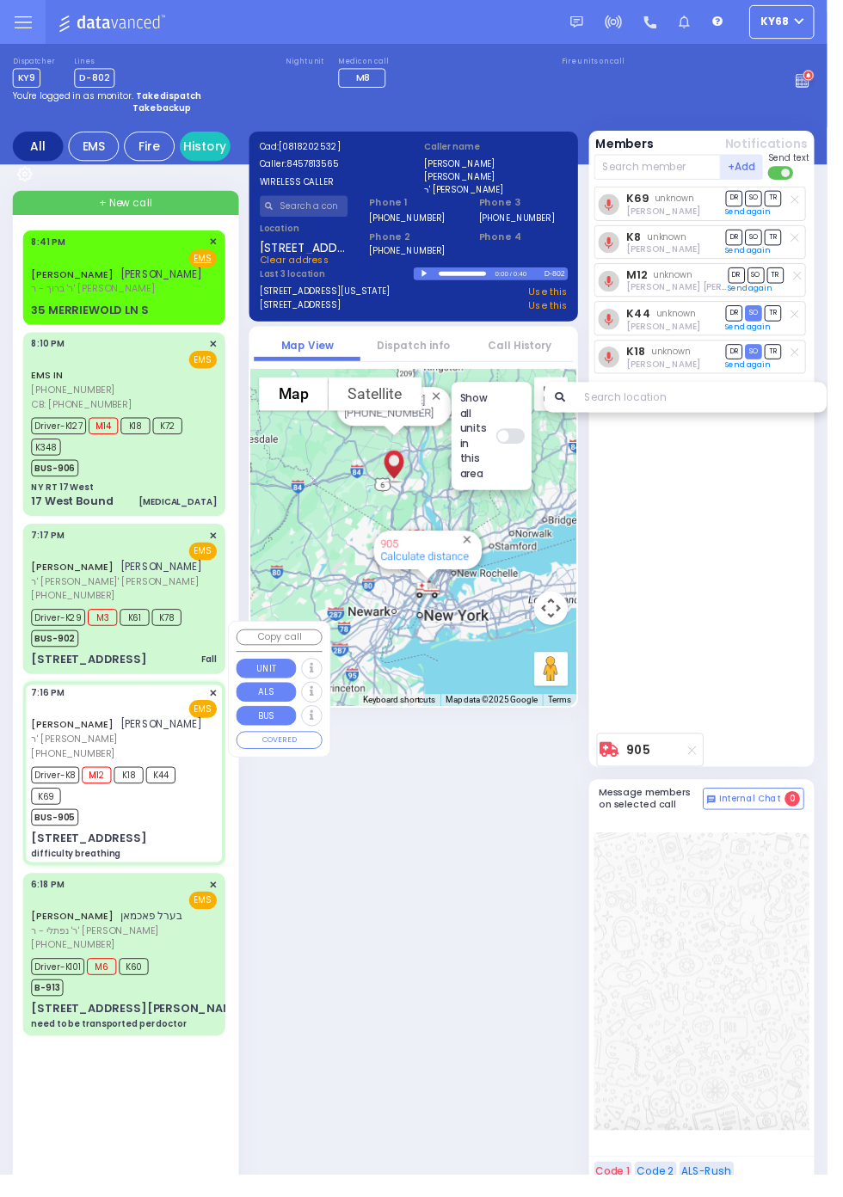
click at [795, 1101] on div at bounding box center [715, 1000] width 220 height 334
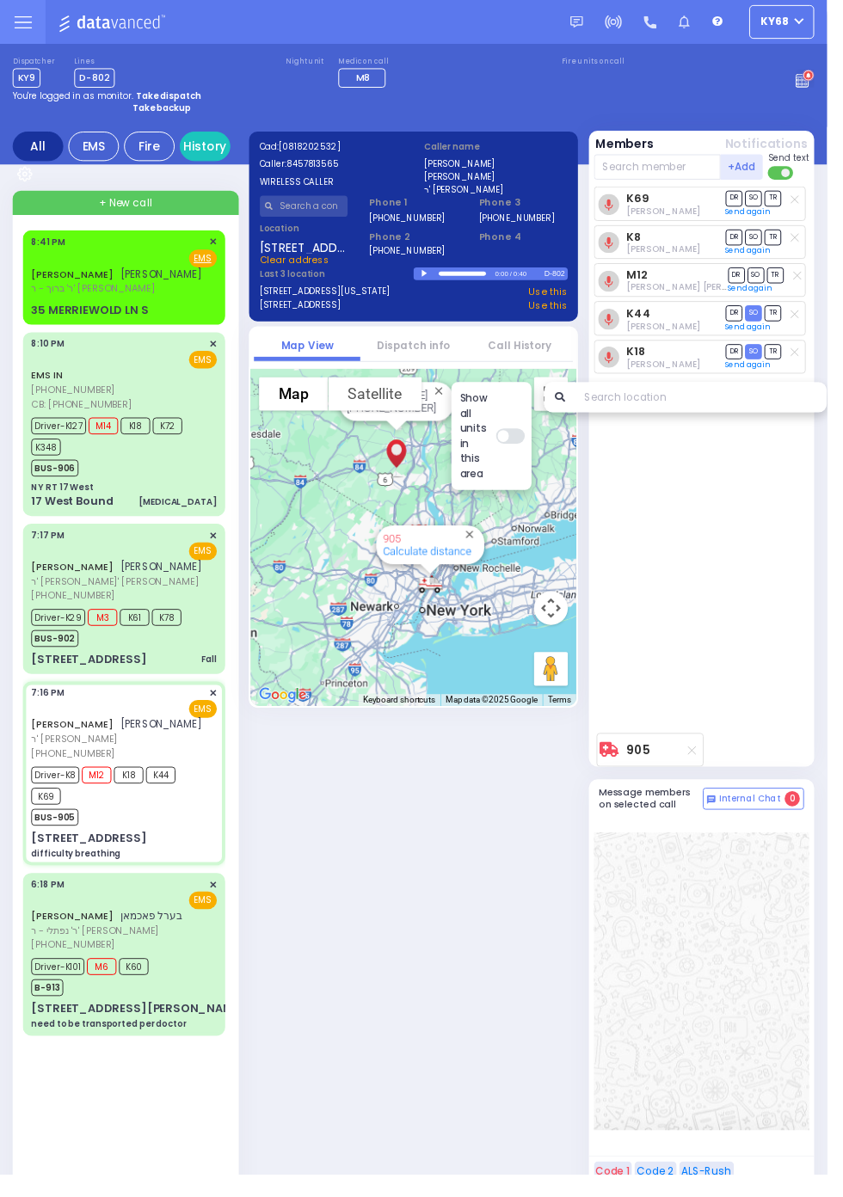
click at [32, 681] on div "2 Gorlitz Court 103" at bounding box center [91, 672] width 118 height 17
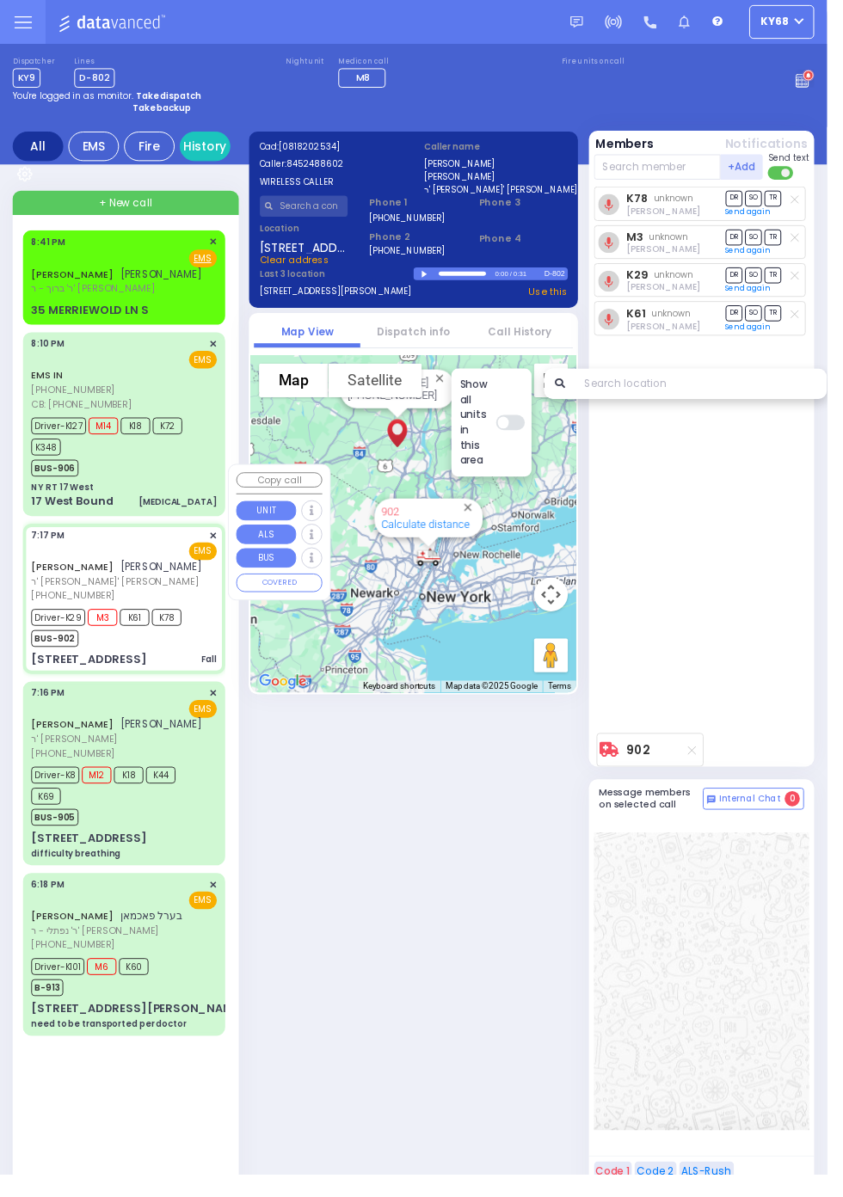
click at [792, 1109] on div at bounding box center [715, 1000] width 220 height 334
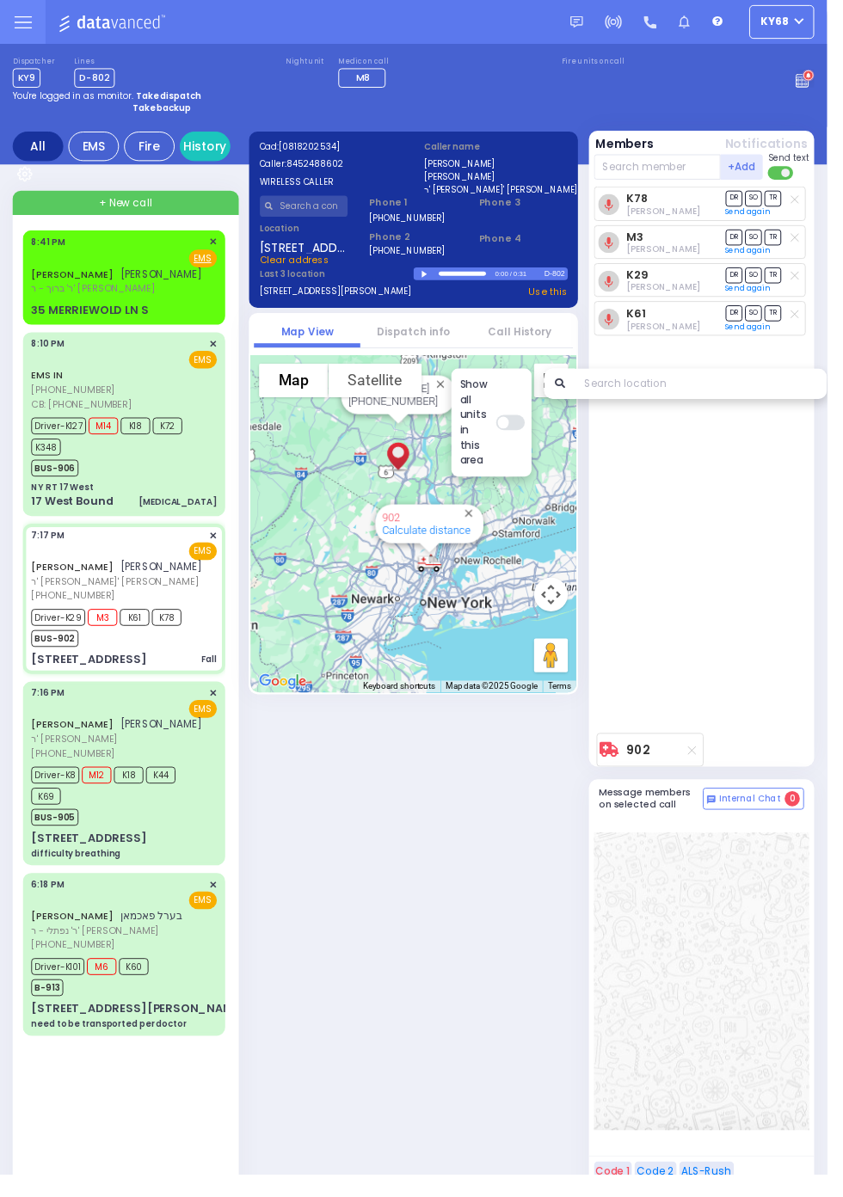
click at [123, 286] on span "משה חיים מאשקאוויטש" at bounding box center [164, 279] width 83 height 15
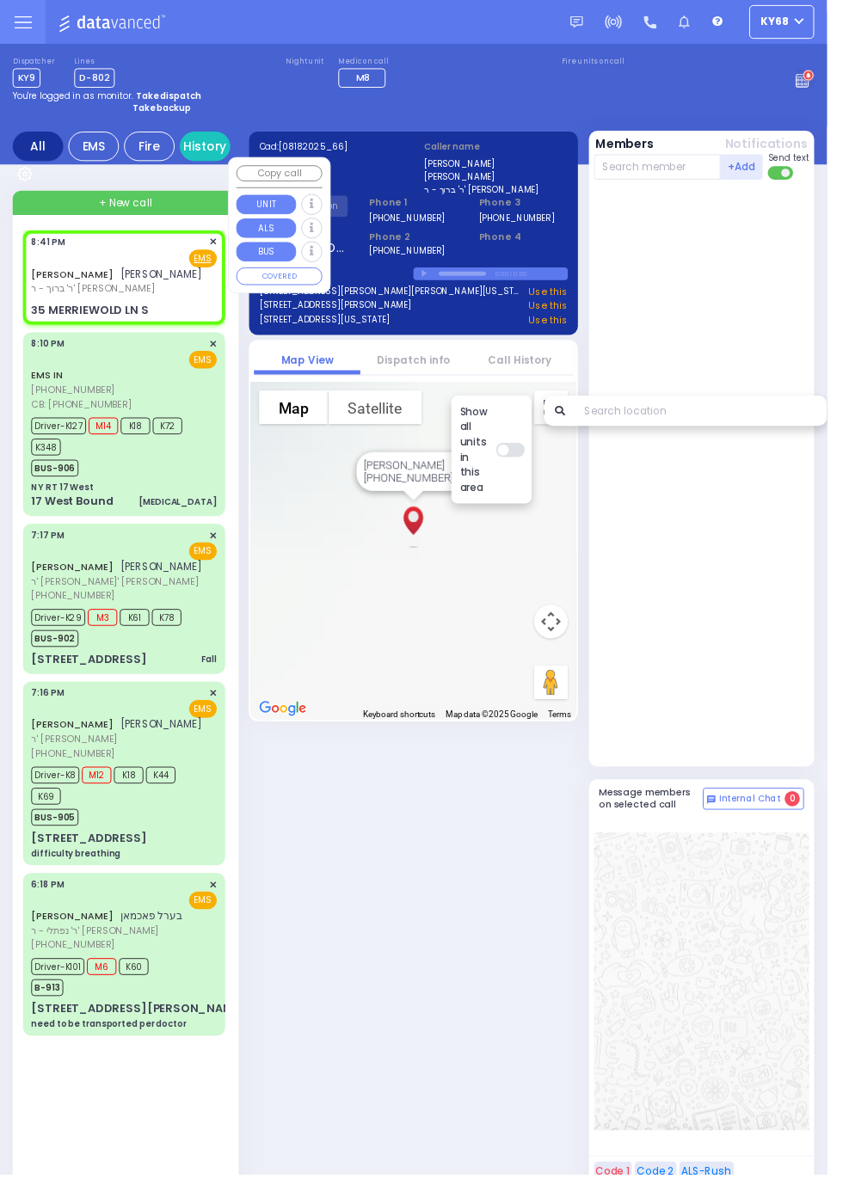
click at [543, 368] on link "Call History" at bounding box center [530, 366] width 64 height 15
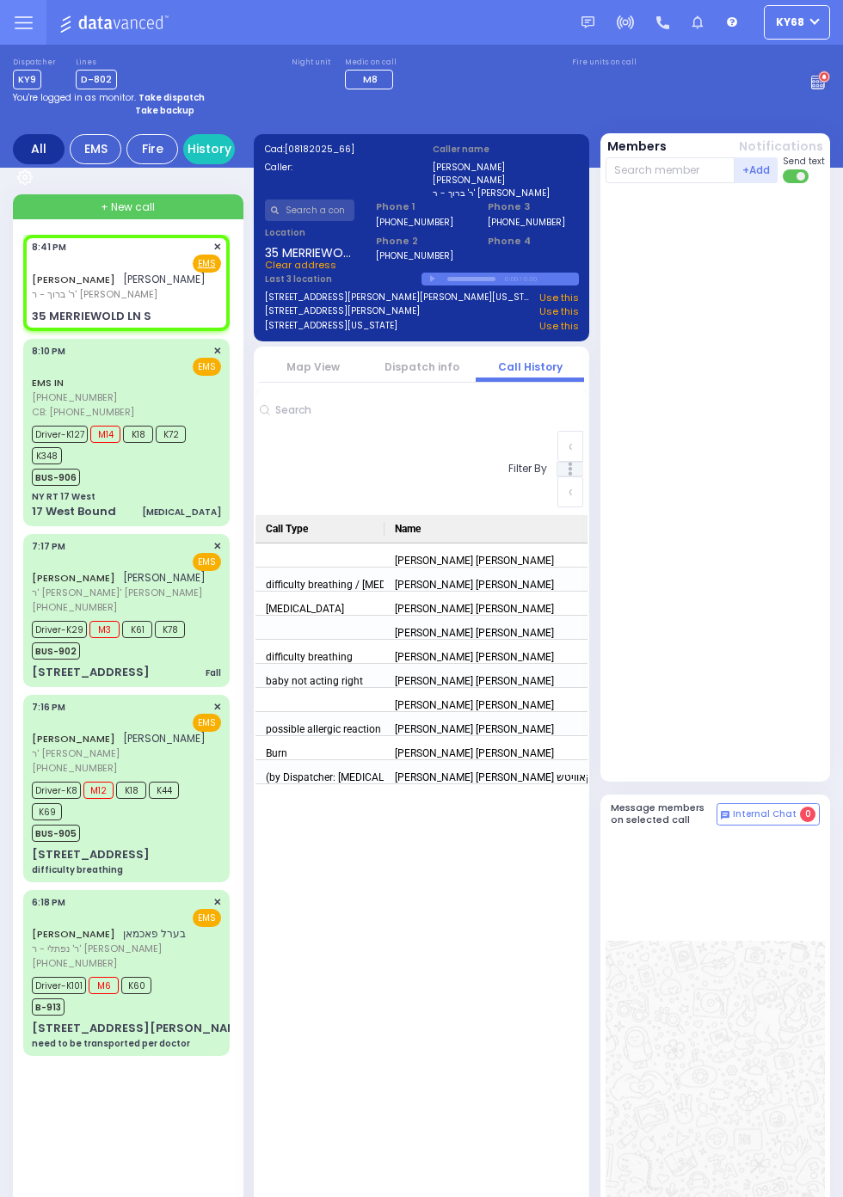
click at [433, 370] on link "Dispatch info" at bounding box center [421, 366] width 75 height 15
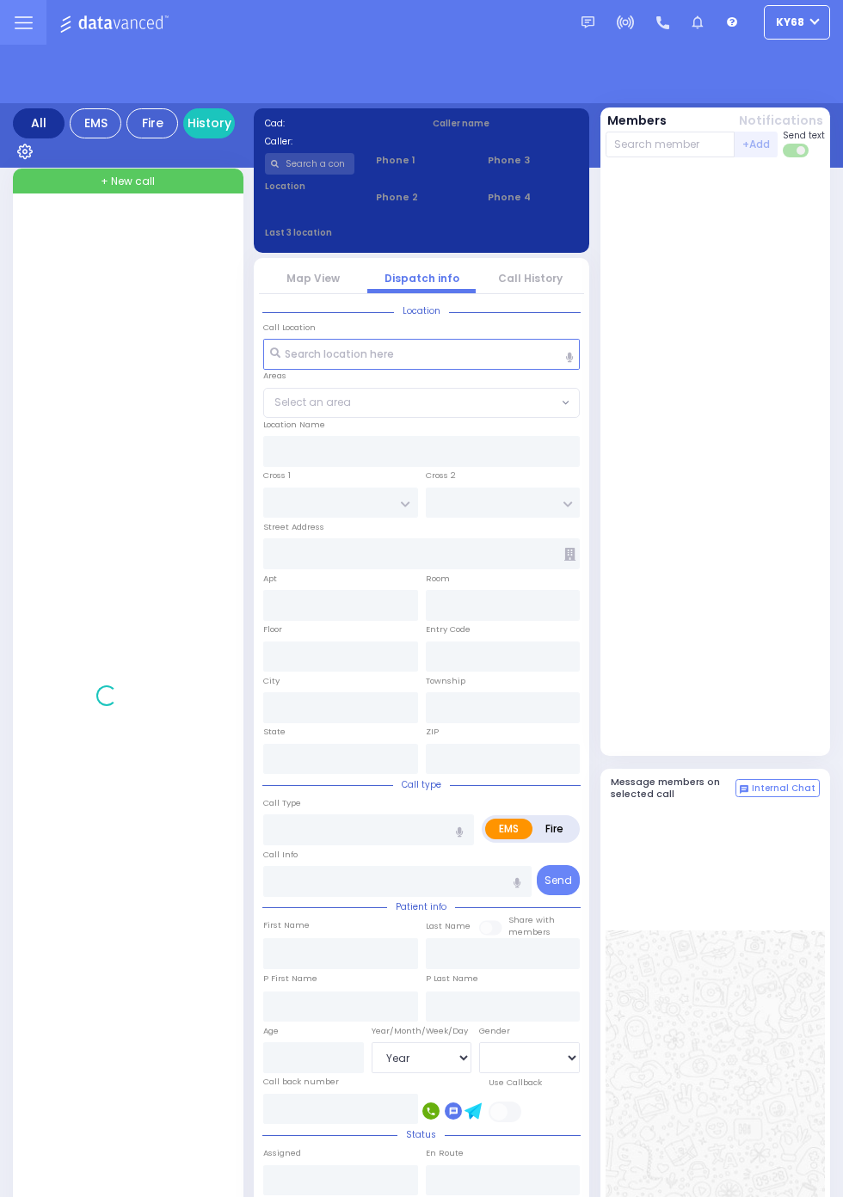
select select "Year"
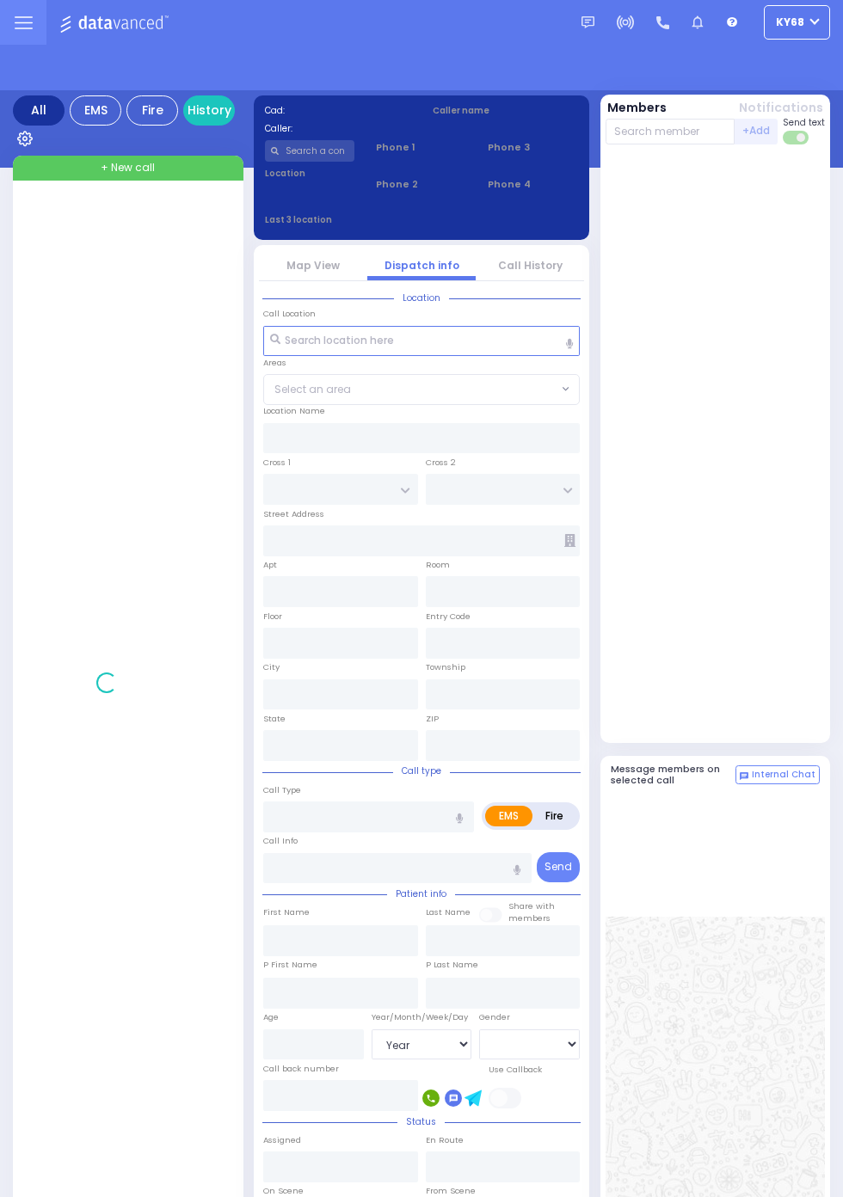
select select "Year"
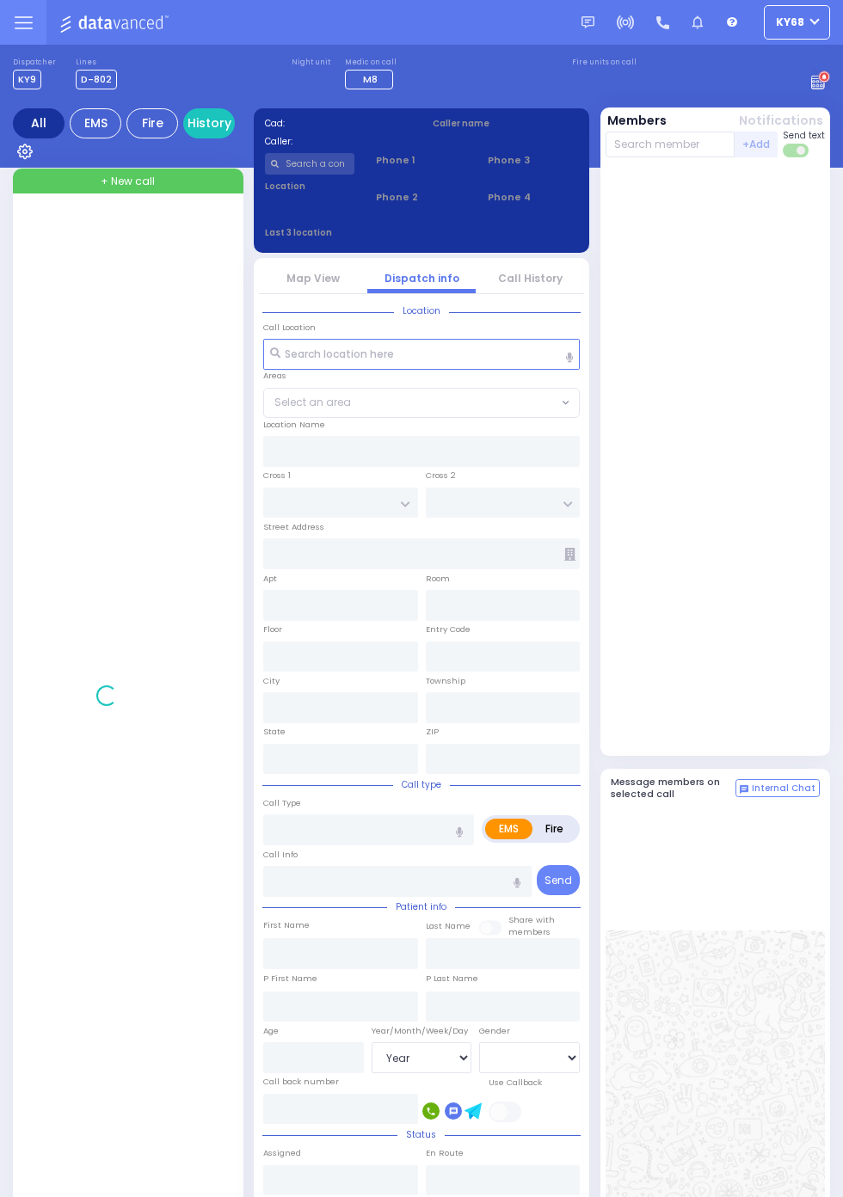
select select "Year"
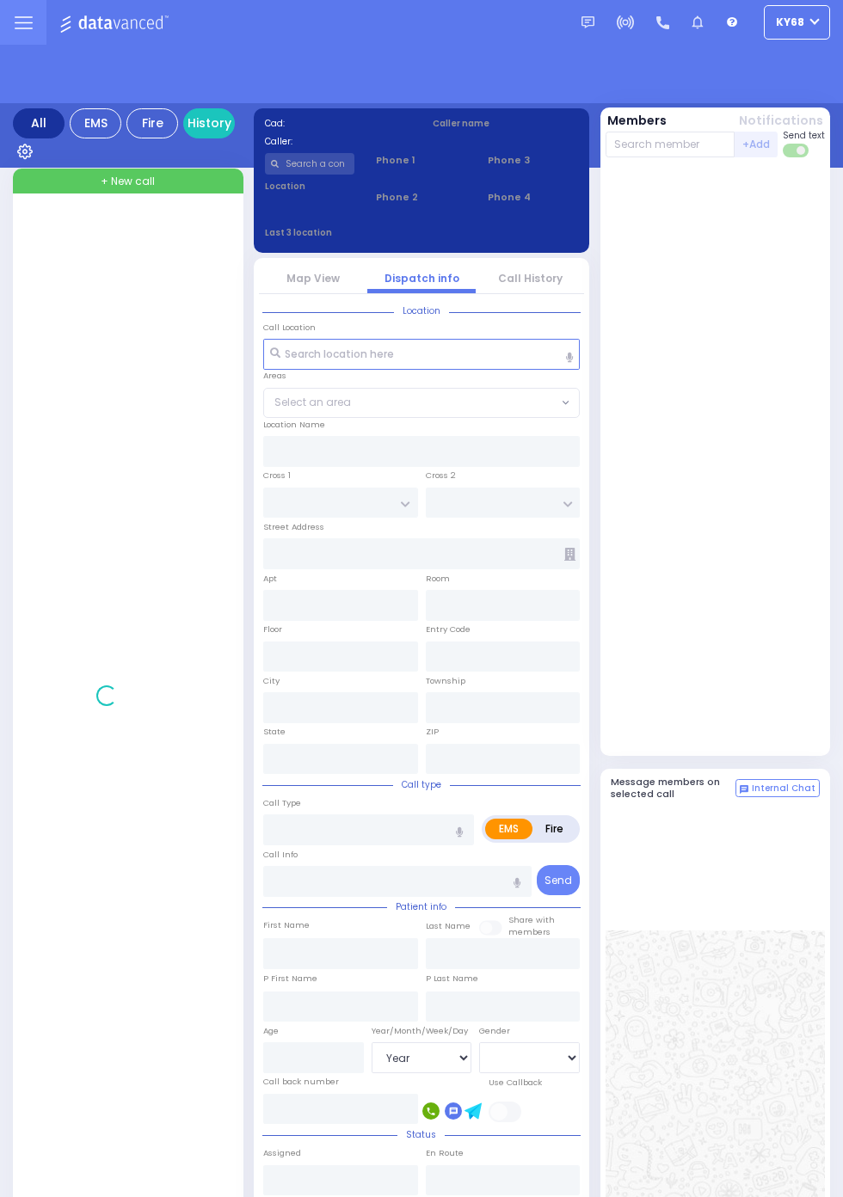
select select "Year"
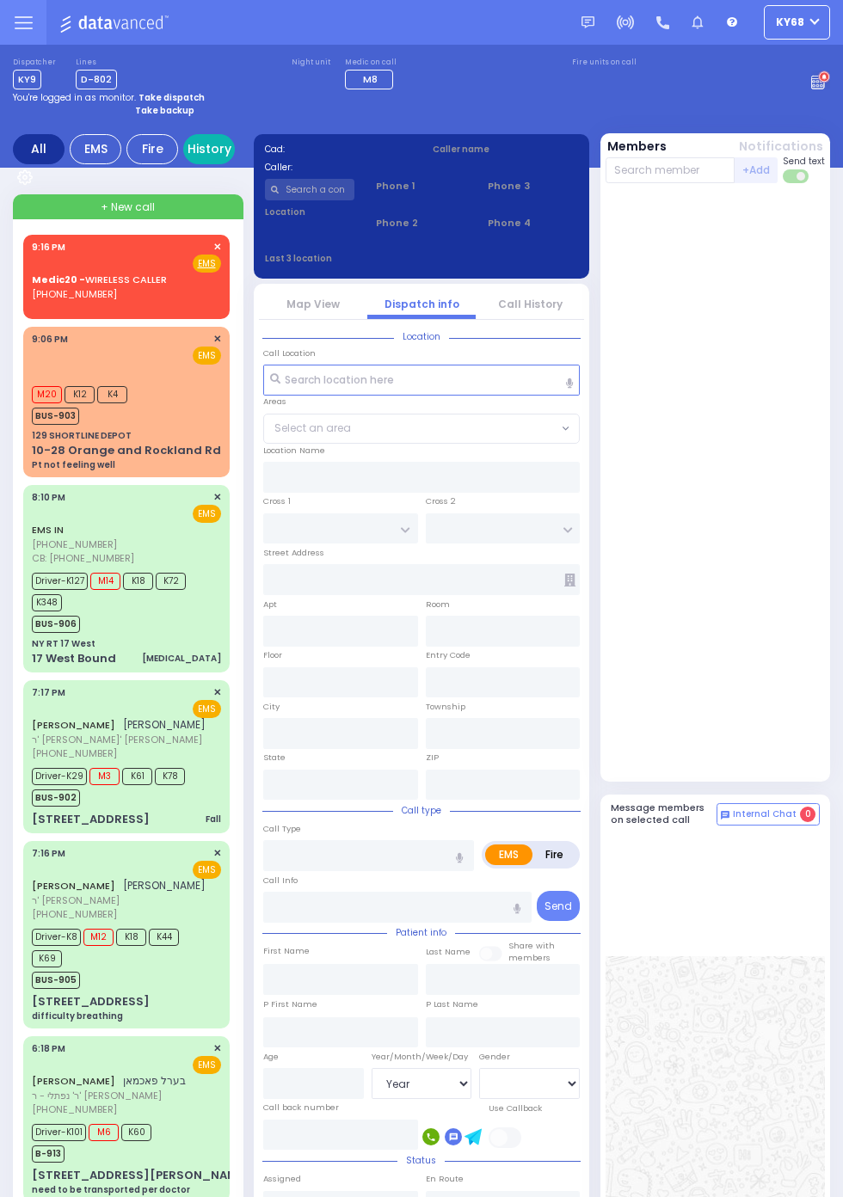
click at [222, 143] on link "History" at bounding box center [209, 149] width 52 height 30
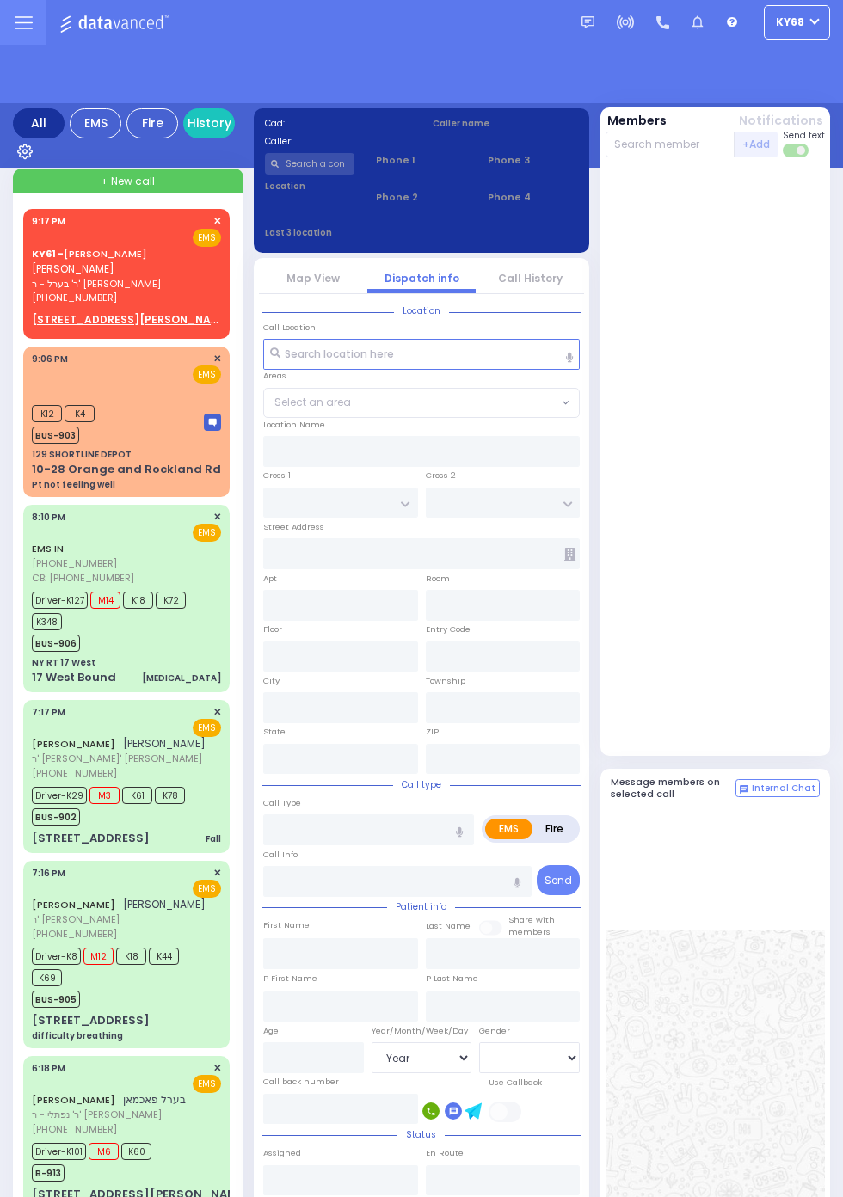
select select "Year"
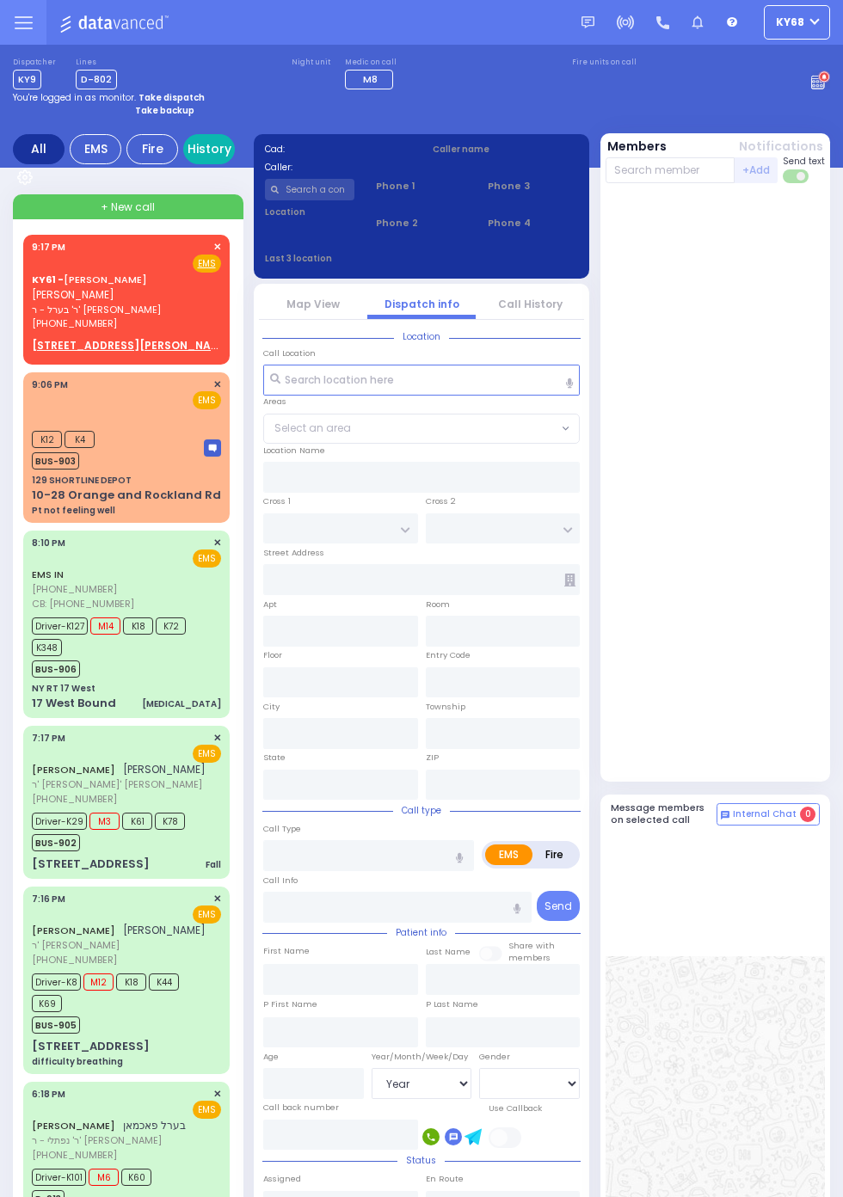
click at [222, 150] on link "History" at bounding box center [209, 149] width 52 height 30
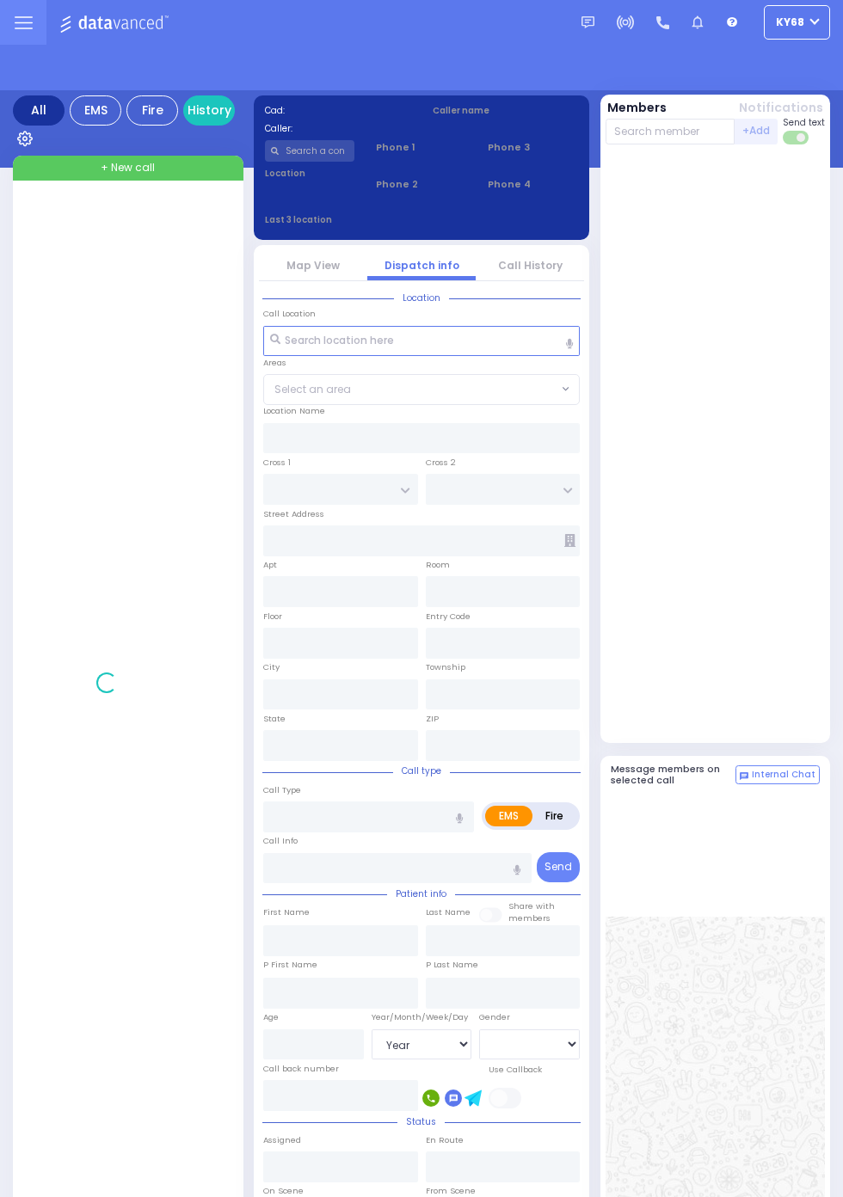
select select "Year"
